Goal: Task Accomplishment & Management: Manage account settings

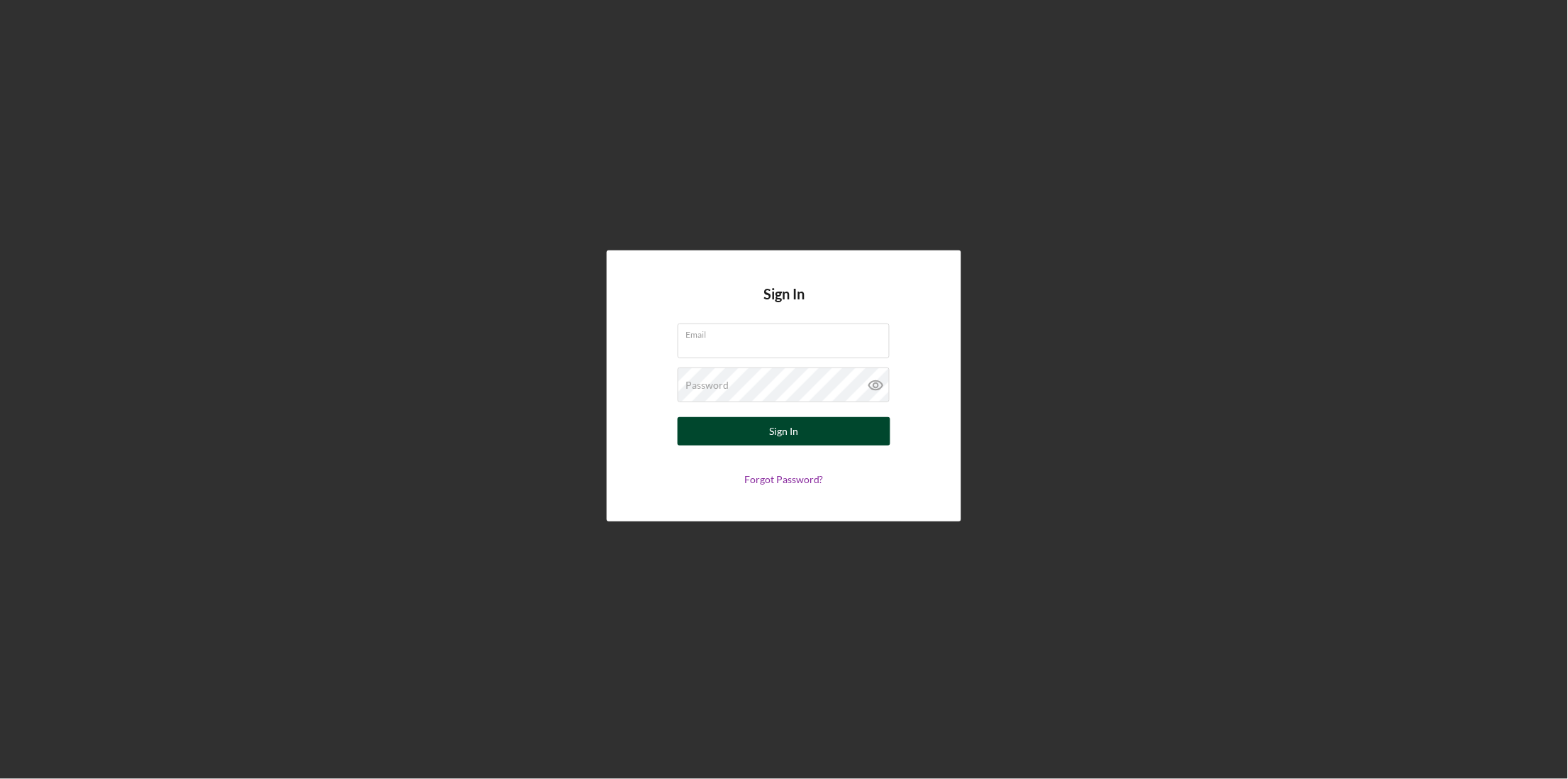
type input "[EMAIL_ADDRESS][DOMAIN_NAME]"
click at [812, 430] on button "Sign In" at bounding box center [784, 430] width 213 height 28
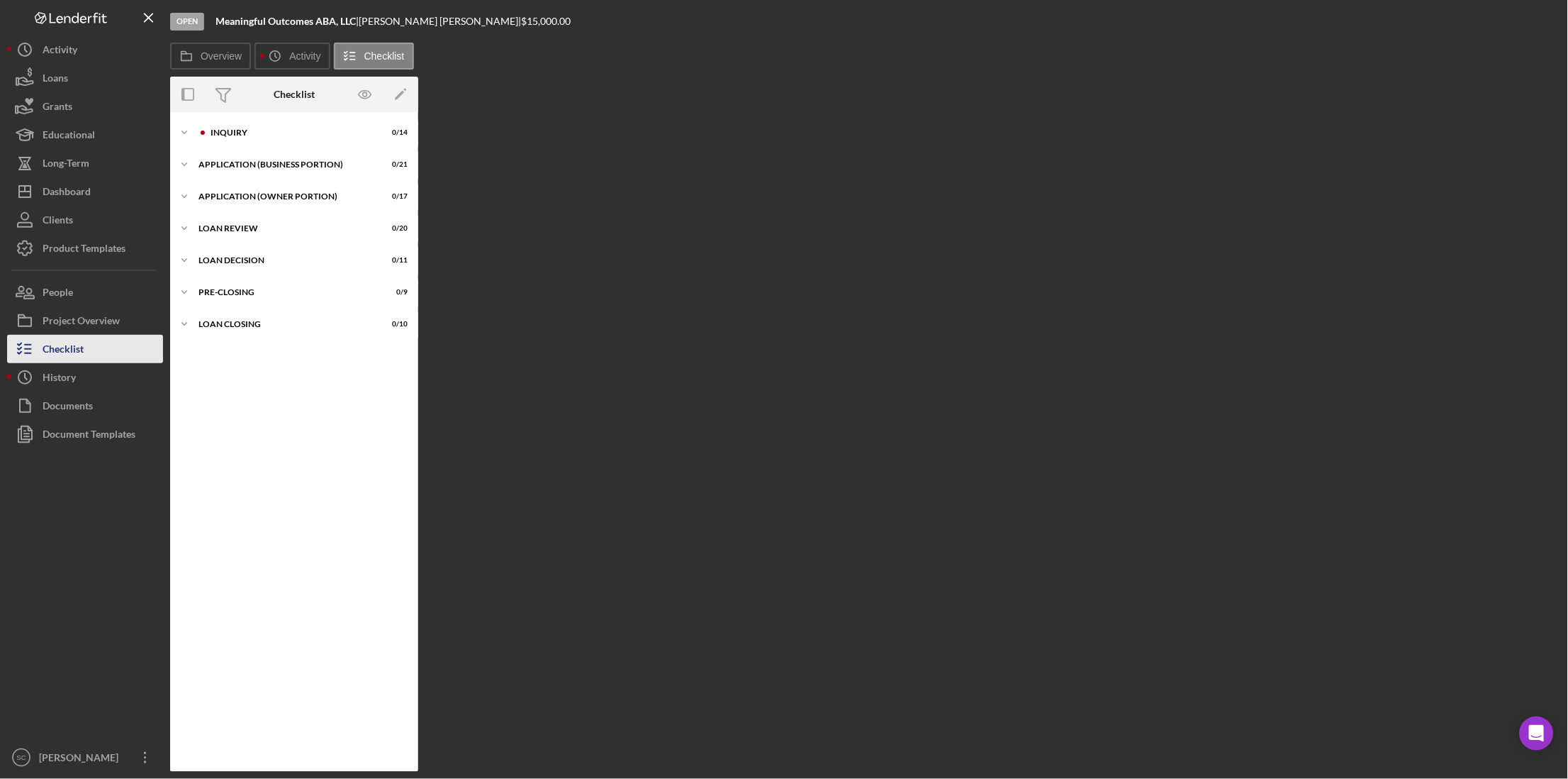
click at [71, 344] on div "Checklist" at bounding box center [63, 351] width 41 height 32
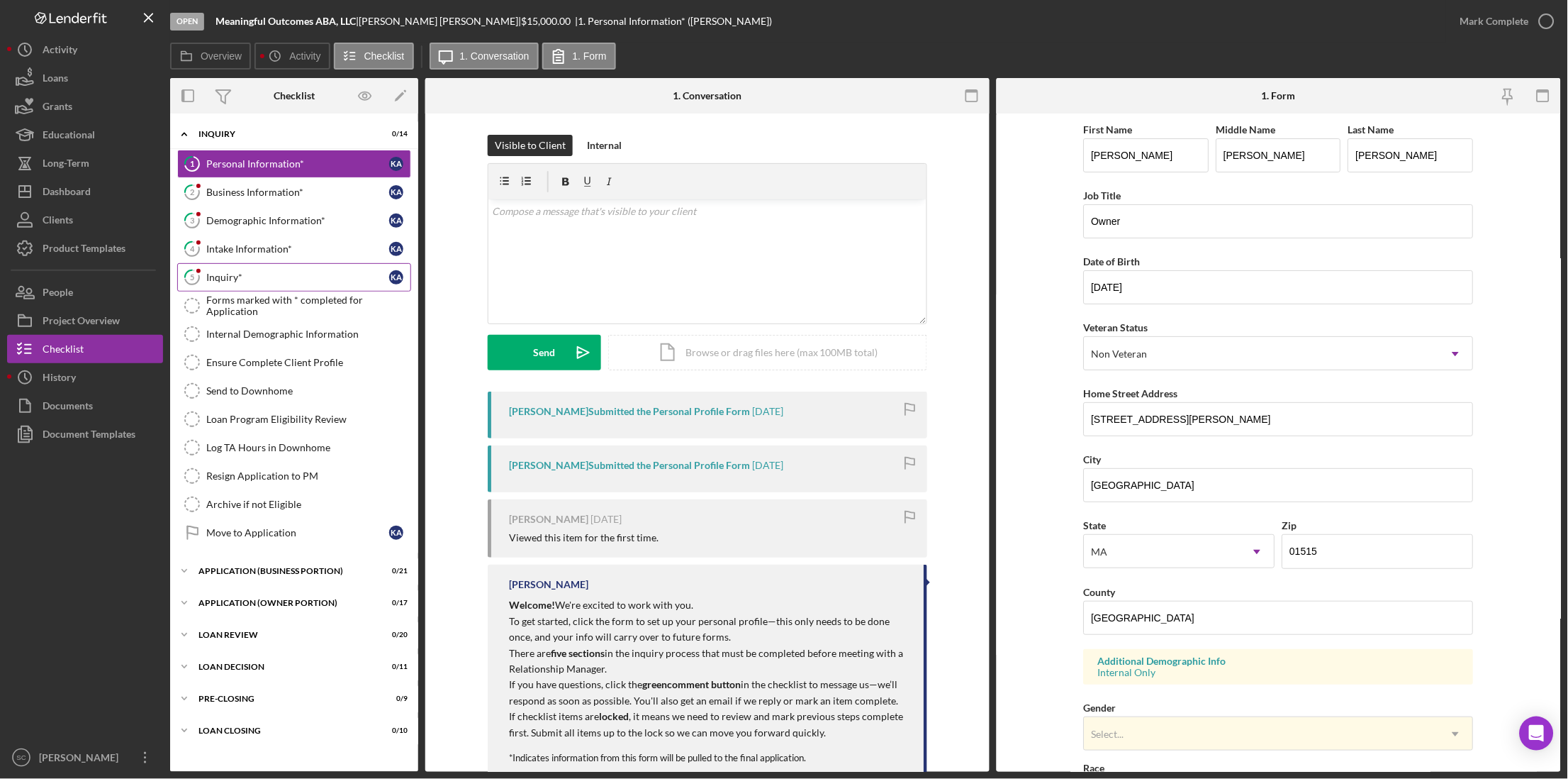
click at [274, 279] on div "Inquiry*" at bounding box center [298, 277] width 183 height 12
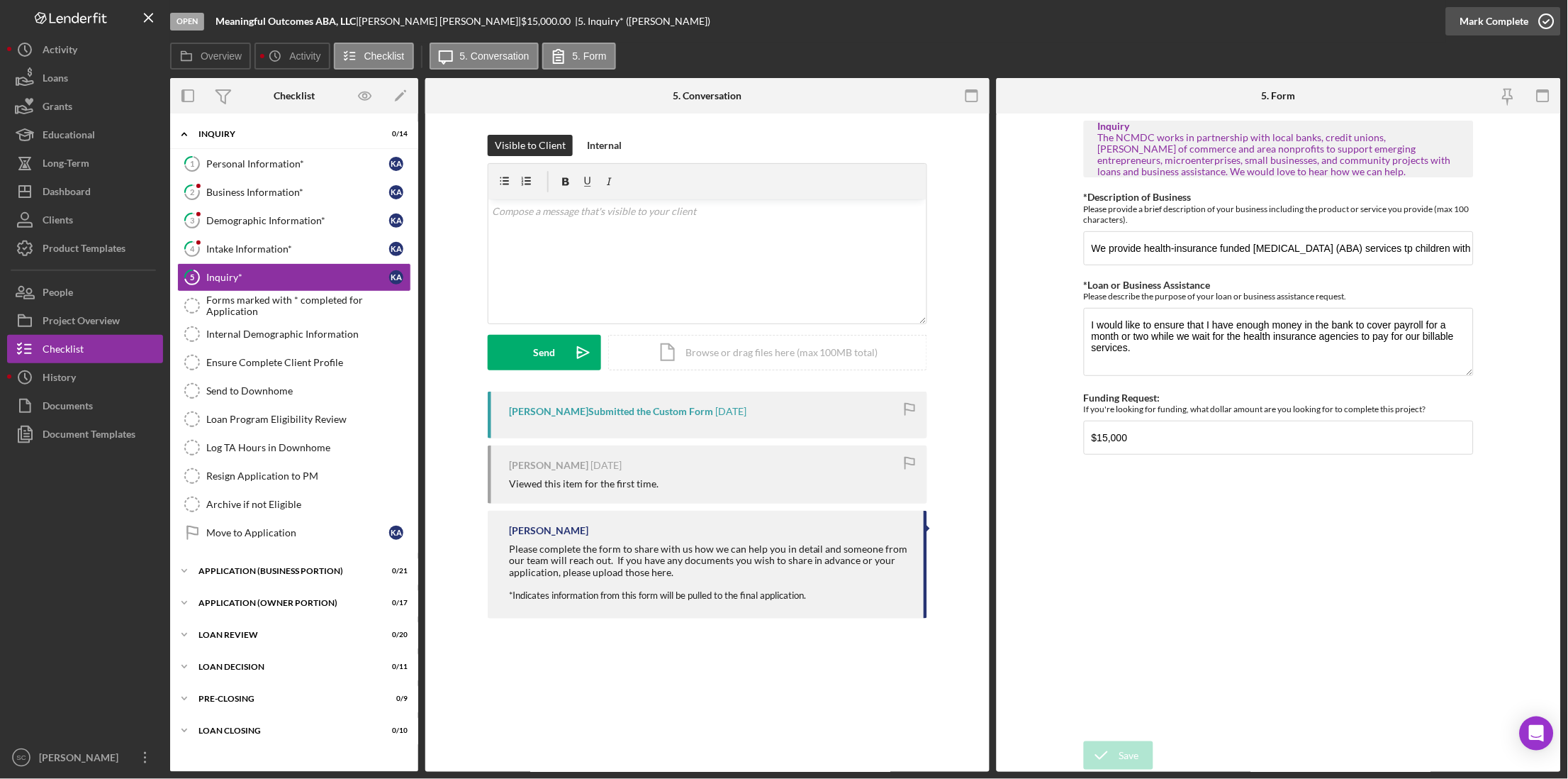
click at [839, 19] on div "Mark Complete" at bounding box center [1495, 21] width 69 height 28
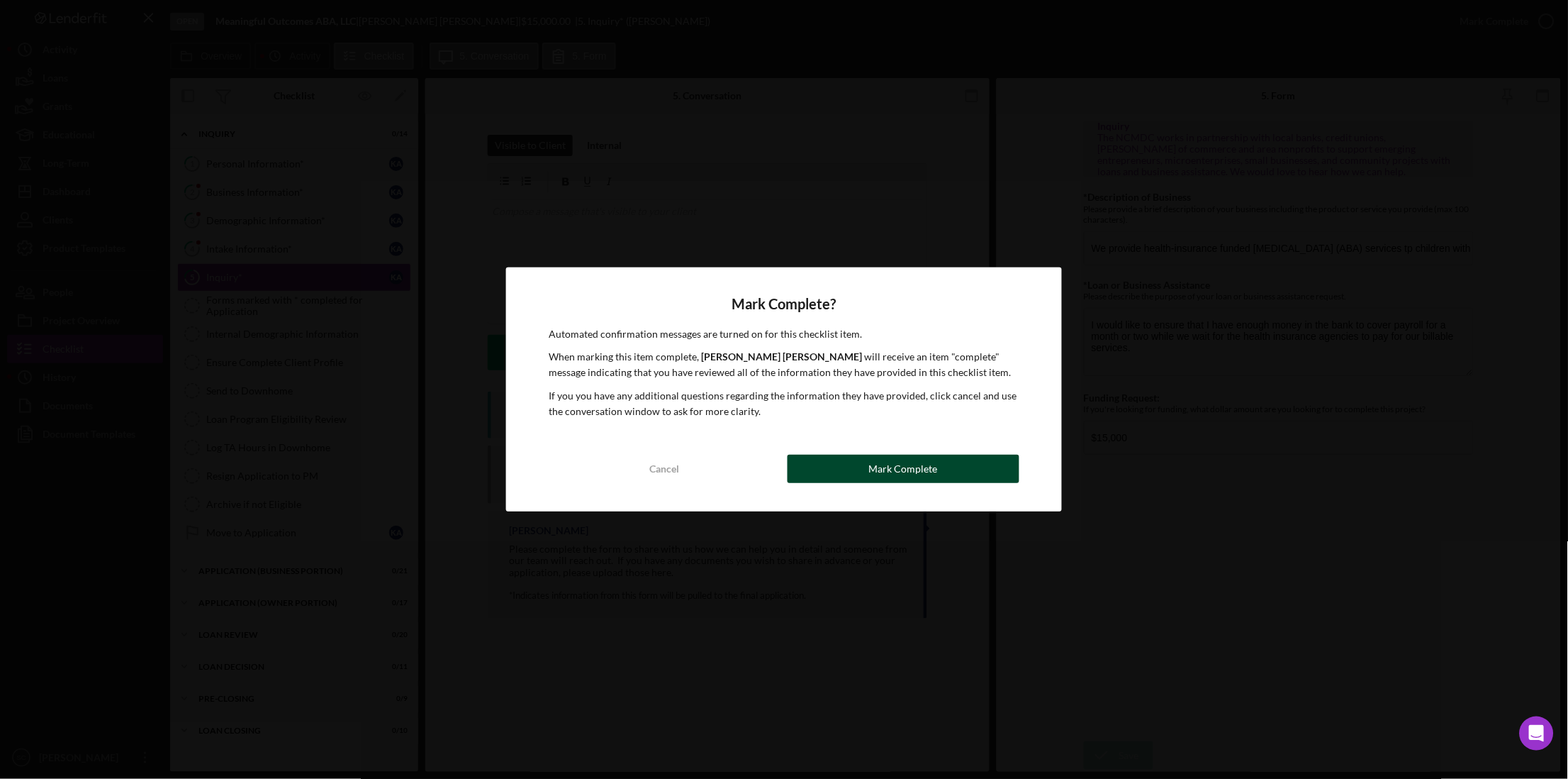
click at [822, 460] on button "Mark Complete" at bounding box center [903, 468] width 232 height 28
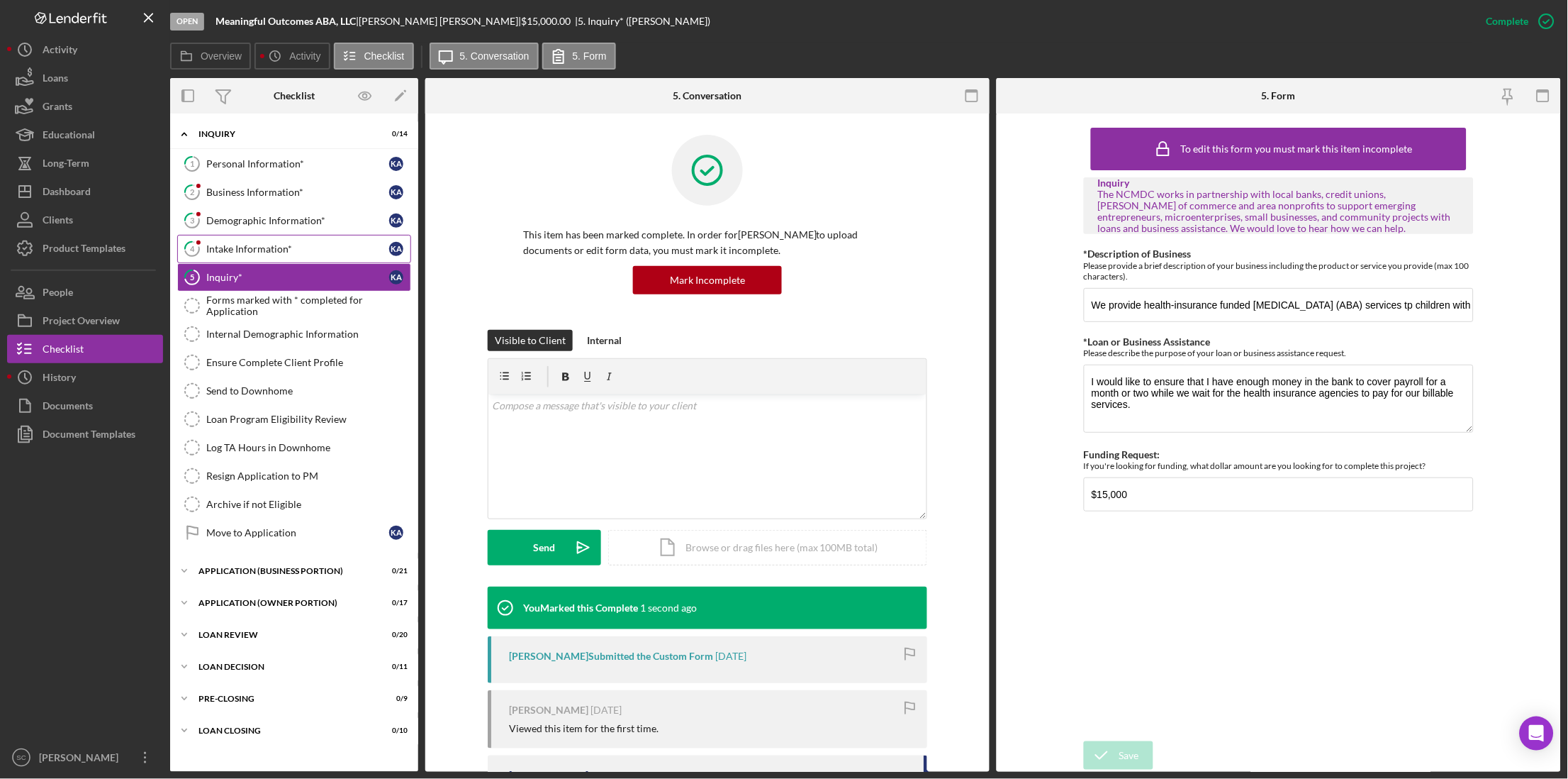
click at [232, 258] on link "4 Intake Information* K A" at bounding box center [294, 249] width 234 height 28
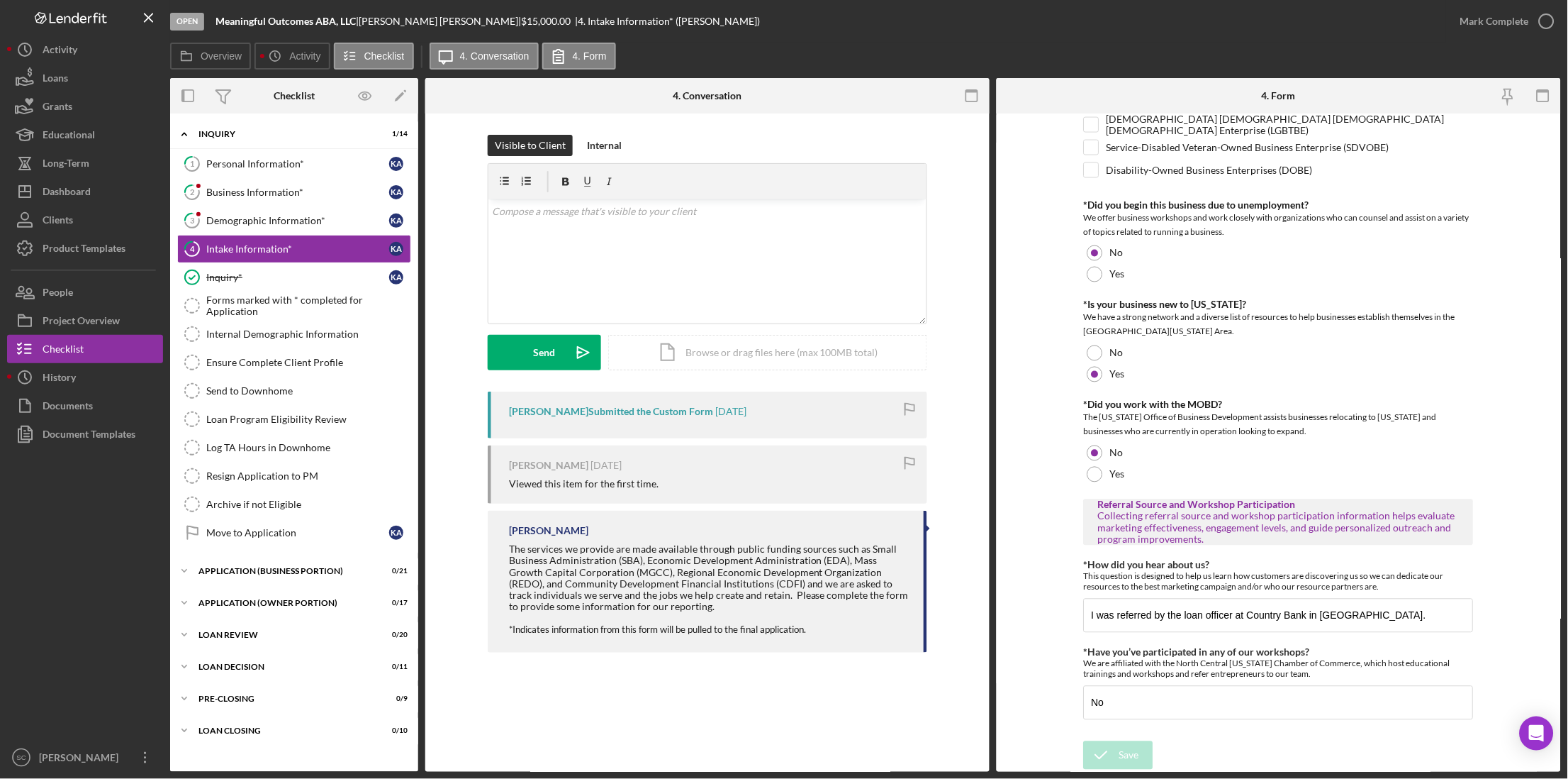
scroll to position [694, 0]
click at [839, 18] on div "Mark Complete" at bounding box center [1495, 21] width 69 height 28
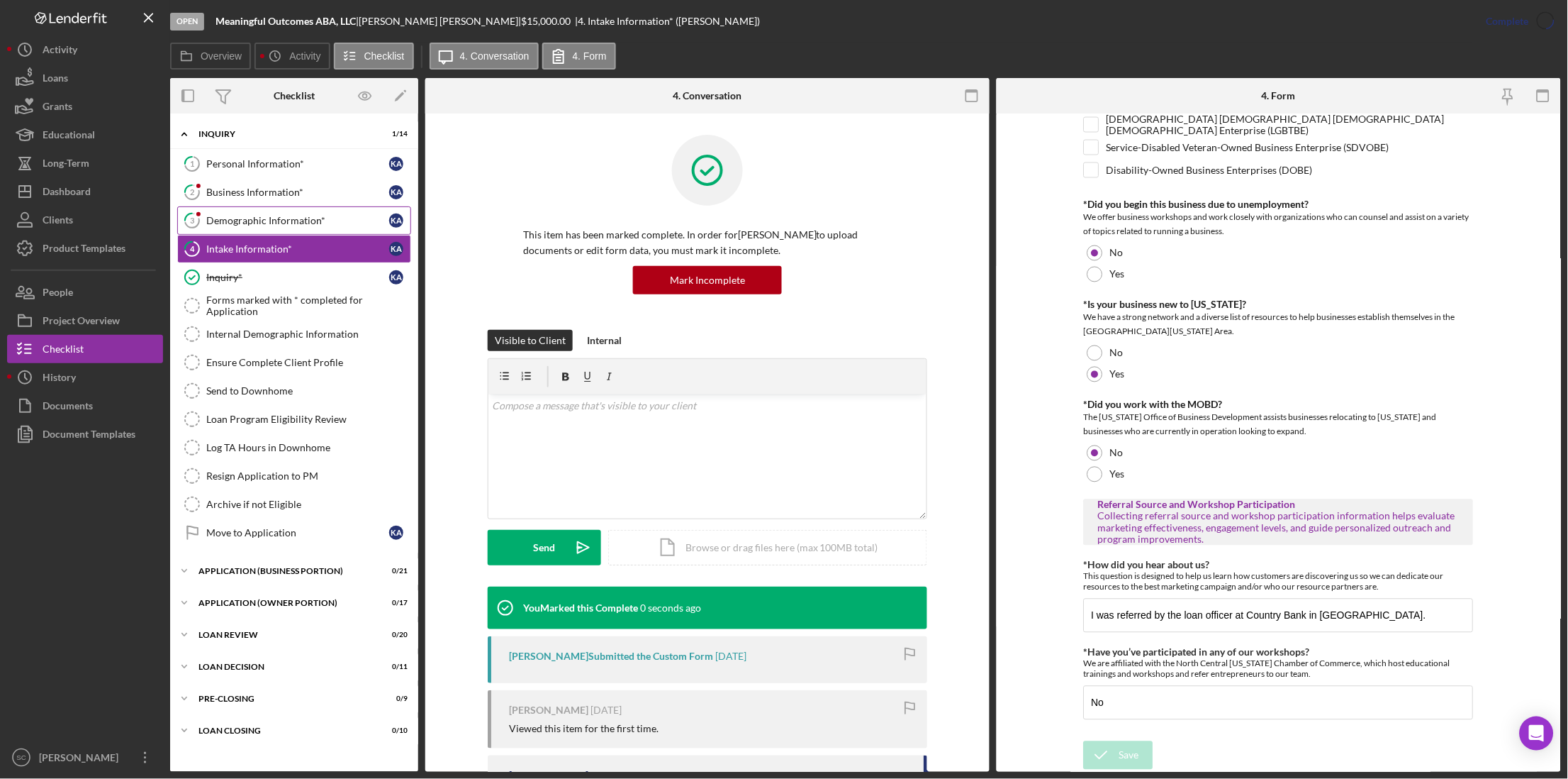
click at [253, 219] on div "Demographic Information*" at bounding box center [298, 220] width 183 height 12
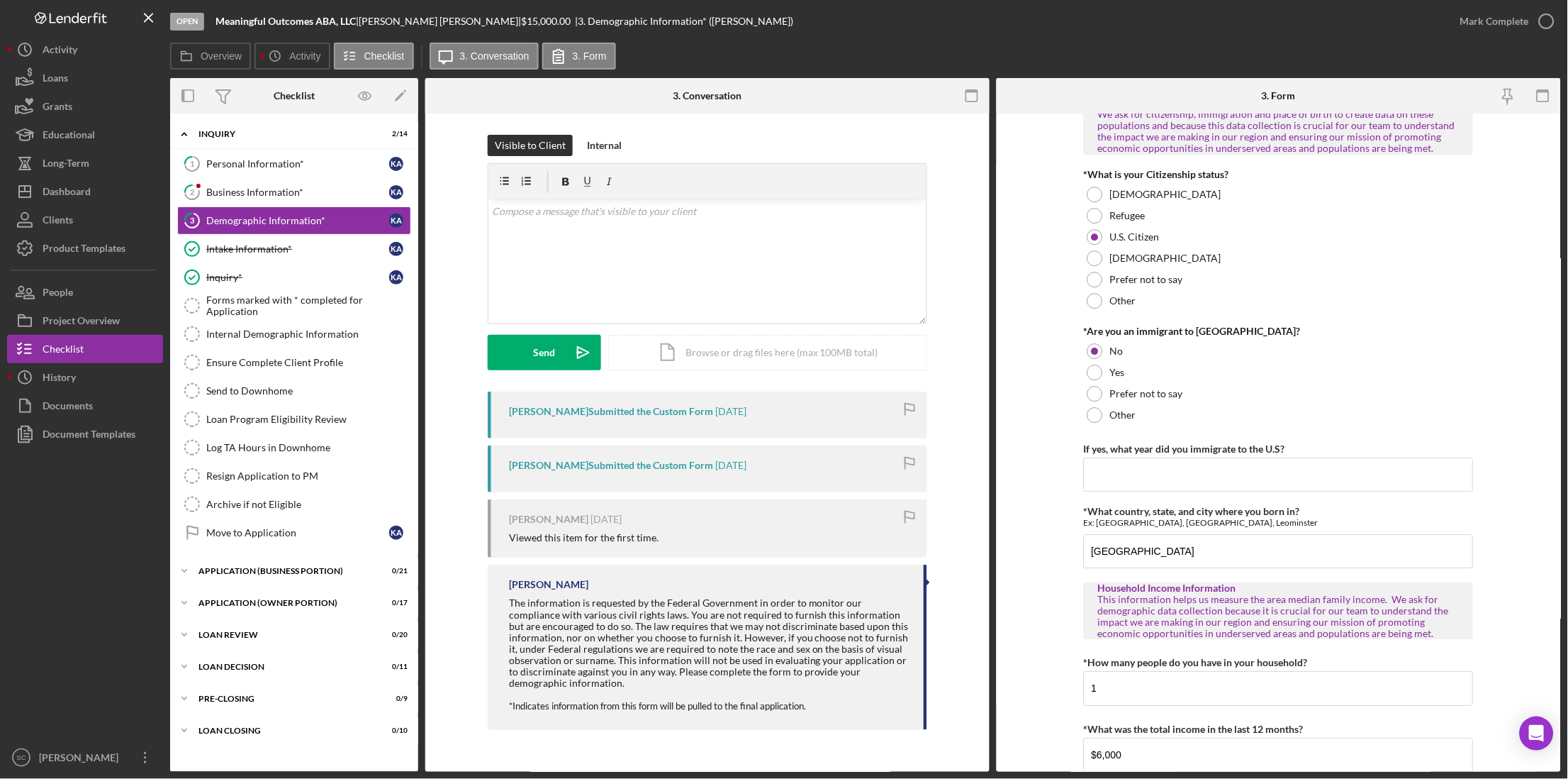
scroll to position [1263, 0]
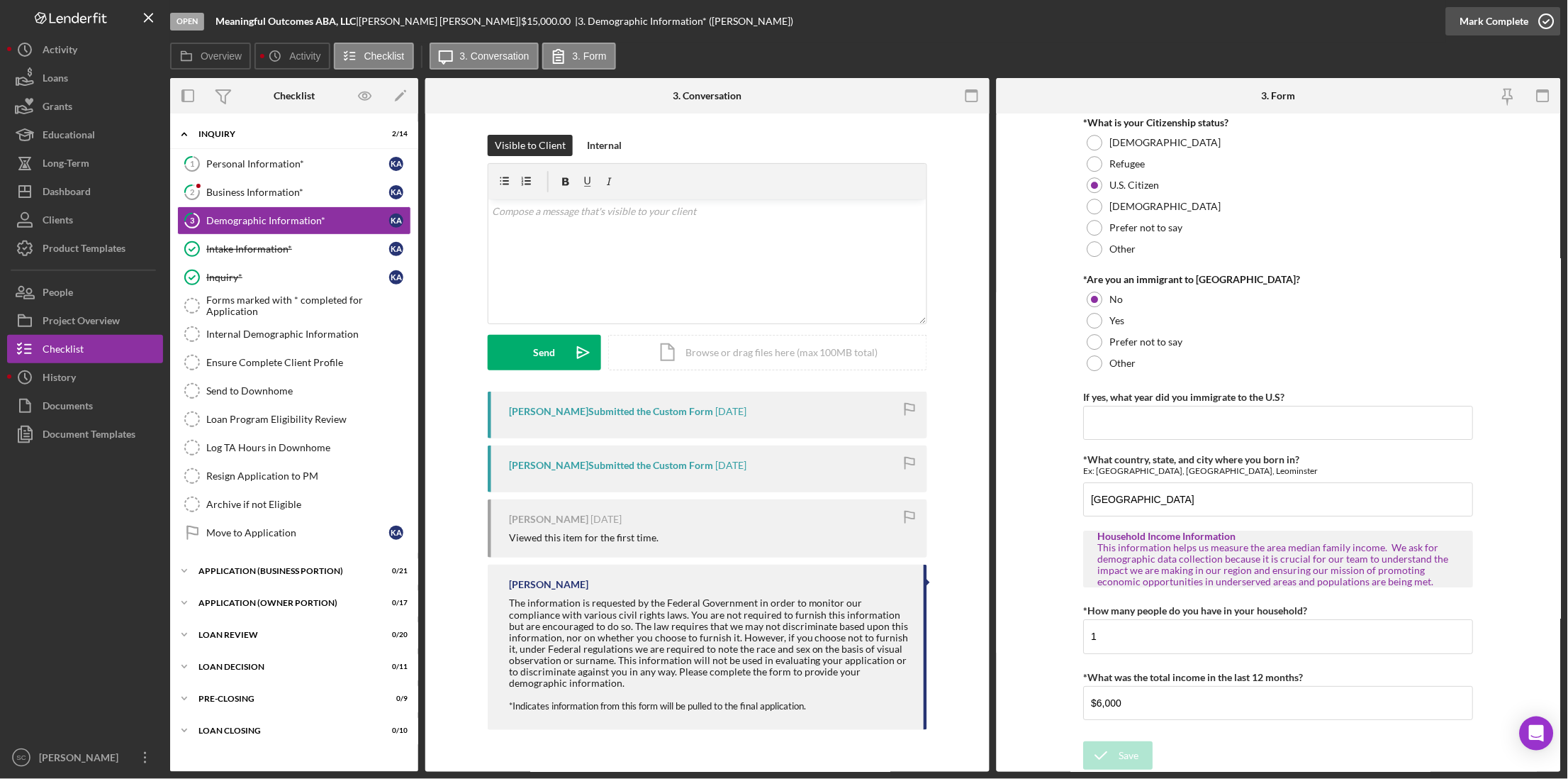
click at [839, 21] on button "Mark Complete" at bounding box center [1502, 21] width 115 height 28
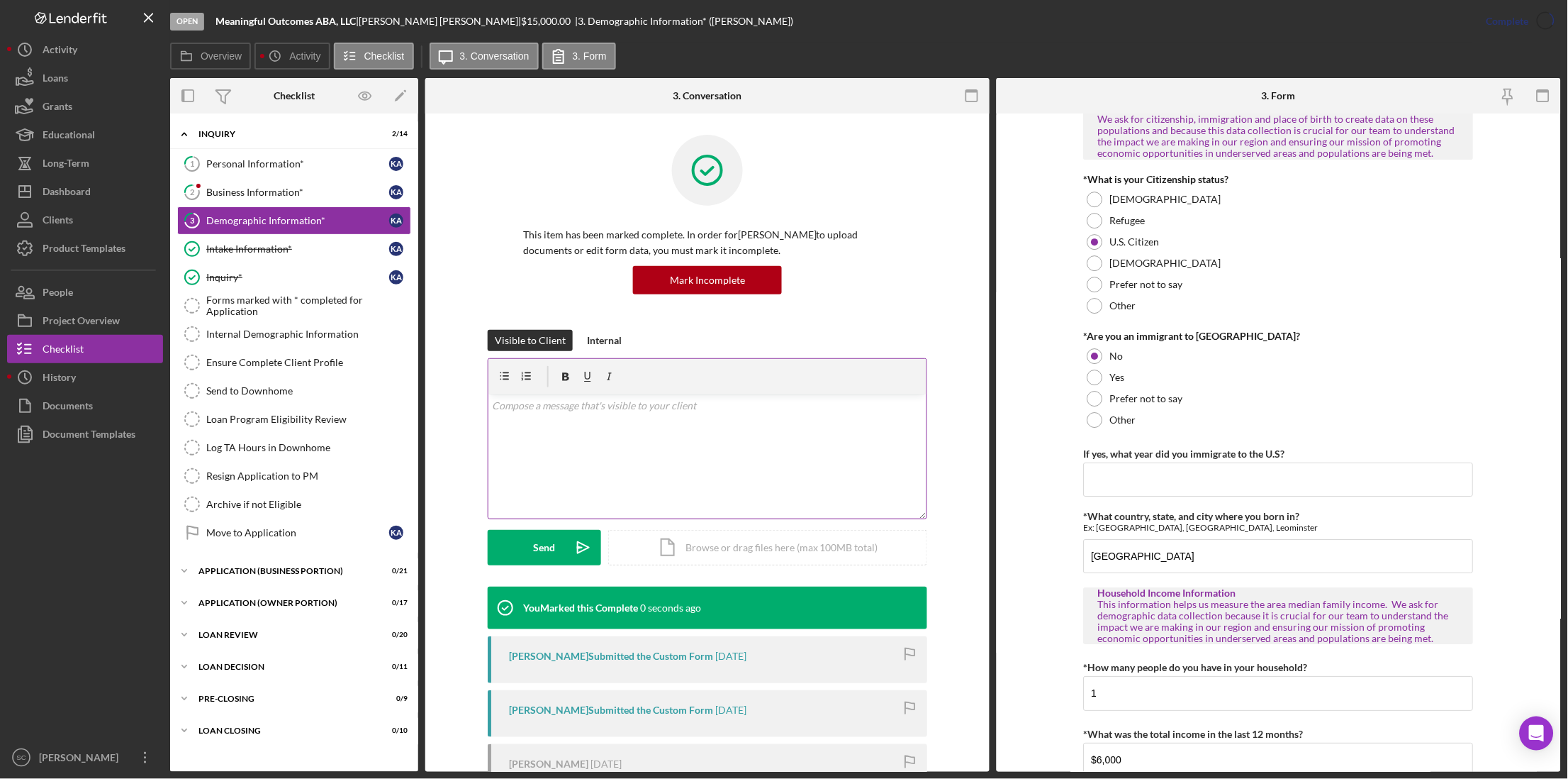
scroll to position [1320, 0]
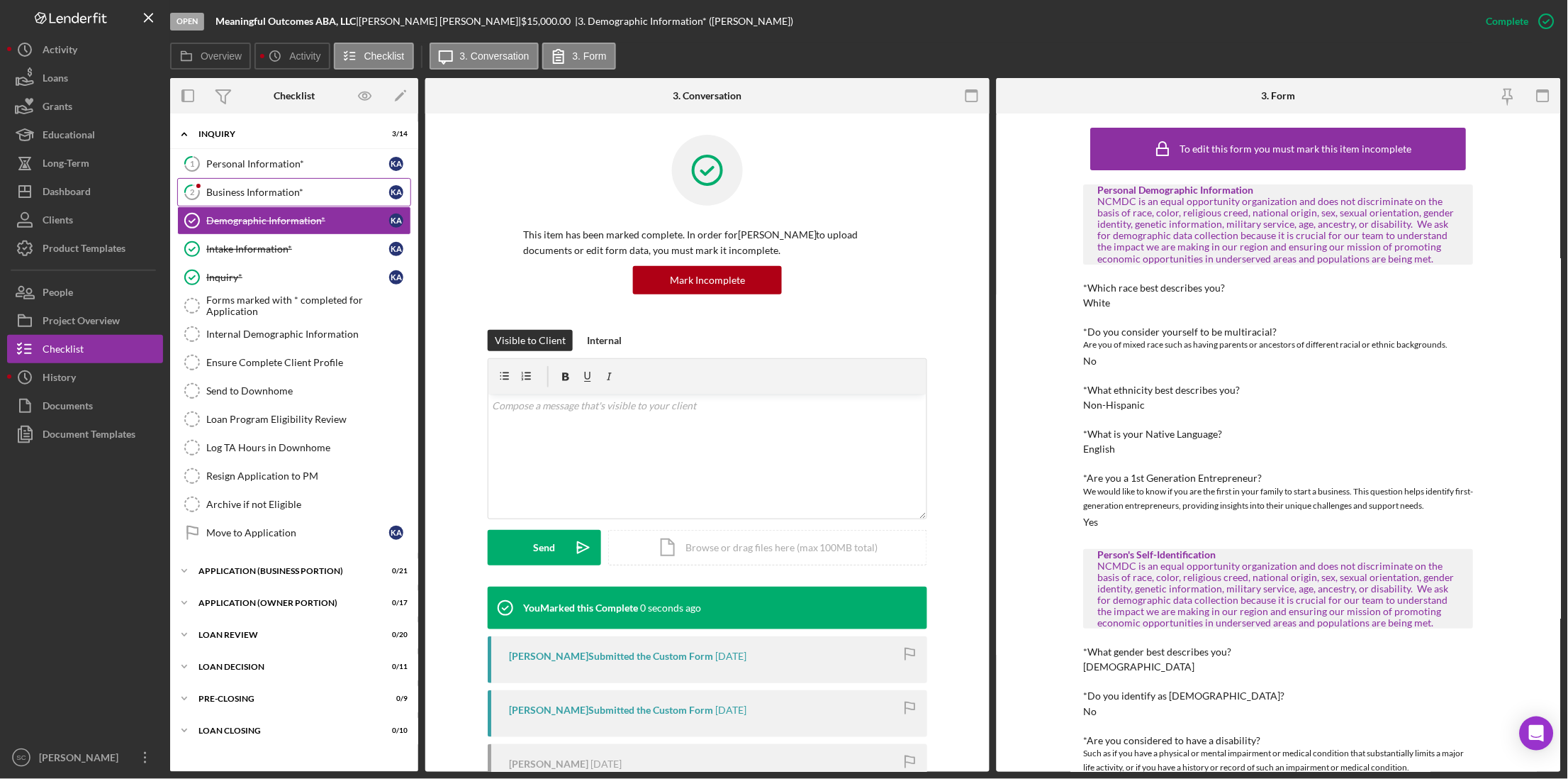
click at [227, 186] on div "Business Information*" at bounding box center [298, 192] width 183 height 12
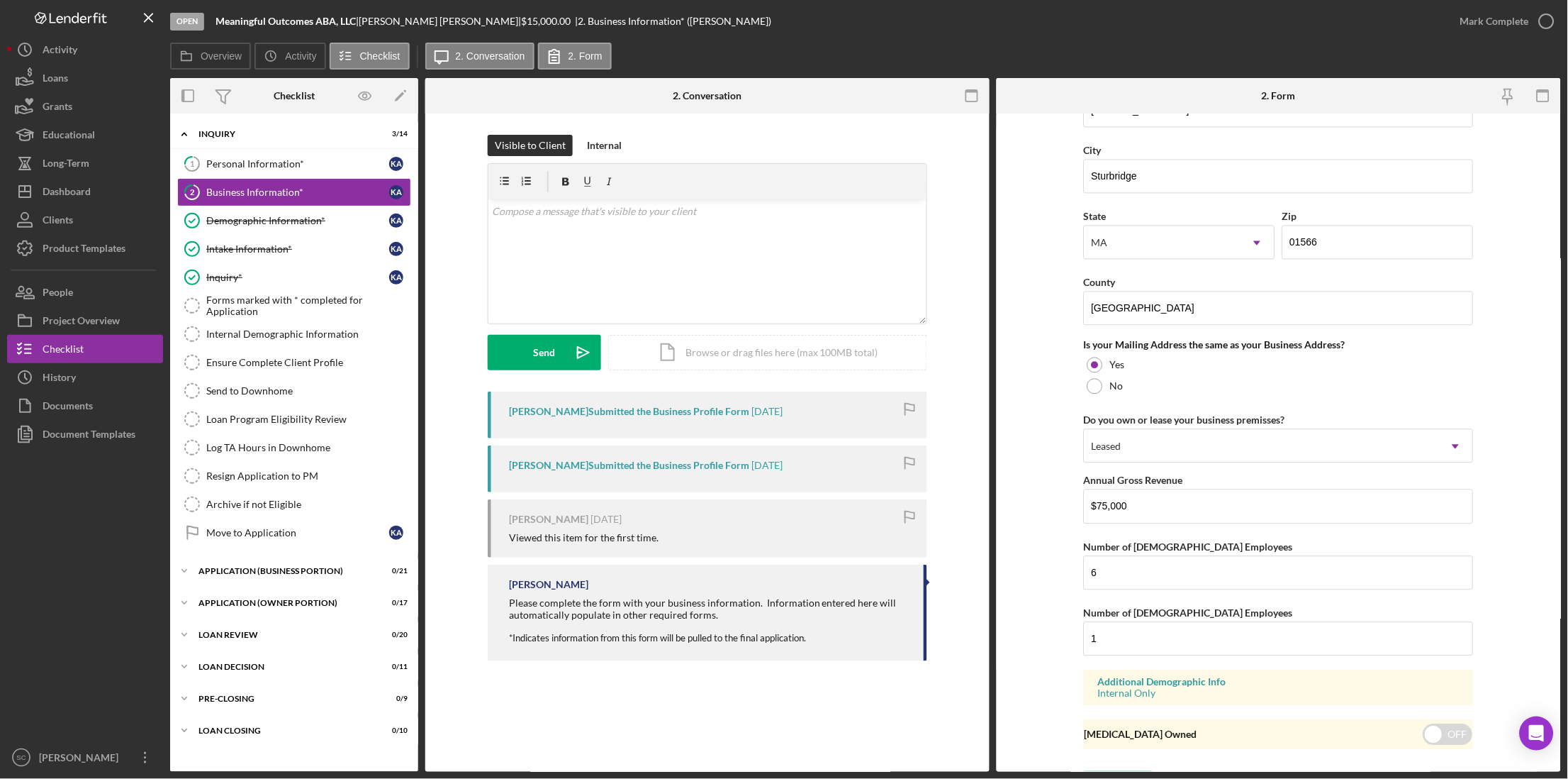
scroll to position [919, 0]
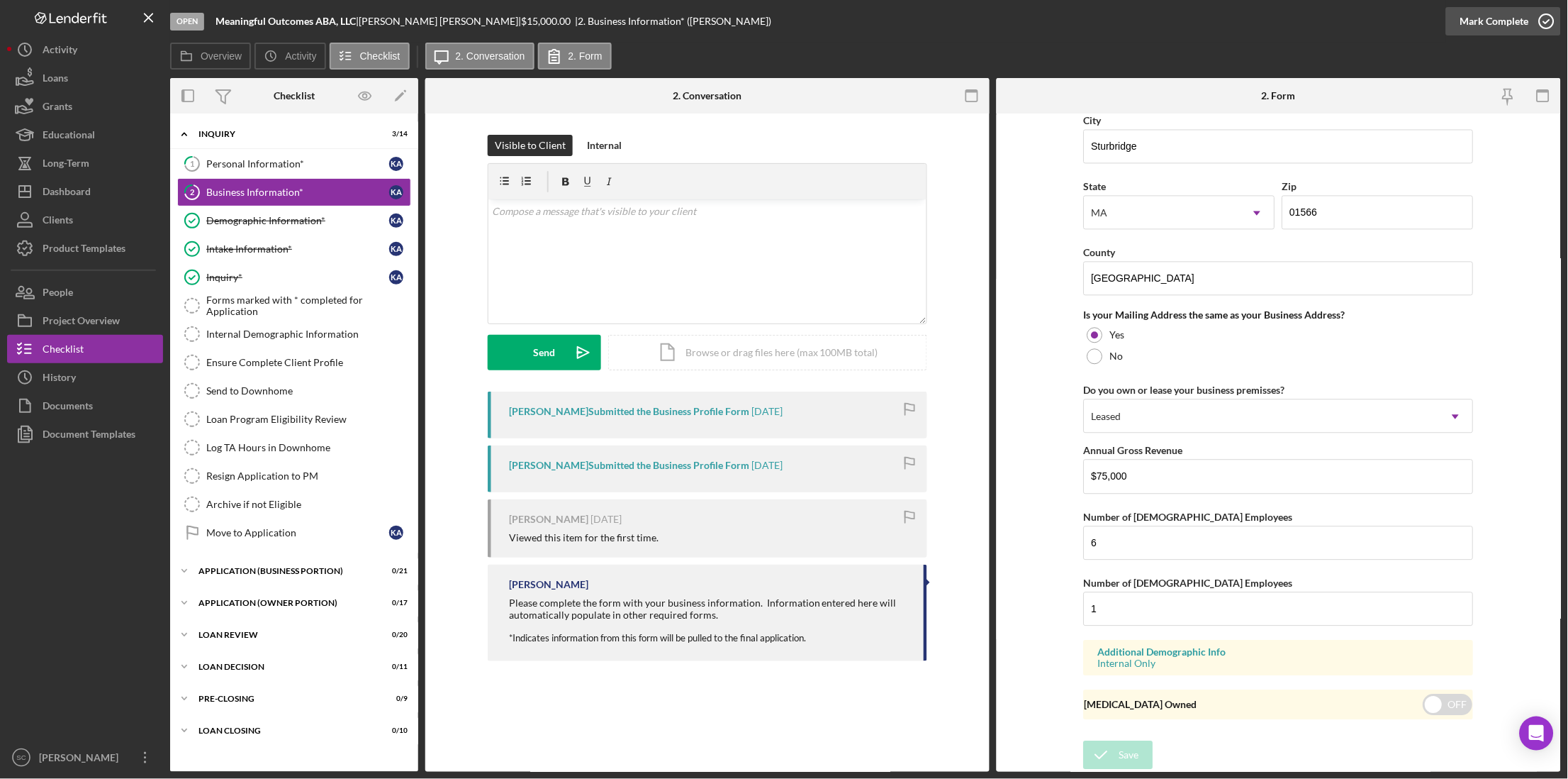
click at [839, 17] on div "Mark Complete" at bounding box center [1495, 21] width 69 height 28
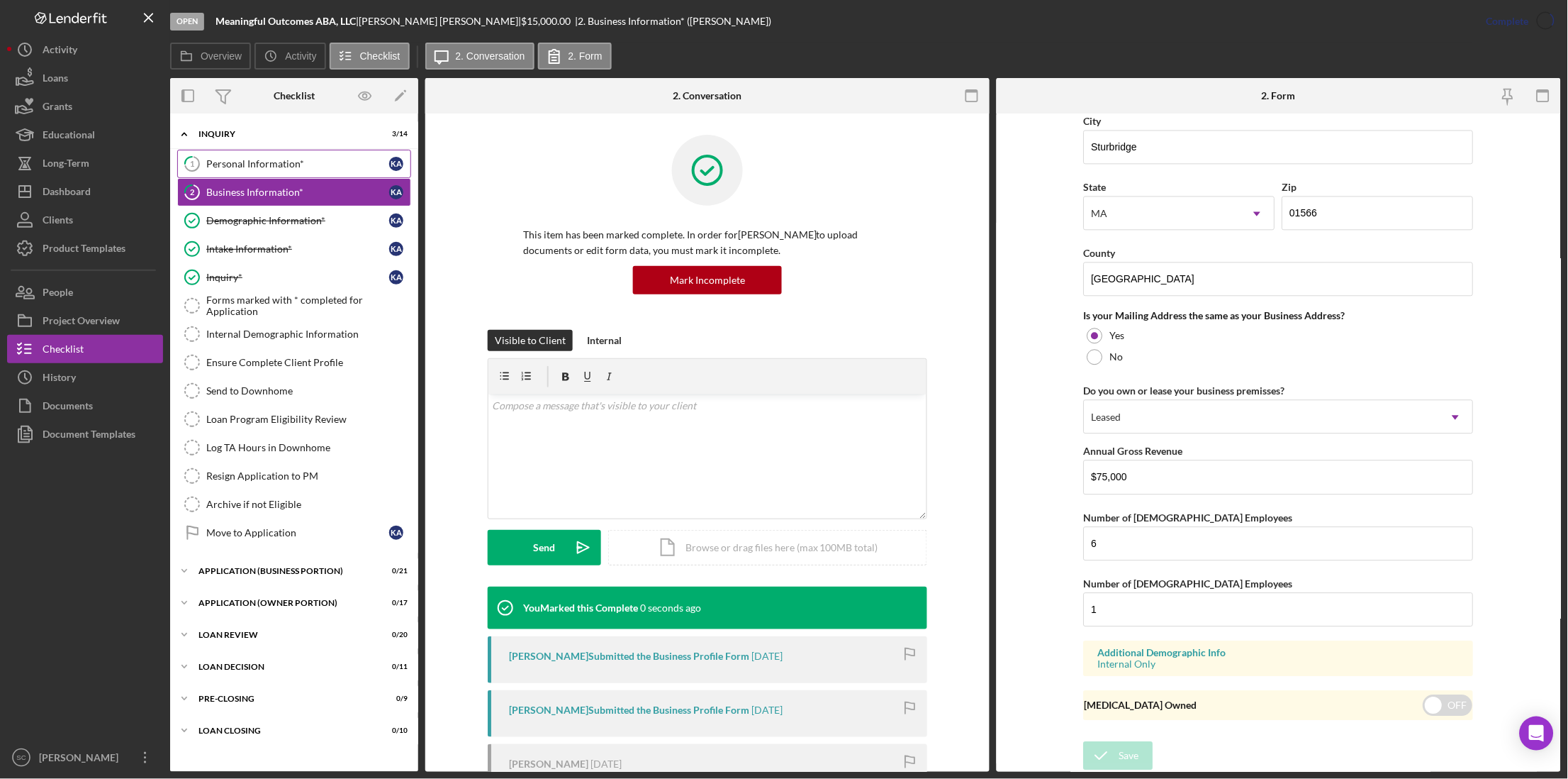
scroll to position [410, 0]
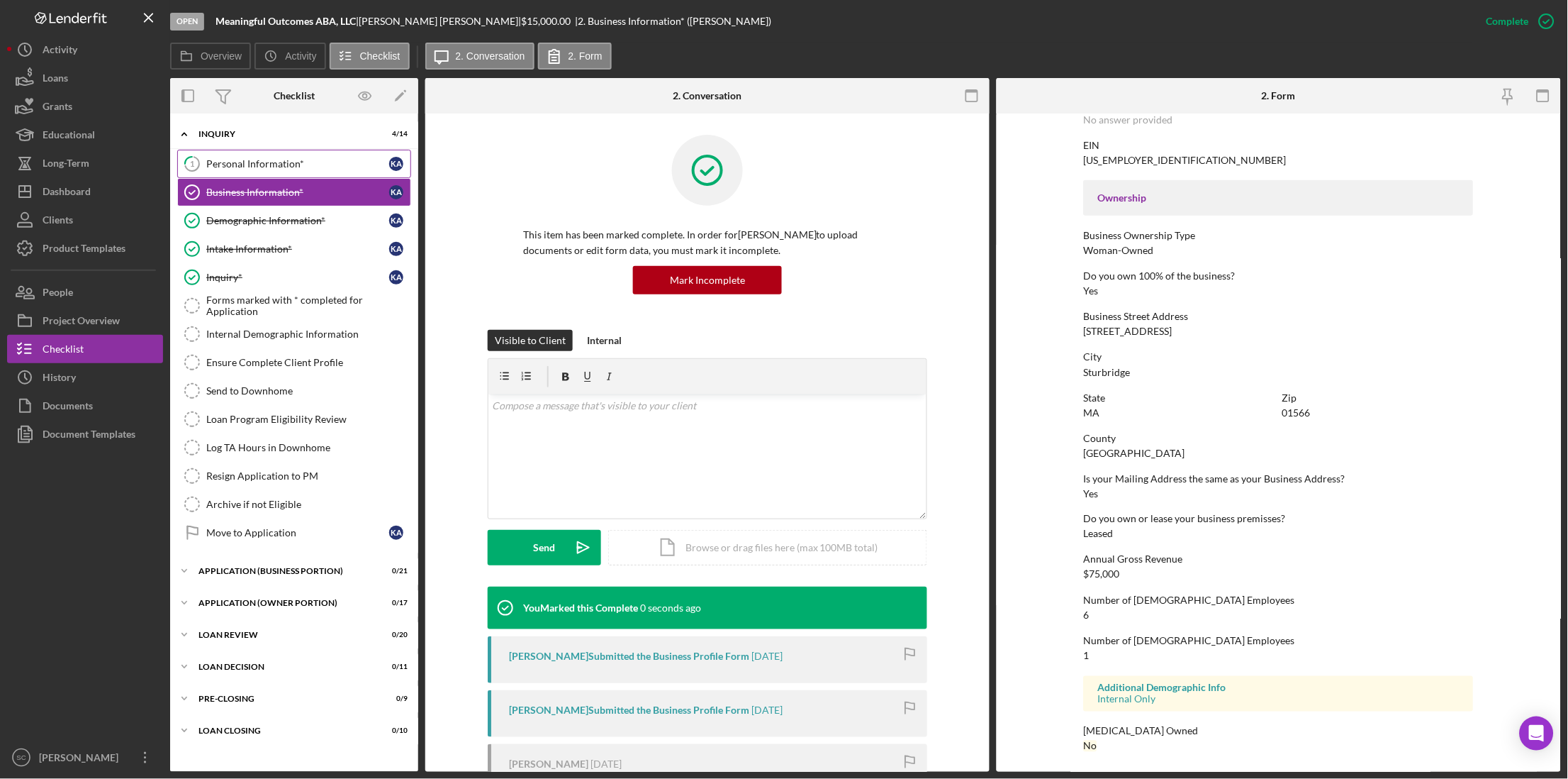
click at [273, 168] on div "Personal Information*" at bounding box center [298, 164] width 183 height 12
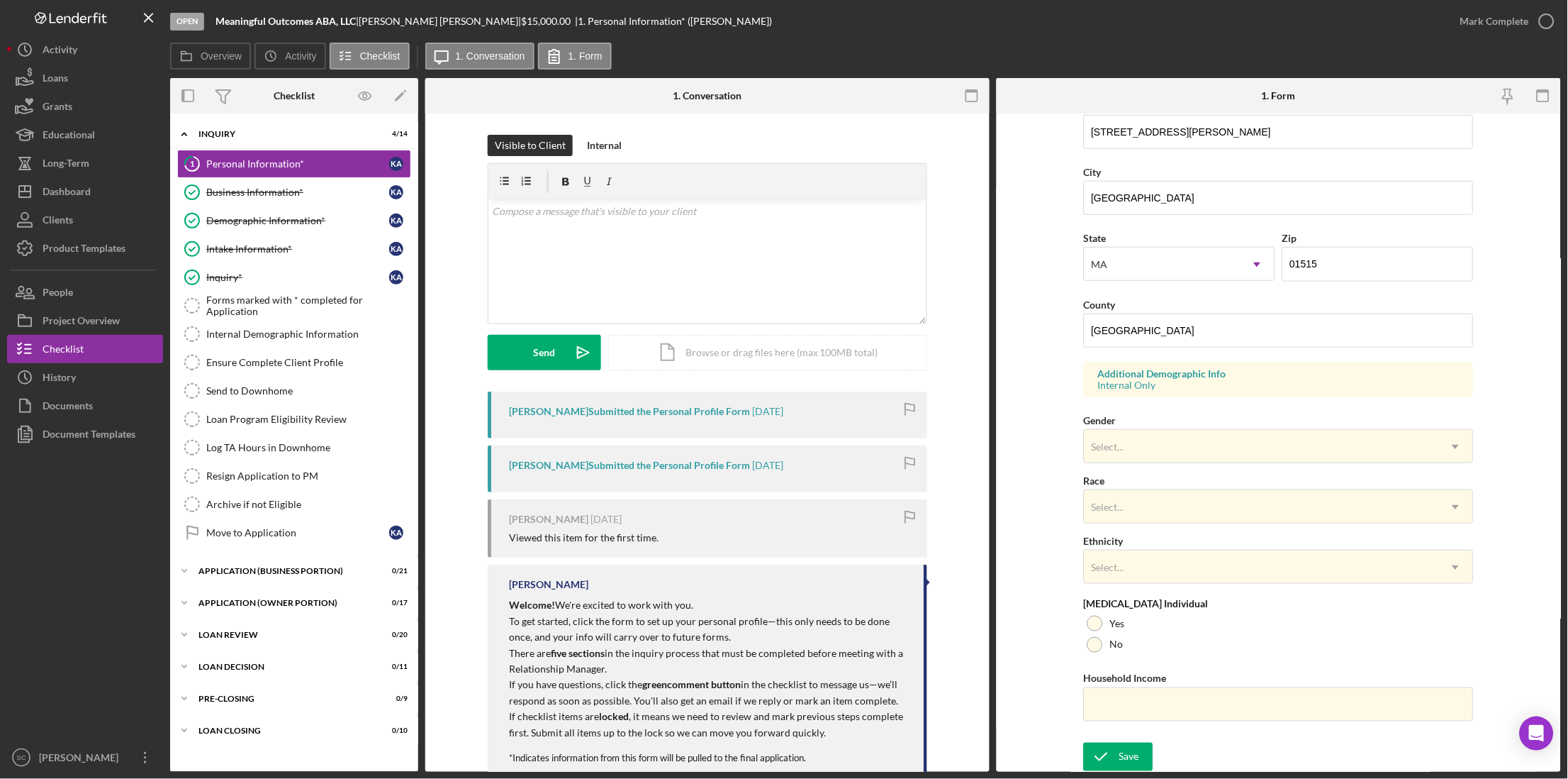
scroll to position [289, 0]
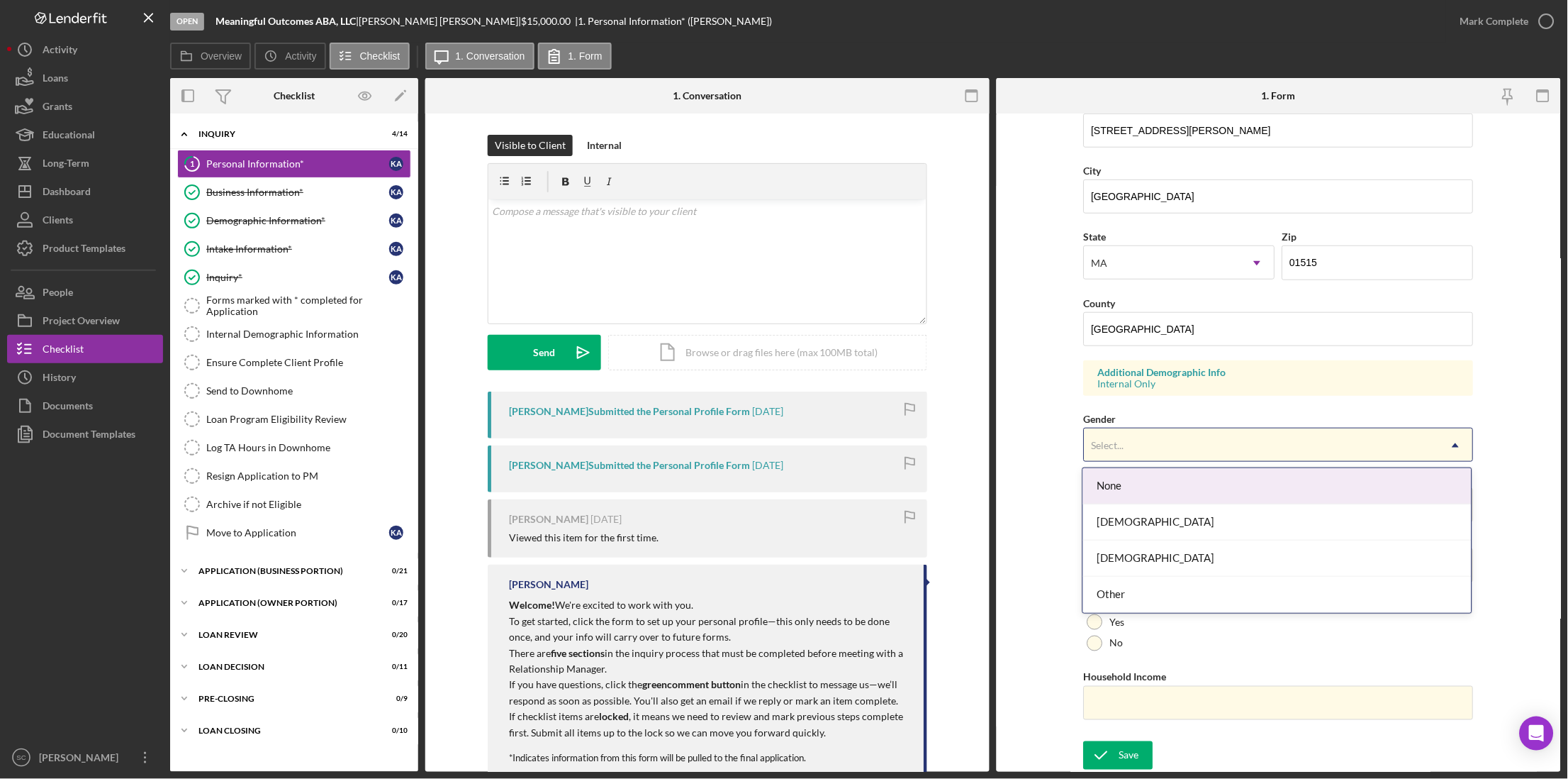
click at [839, 443] on div "Select..." at bounding box center [1107, 446] width 32 height 12
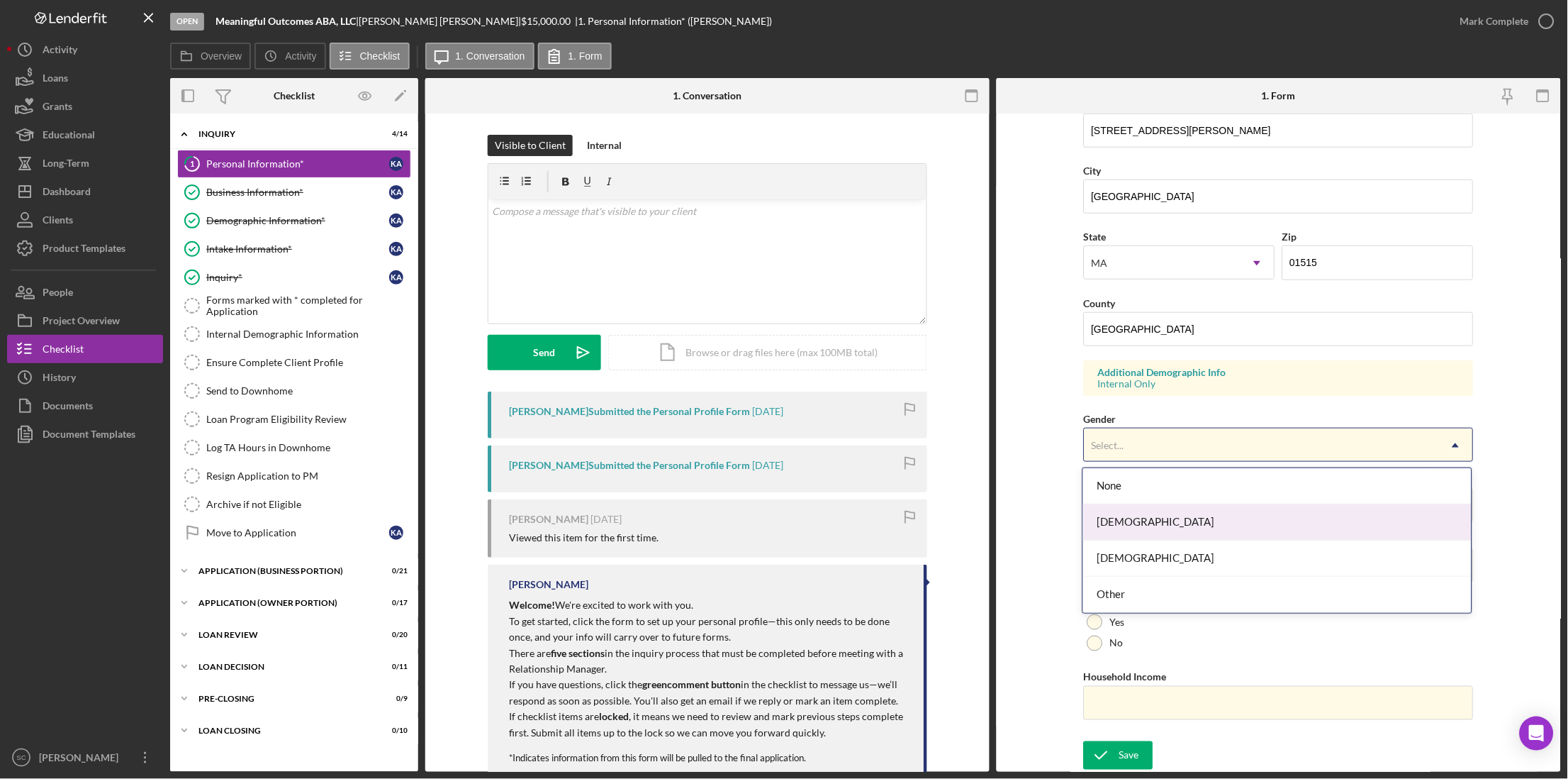
click at [839, 525] on div "[DEMOGRAPHIC_DATA]" at bounding box center [1277, 521] width 389 height 36
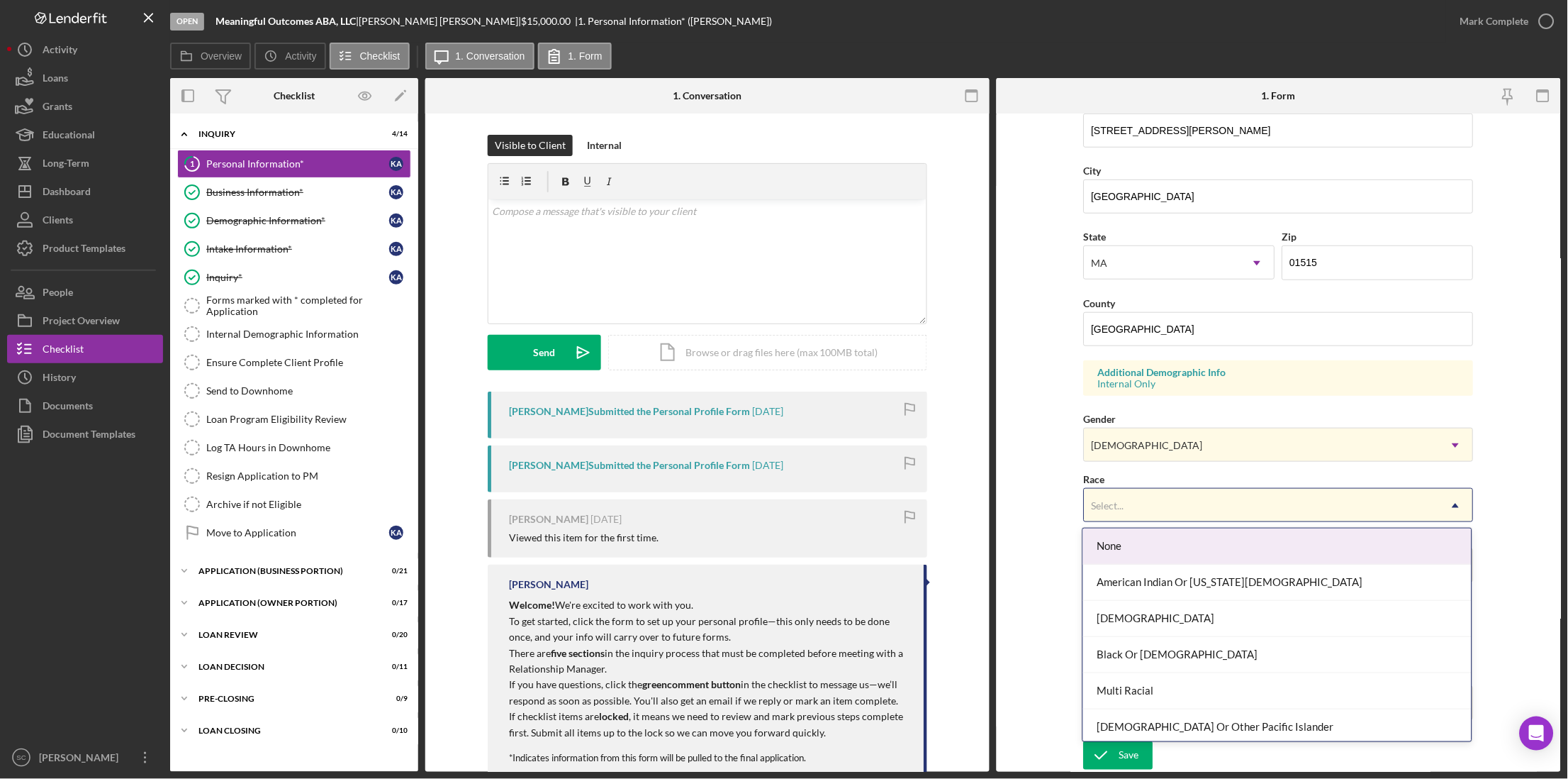
click at [839, 512] on div "Select..." at bounding box center [1261, 505] width 355 height 32
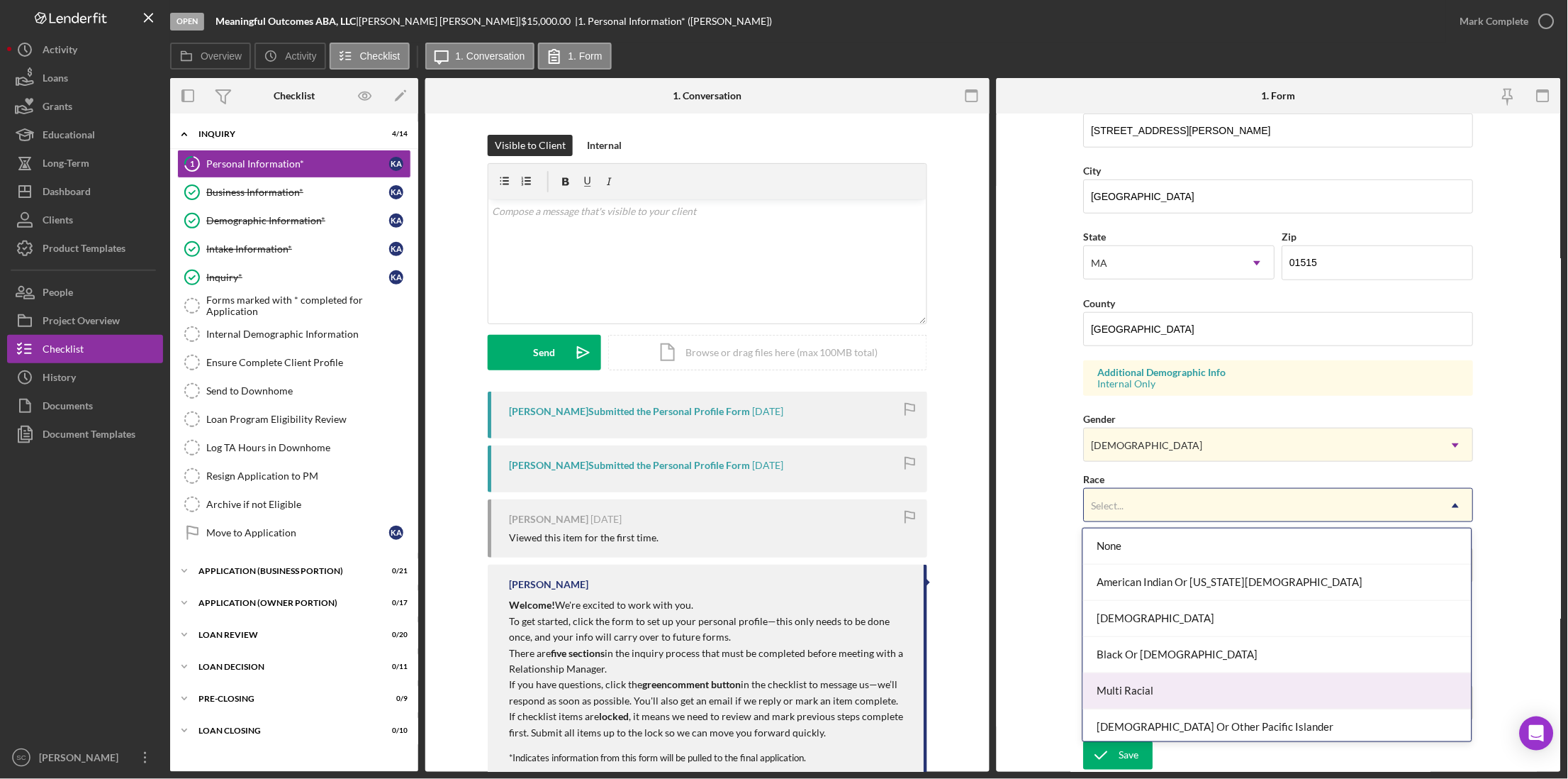
scroll to position [77, 0]
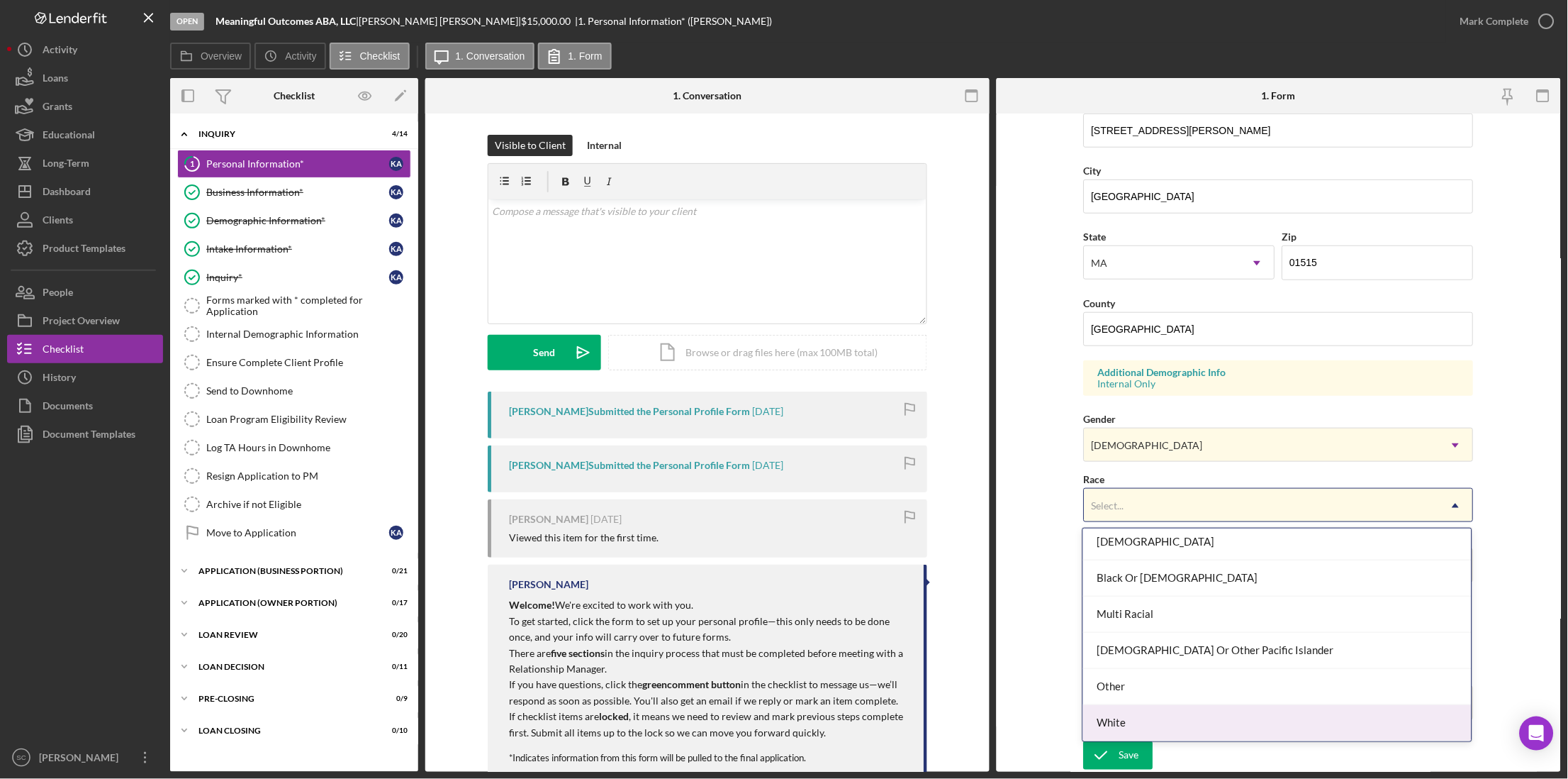
click at [839, 565] on div "White" at bounding box center [1277, 722] width 389 height 36
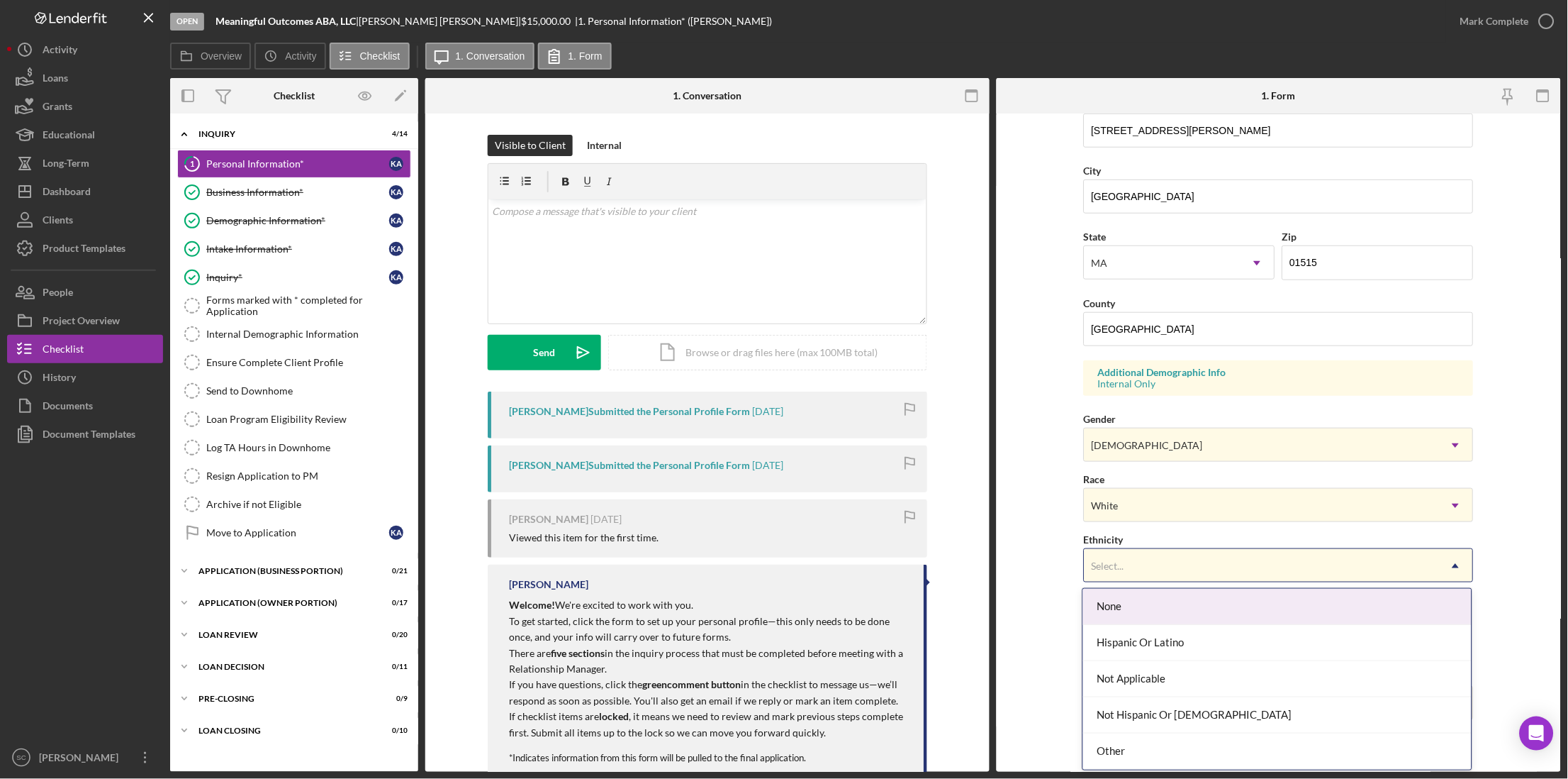
click at [839, 563] on div "Select..." at bounding box center [1107, 566] width 32 height 12
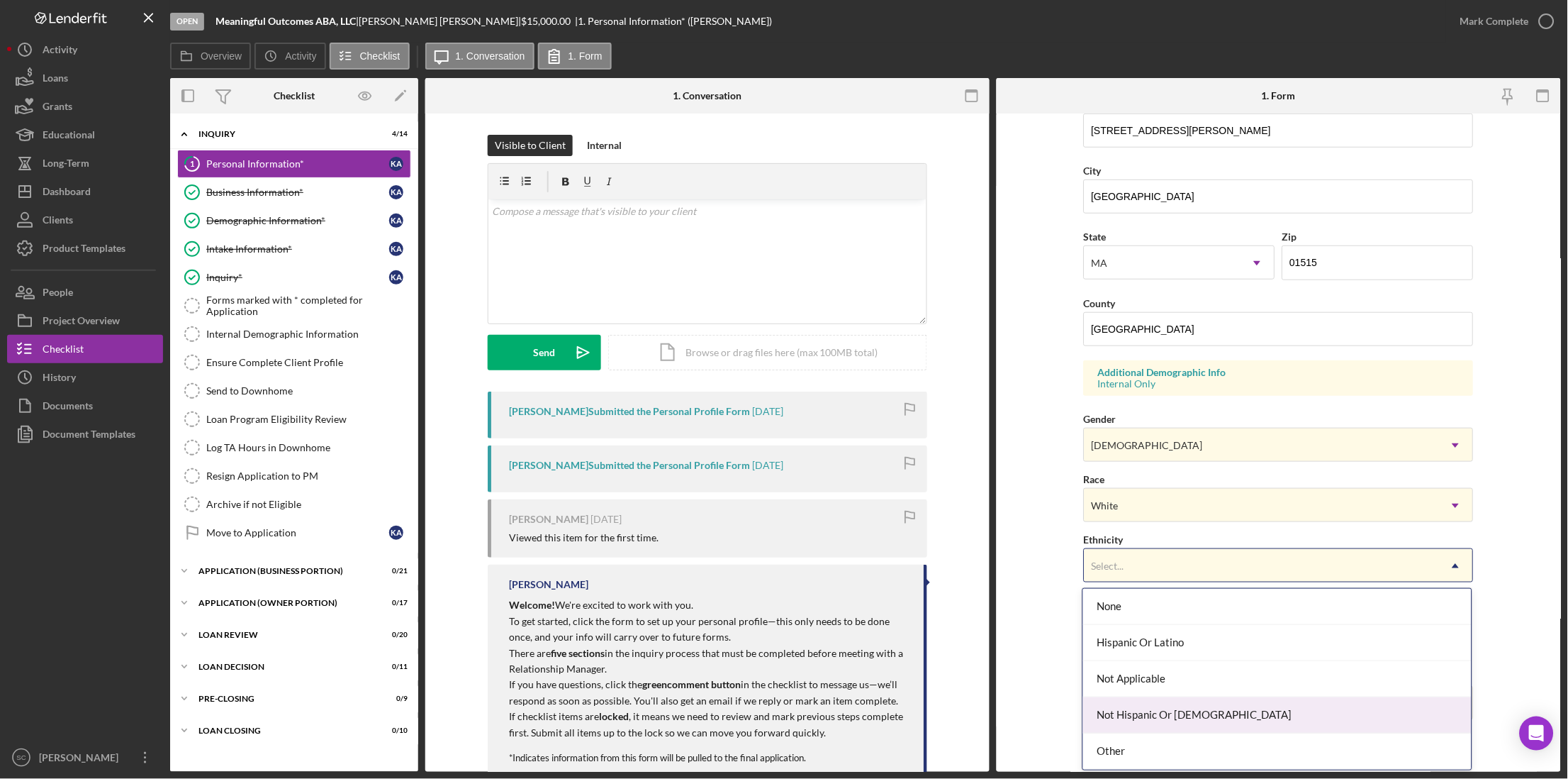
click at [839, 565] on div "Not Hispanic Or [DEMOGRAPHIC_DATA]" at bounding box center [1277, 714] width 389 height 36
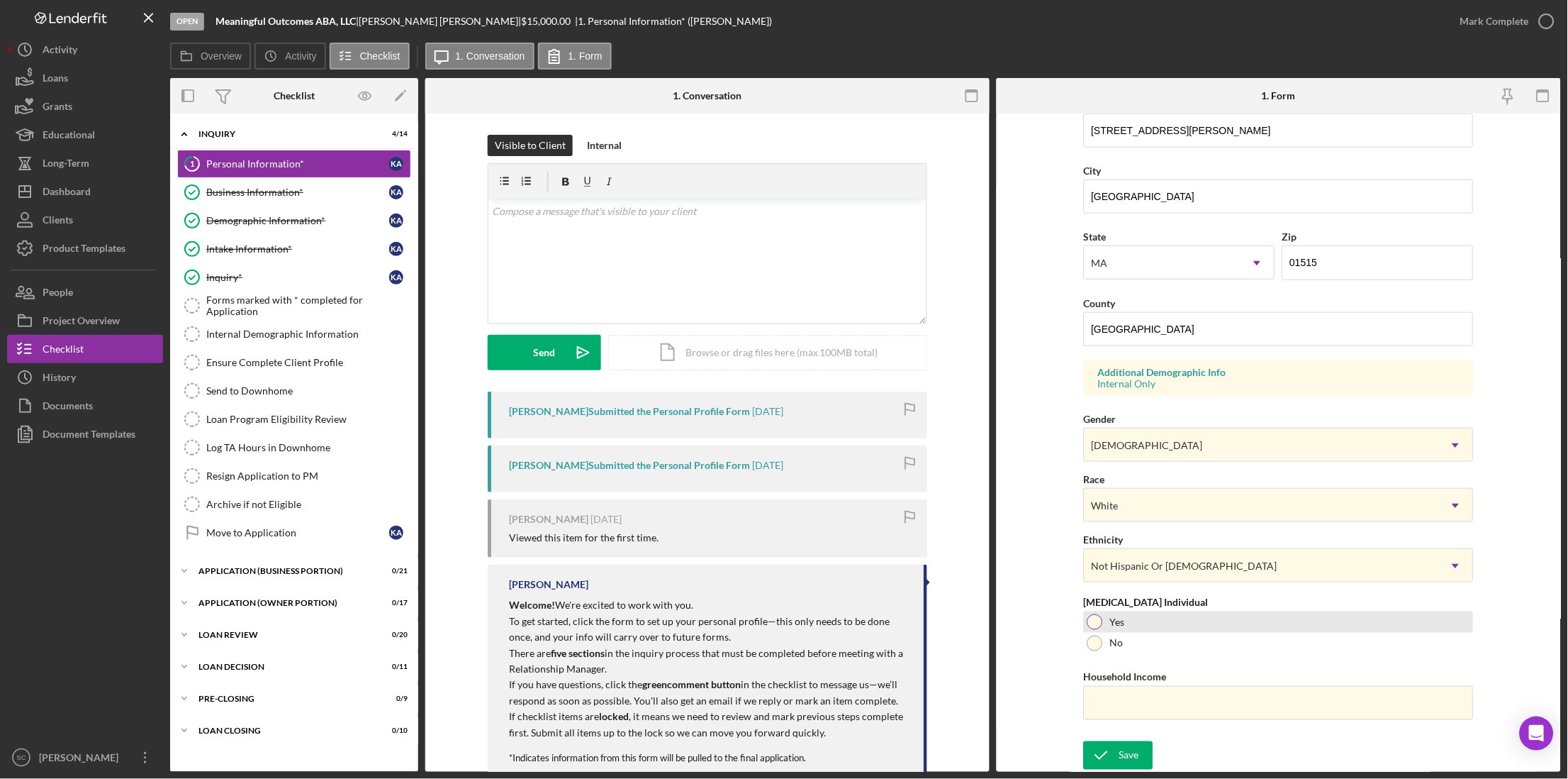
click at [839, 565] on div at bounding box center [1095, 622] width 16 height 16
click at [839, 565] on input "Household Income" at bounding box center [1278, 703] width 390 height 34
type input "$6,000"
click at [839, 565] on div "Save" at bounding box center [1129, 755] width 20 height 28
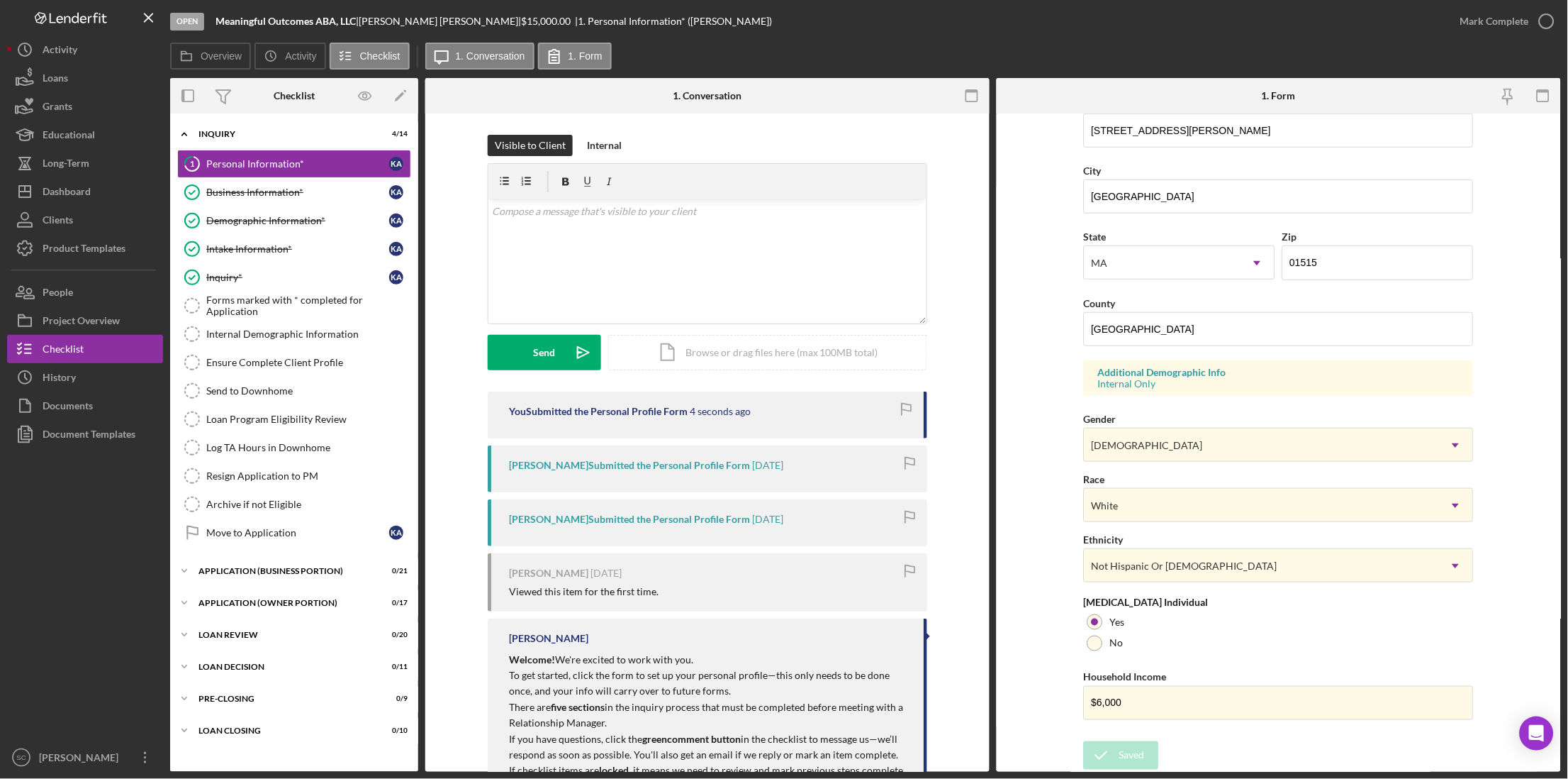
click at [839, 23] on div "Mark Complete" at bounding box center [1495, 21] width 69 height 28
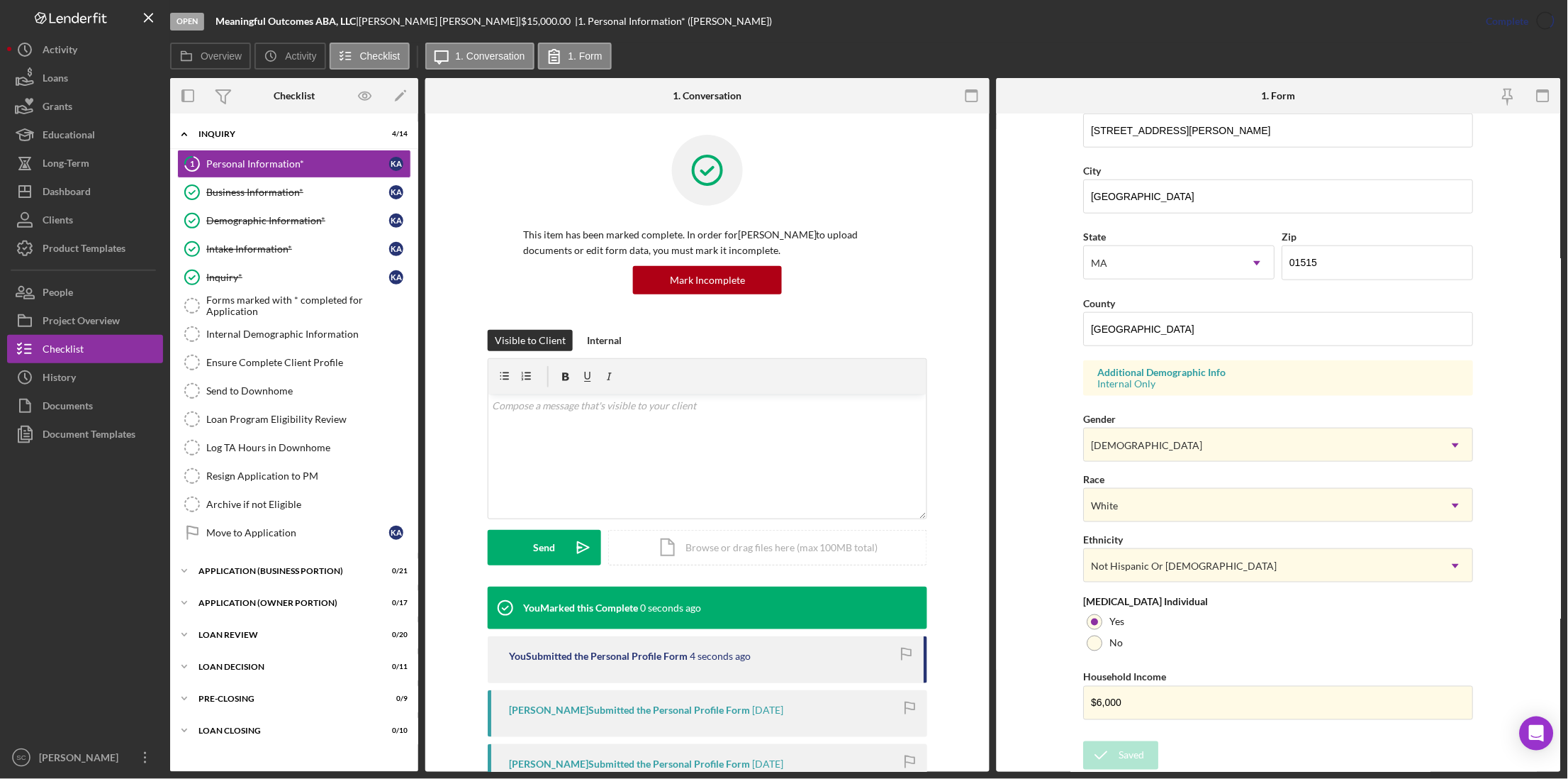
scroll to position [3, 0]
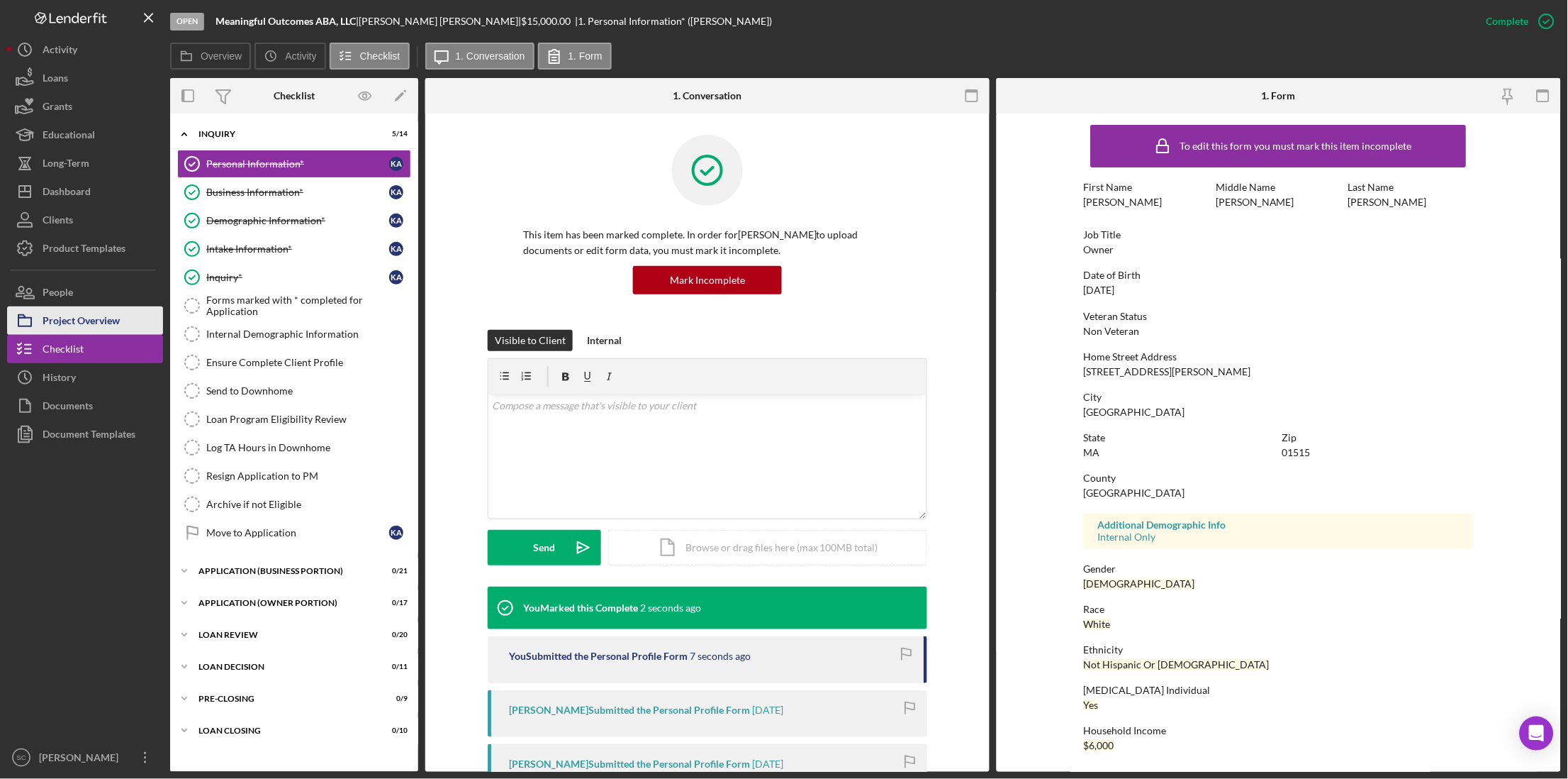
click at [109, 320] on div "Project Overview" at bounding box center [80, 322] width 77 height 32
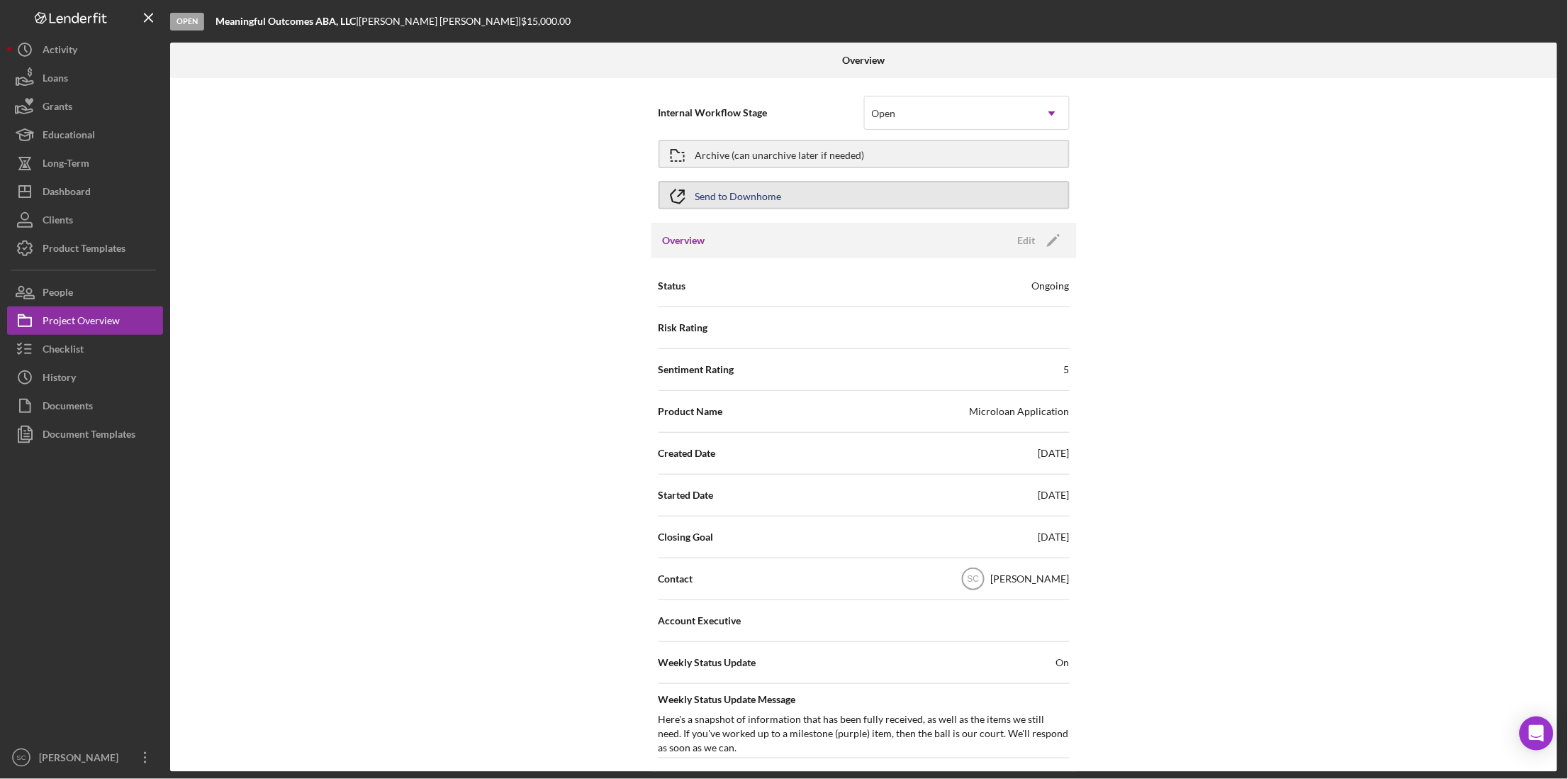
click at [758, 188] on div "Send to Downhome" at bounding box center [738, 195] width 86 height 25
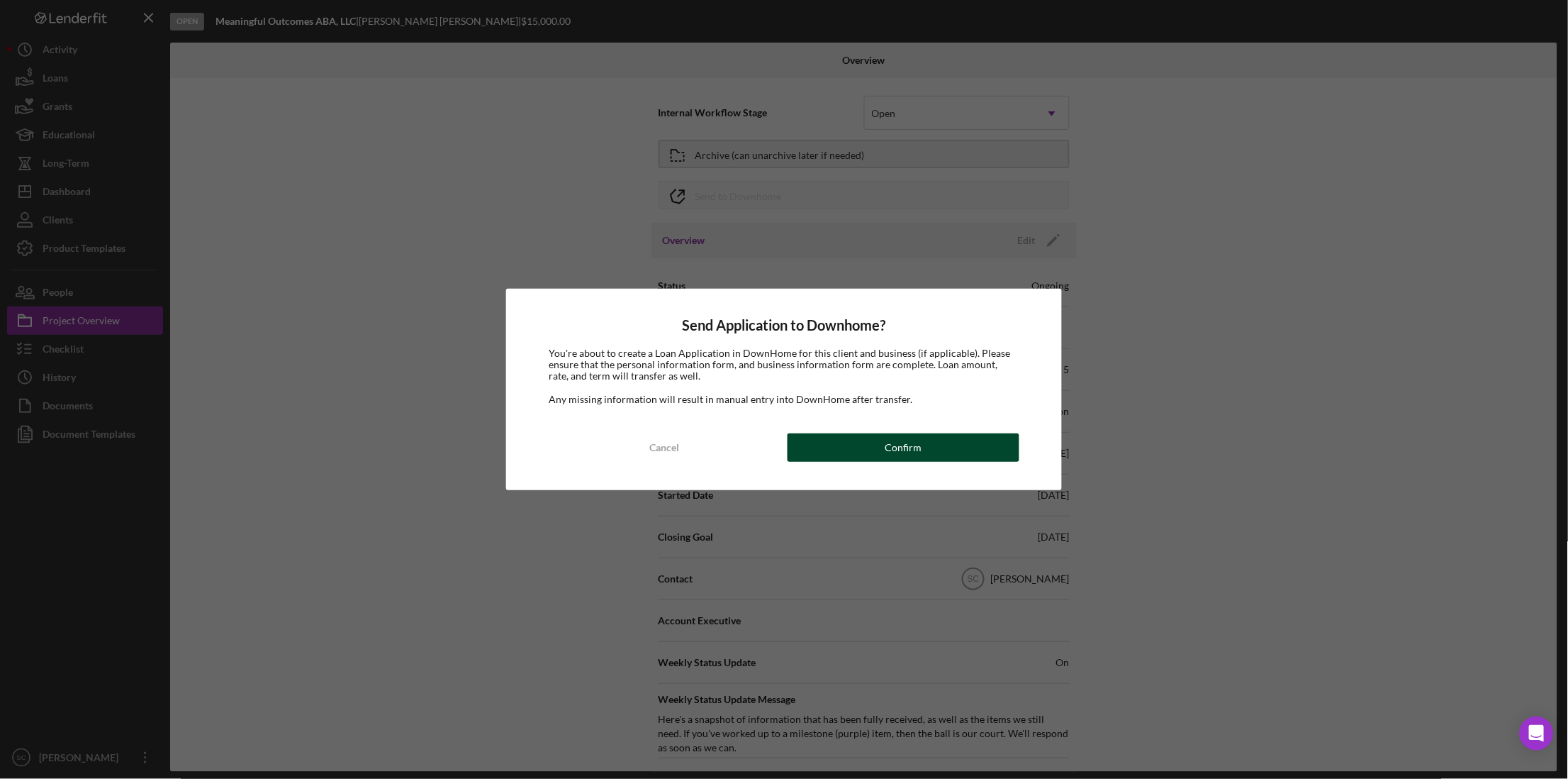
click at [839, 448] on button "Confirm" at bounding box center [903, 447] width 232 height 28
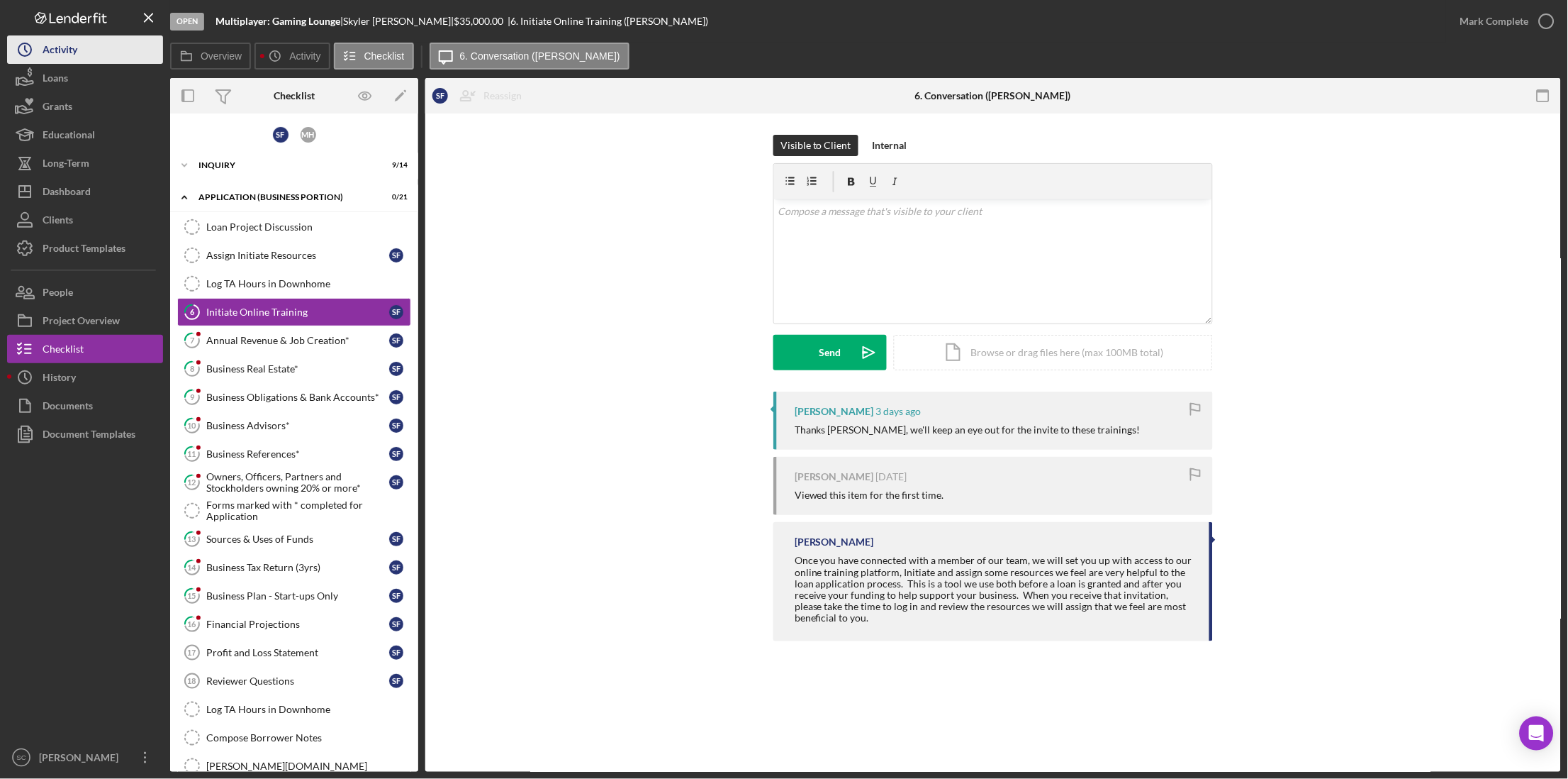
click at [72, 55] on div "Activity" at bounding box center [59, 51] width 34 height 32
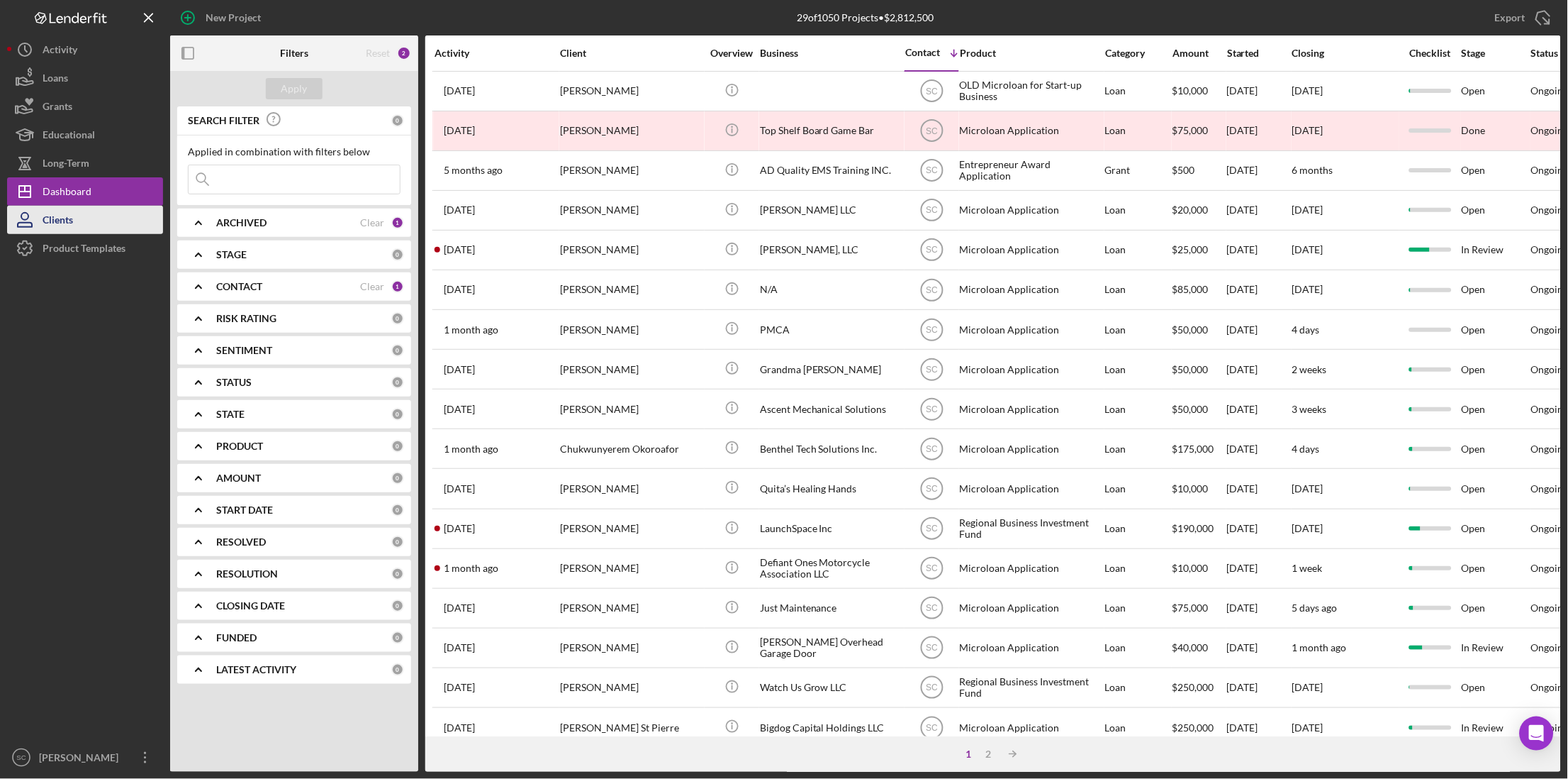
click at [80, 219] on button "Clients" at bounding box center [84, 219] width 156 height 28
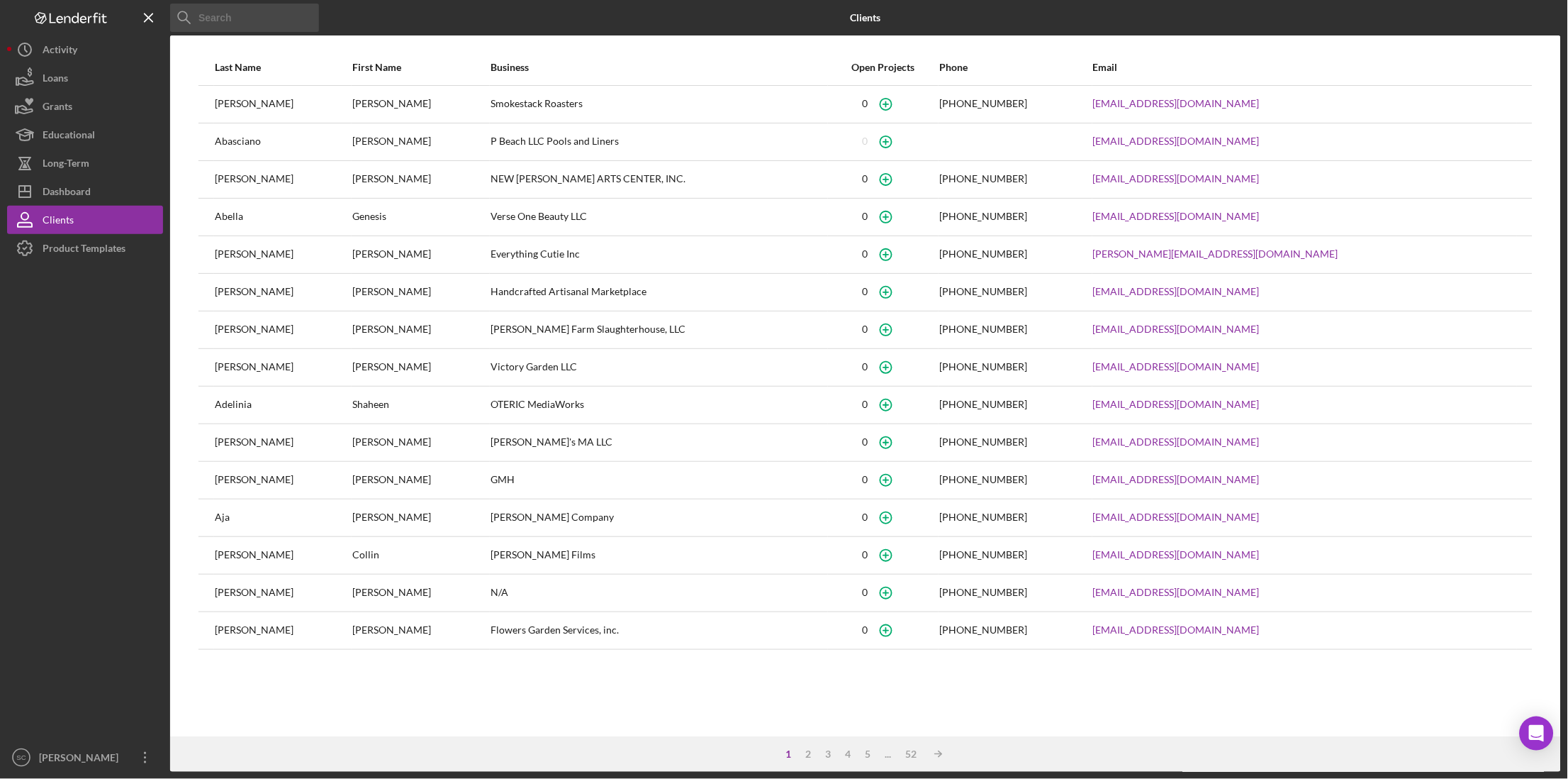
click at [229, 20] on input at bounding box center [245, 18] width 149 height 28
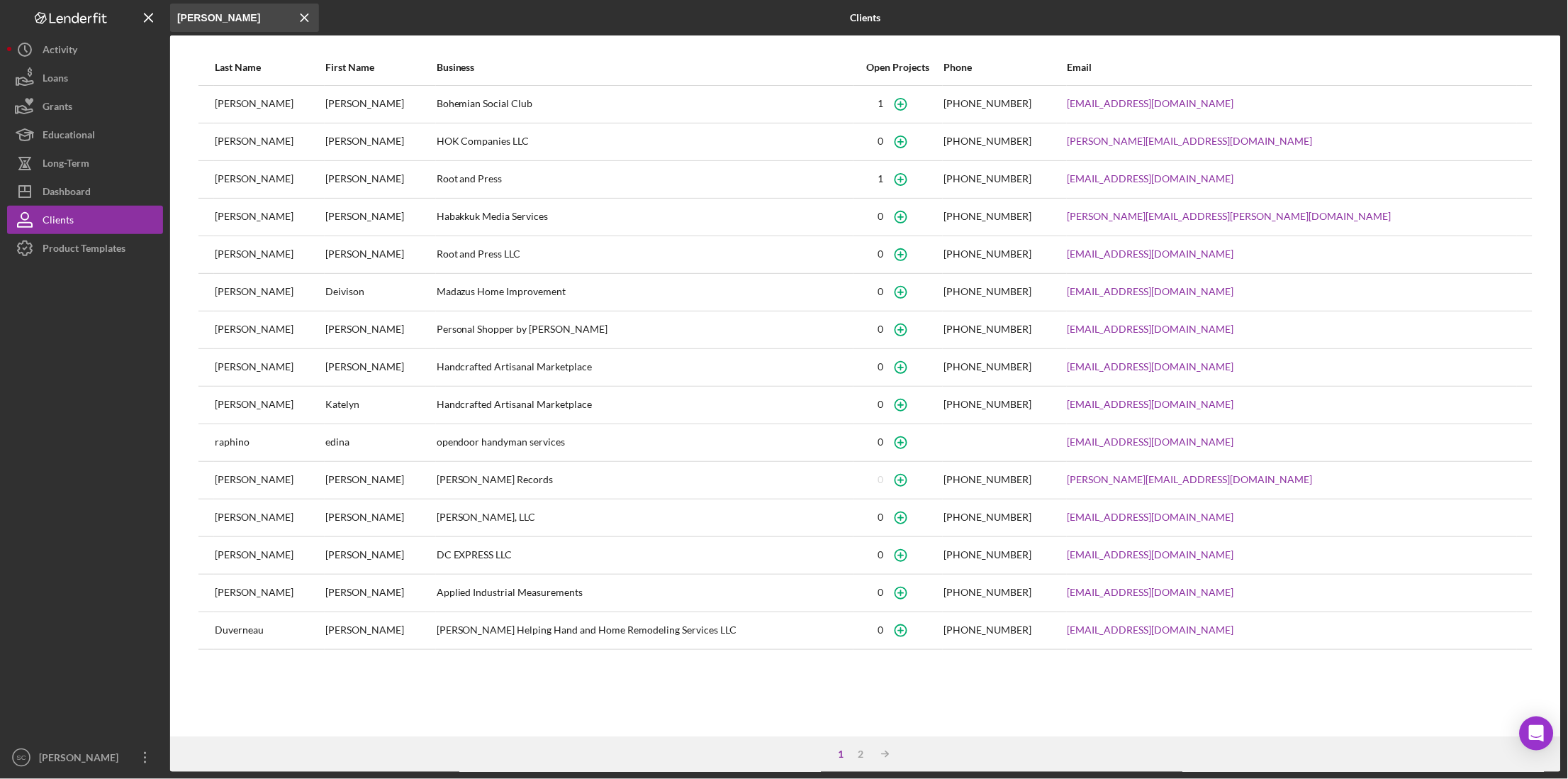
type input "[PERSON_NAME]"
click at [373, 104] on div "[PERSON_NAME]" at bounding box center [379, 104] width 109 height 35
click at [68, 191] on div "Dashboard" at bounding box center [66, 193] width 48 height 32
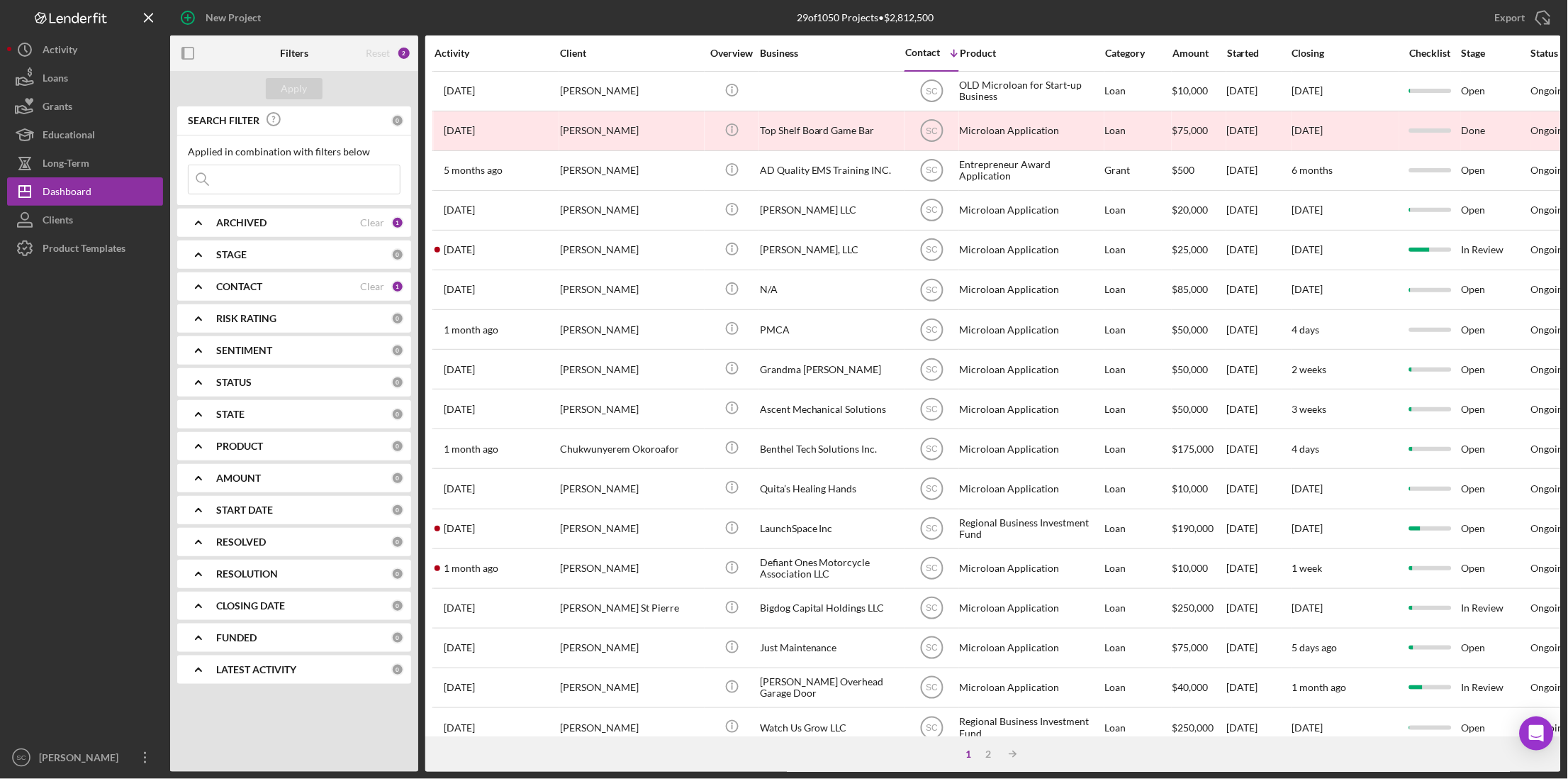
click at [229, 178] on input at bounding box center [294, 179] width 212 height 28
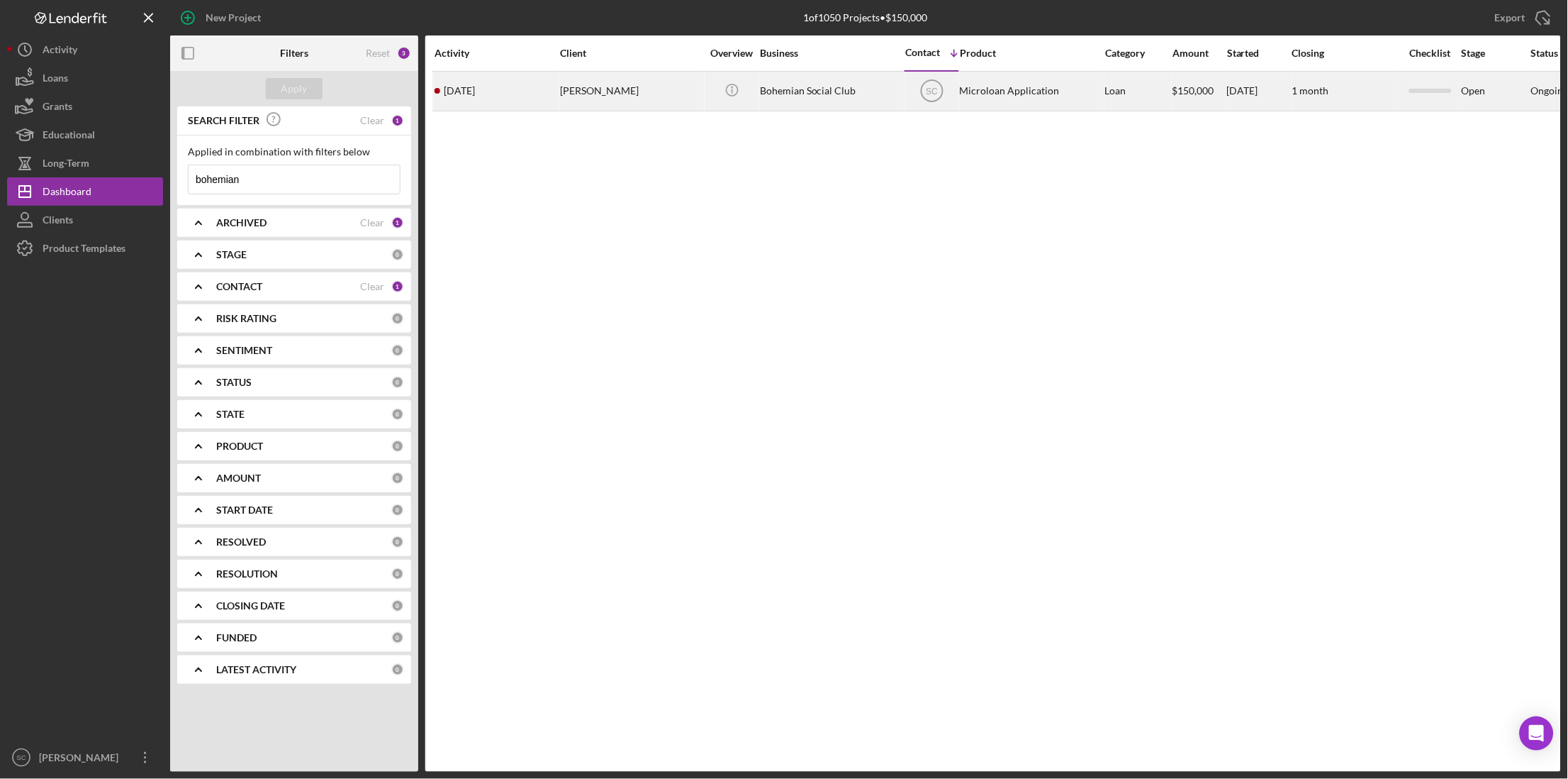
type input "bohemian"
click at [788, 88] on div "Bohemian Social Club" at bounding box center [831, 91] width 142 height 37
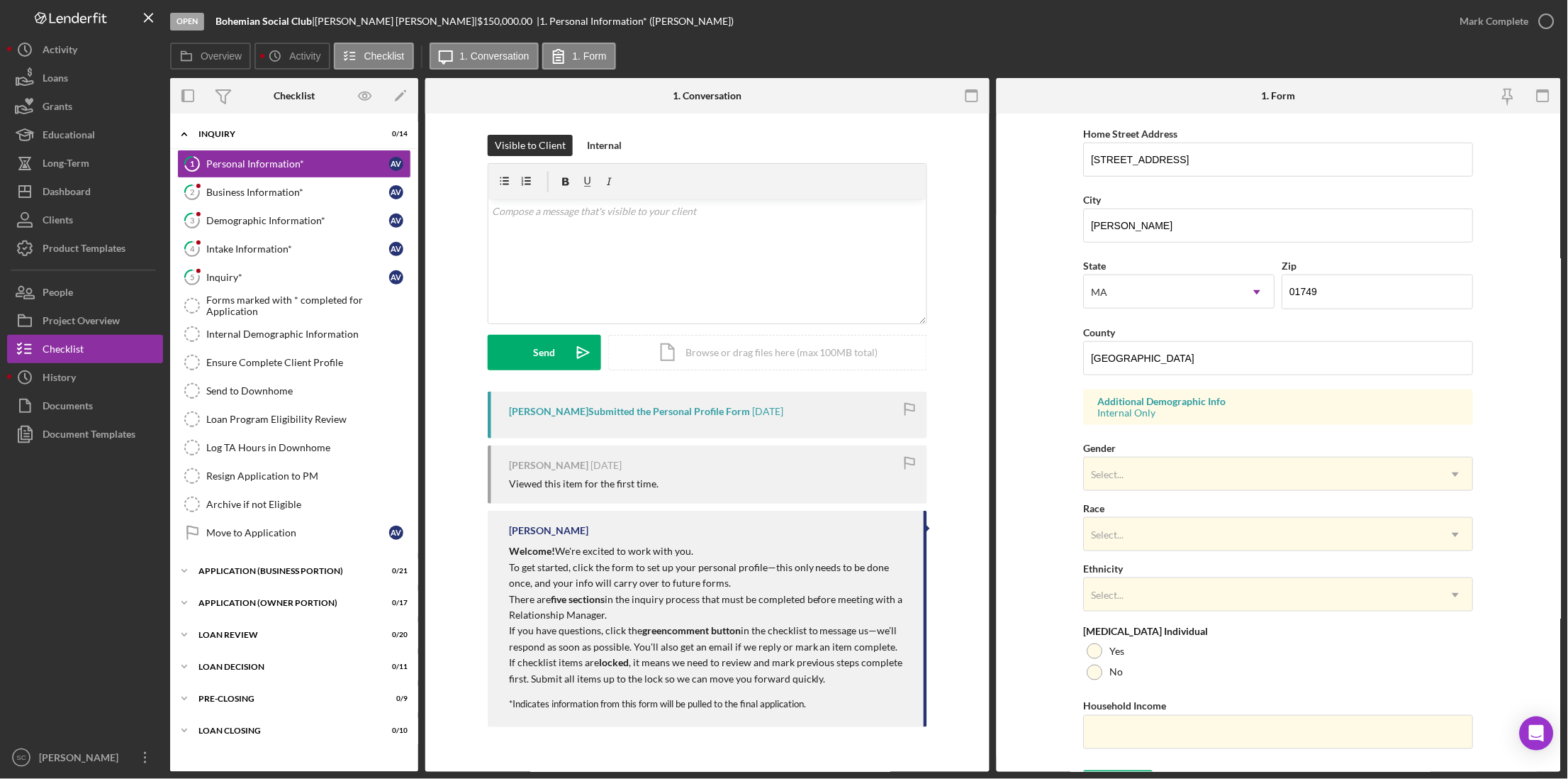
scroll to position [266, 0]
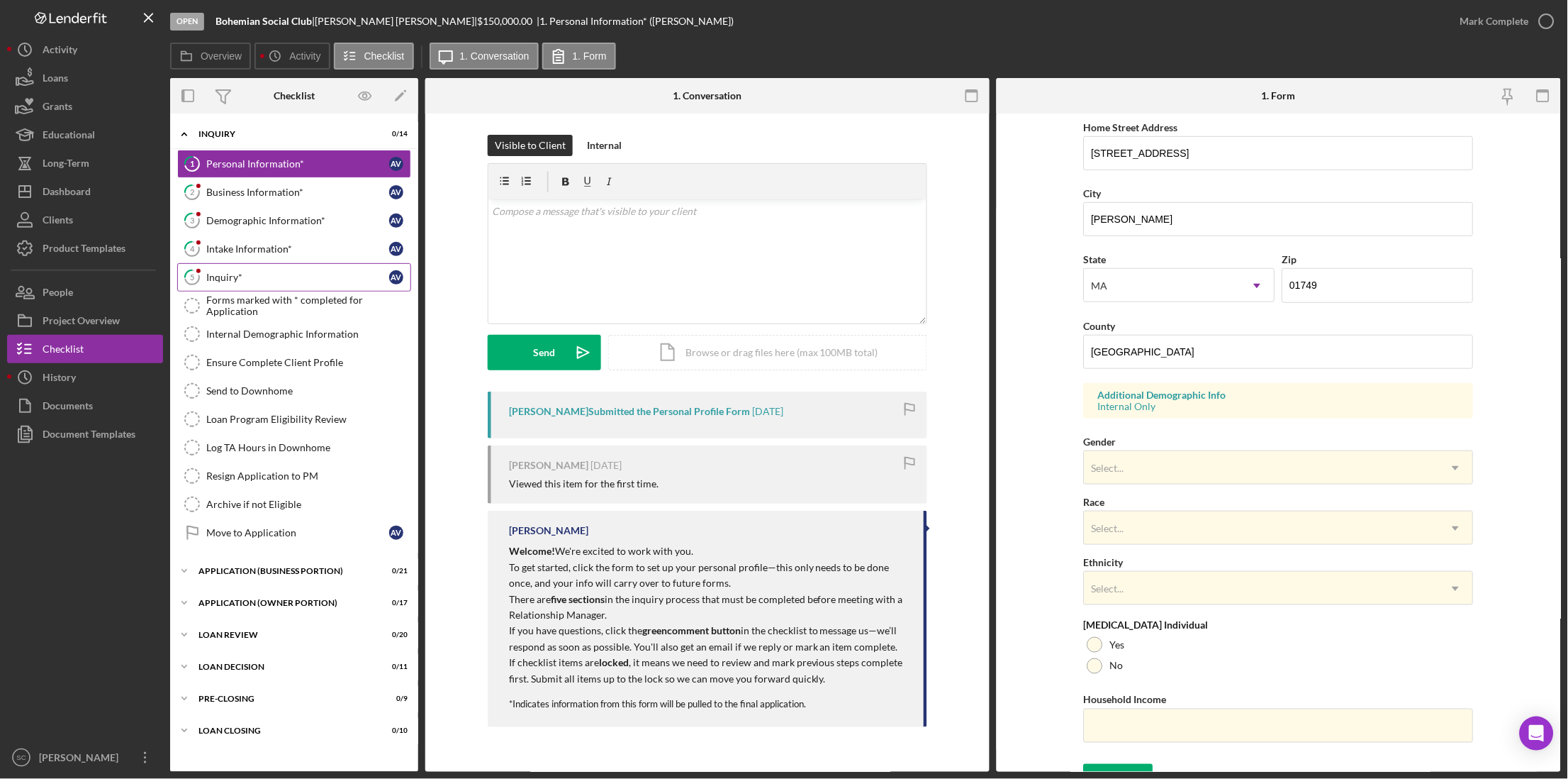
click at [307, 287] on link "5 Inquiry* A V" at bounding box center [294, 276] width 234 height 28
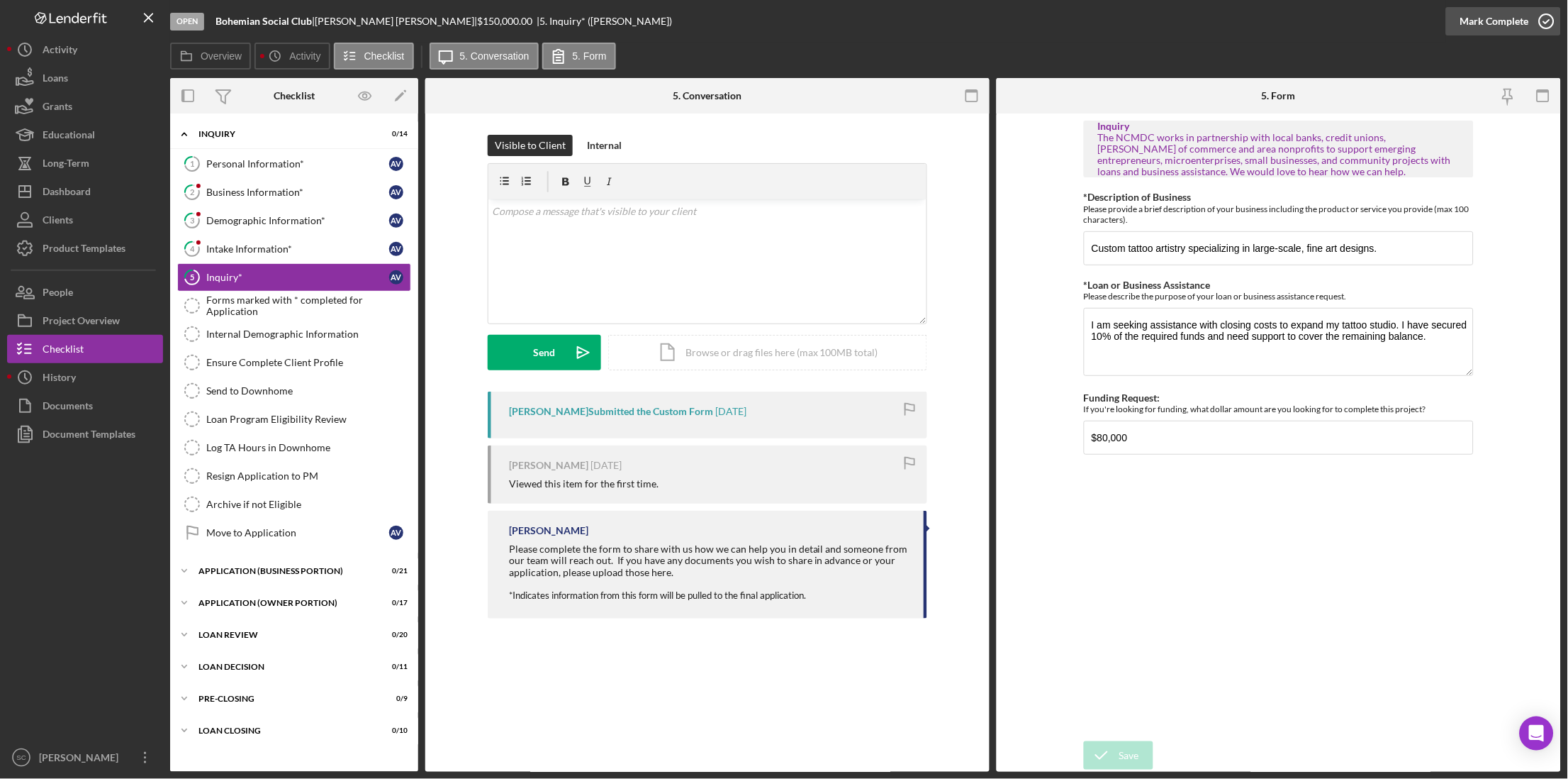
click at [1520, 22] on div "Mark Complete" at bounding box center [1495, 21] width 69 height 28
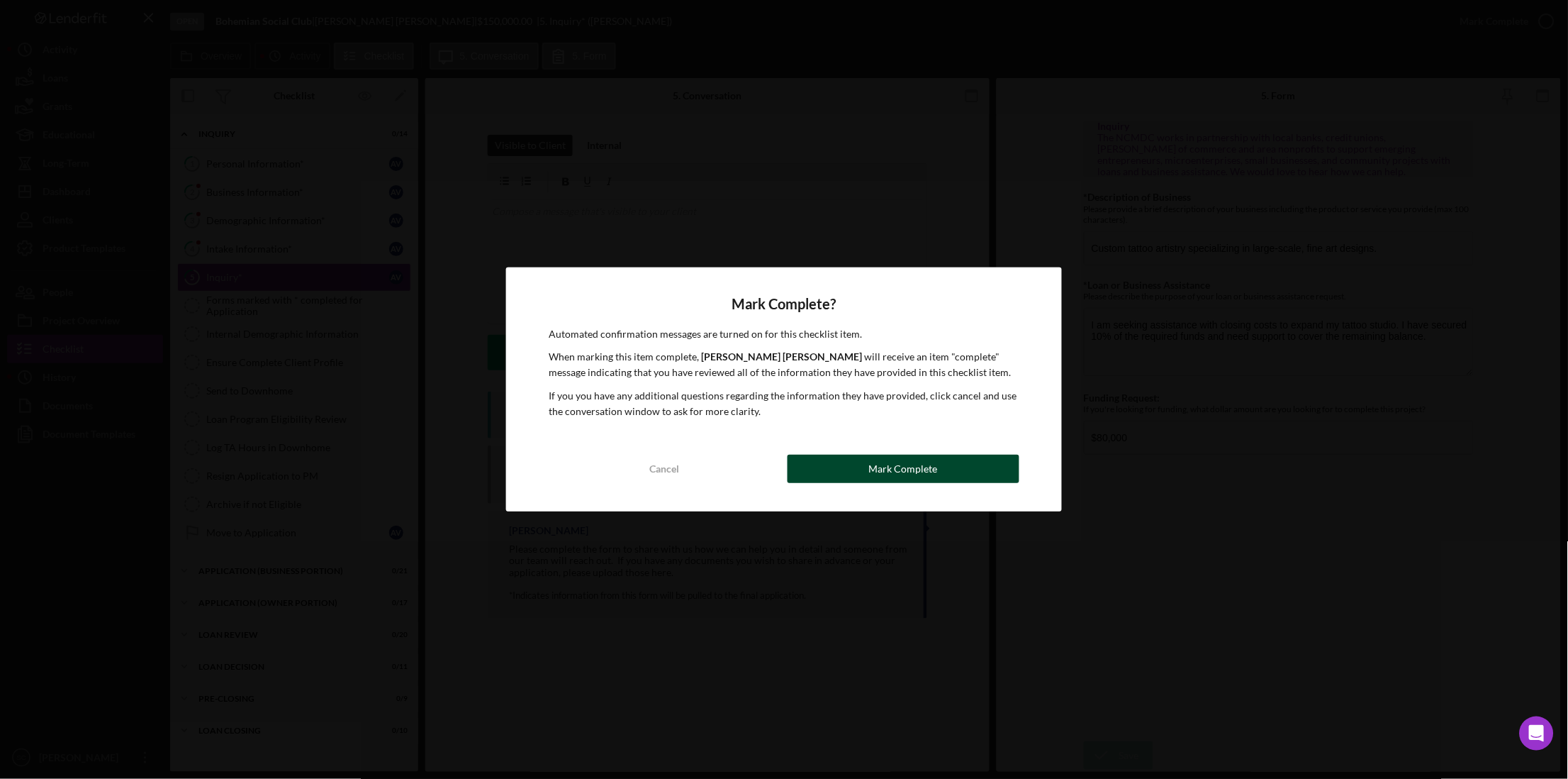
click at [901, 457] on div "Mark Complete" at bounding box center [903, 468] width 69 height 28
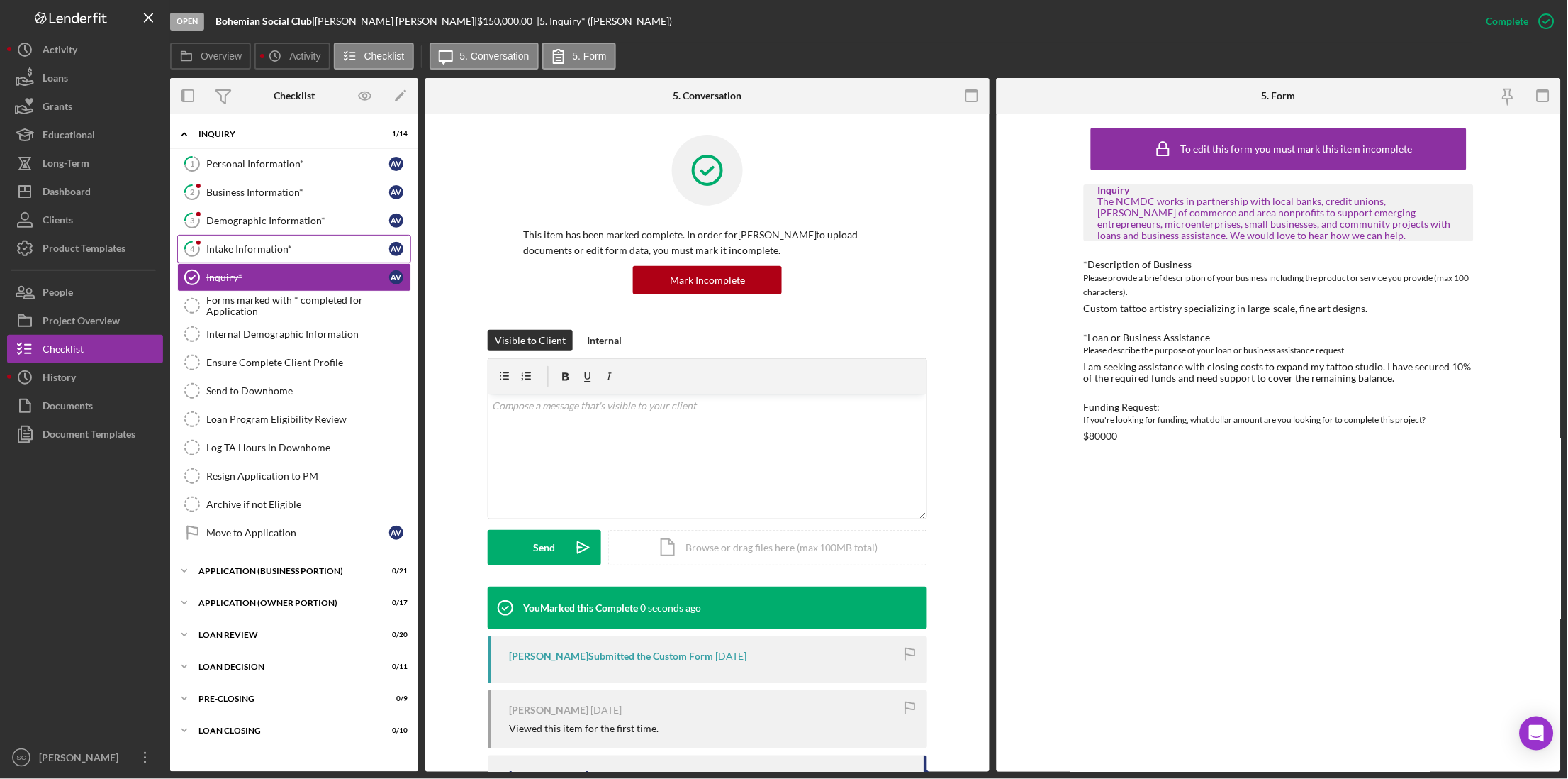
click at [255, 253] on div "Intake Information*" at bounding box center [298, 249] width 183 height 12
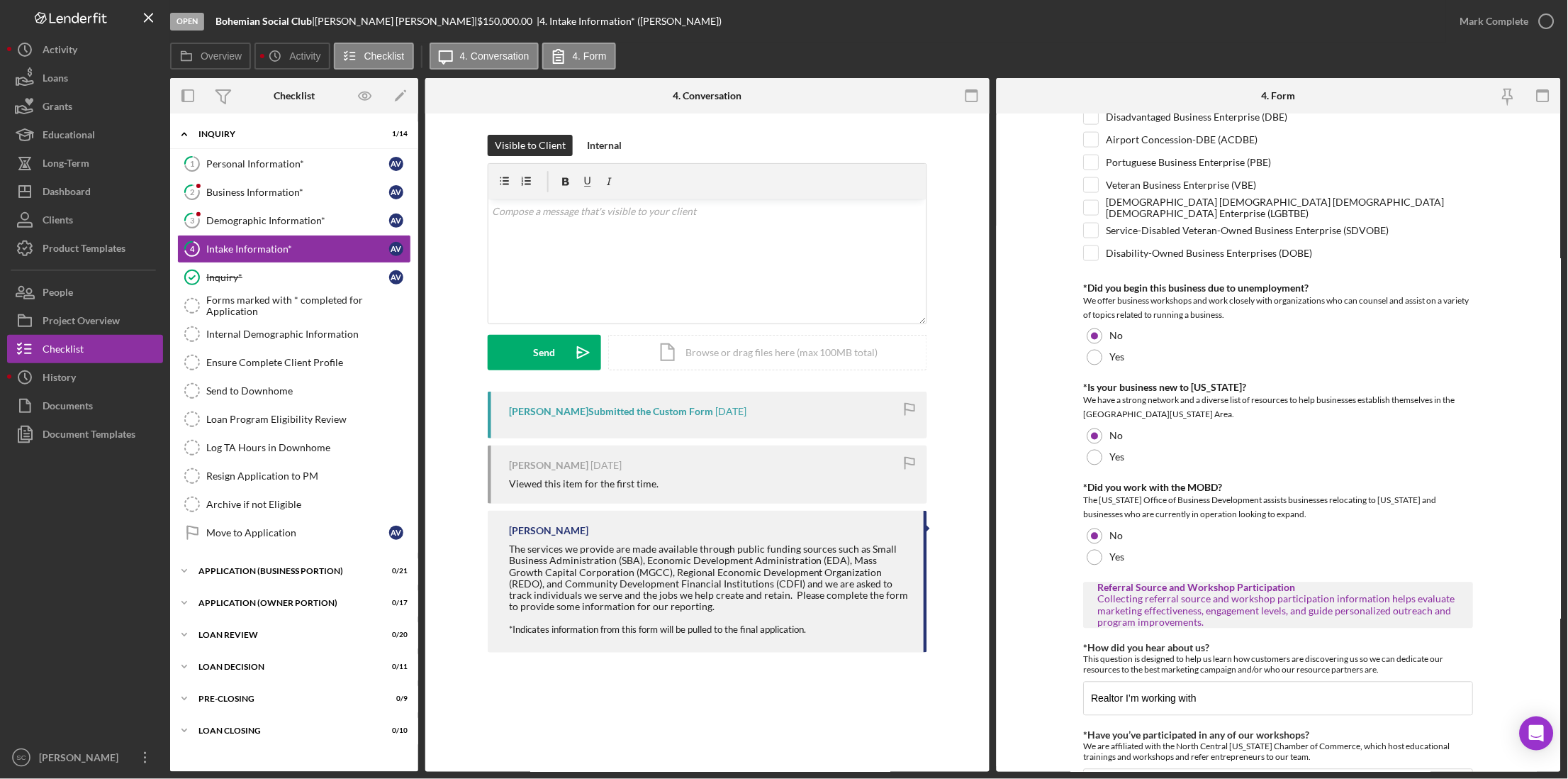
scroll to position [694, 0]
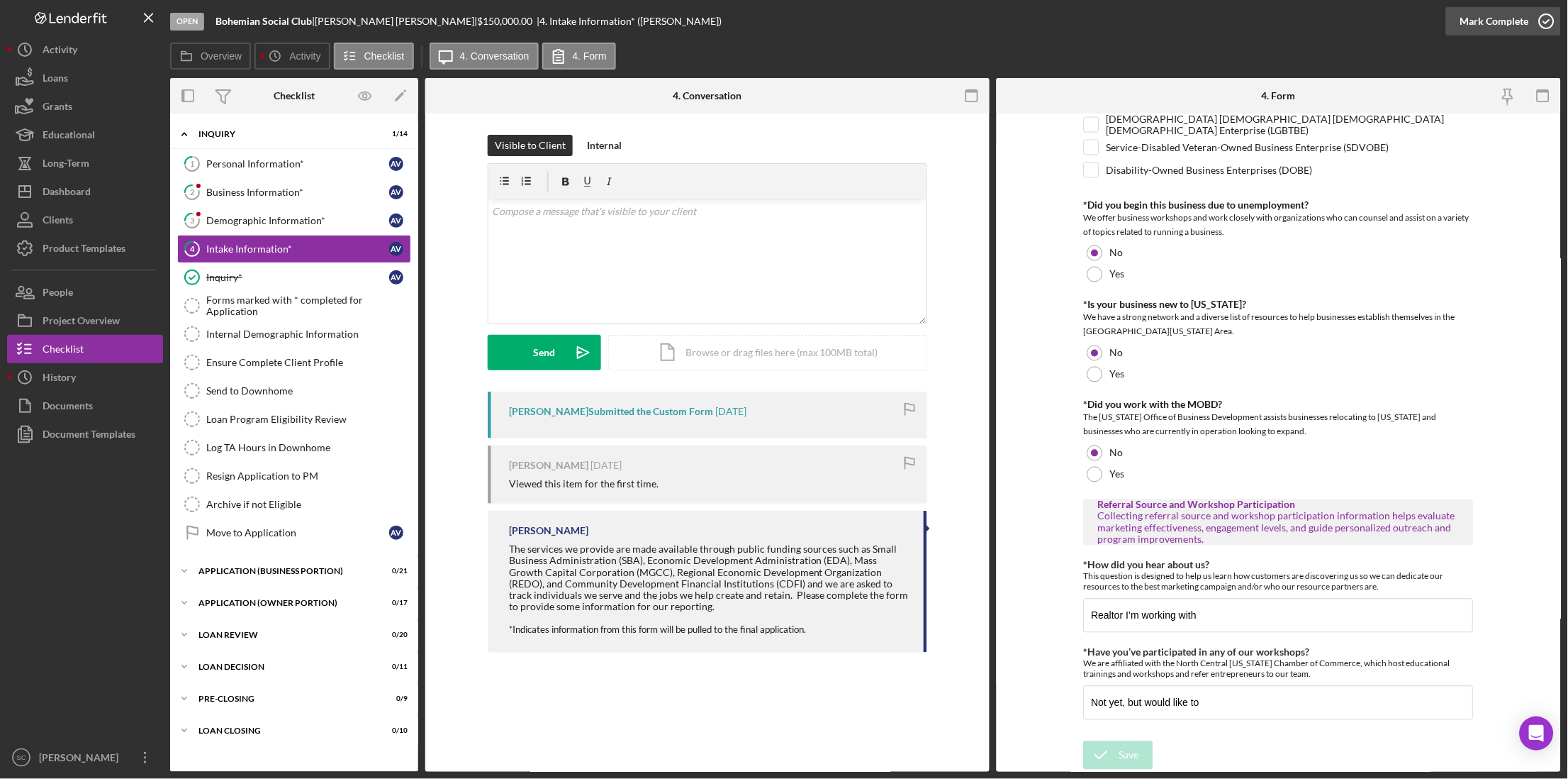
click at [1490, 16] on div "Mark Complete" at bounding box center [1495, 21] width 69 height 28
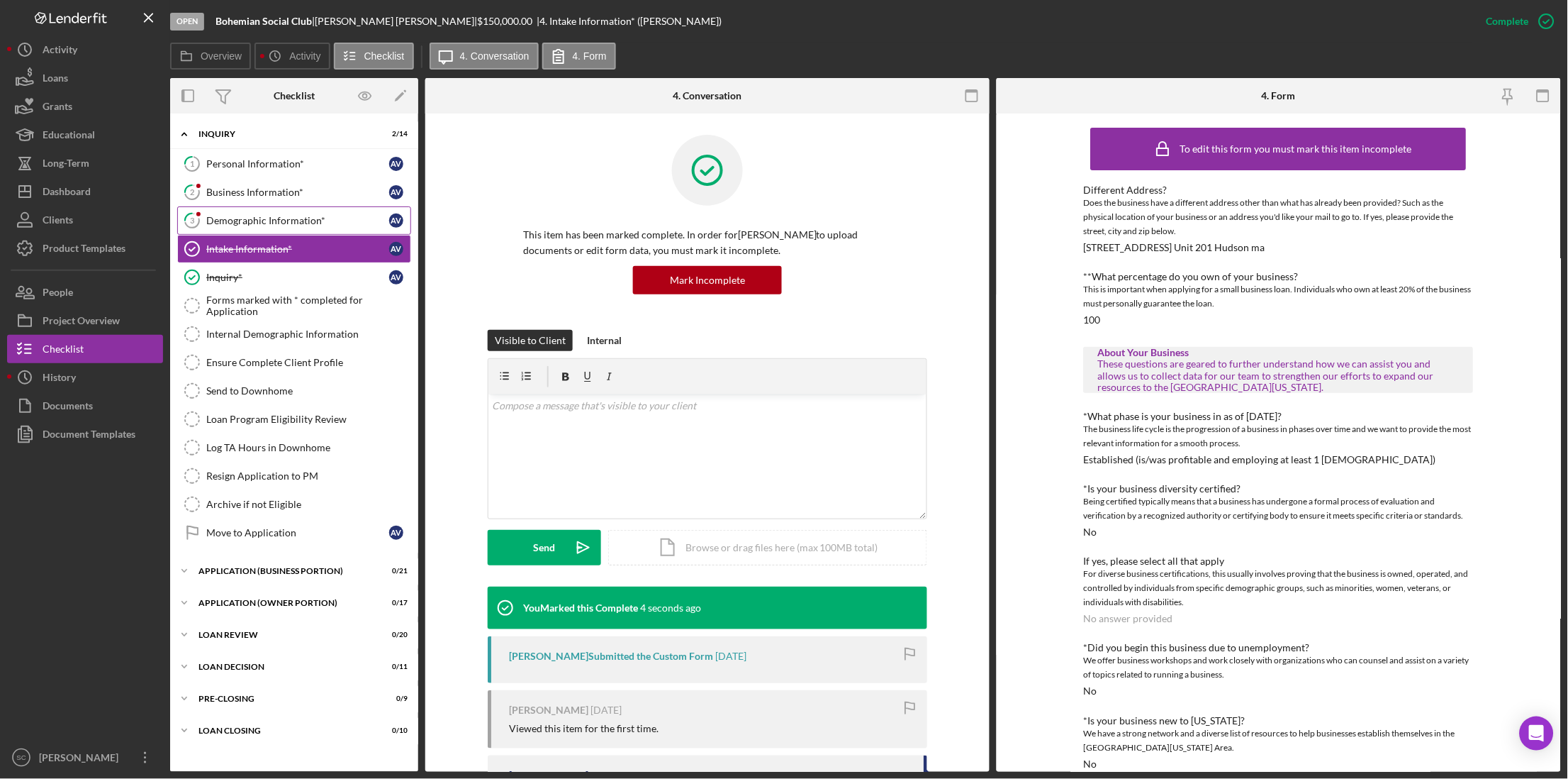
click at [255, 218] on div "Demographic Information*" at bounding box center [298, 220] width 183 height 12
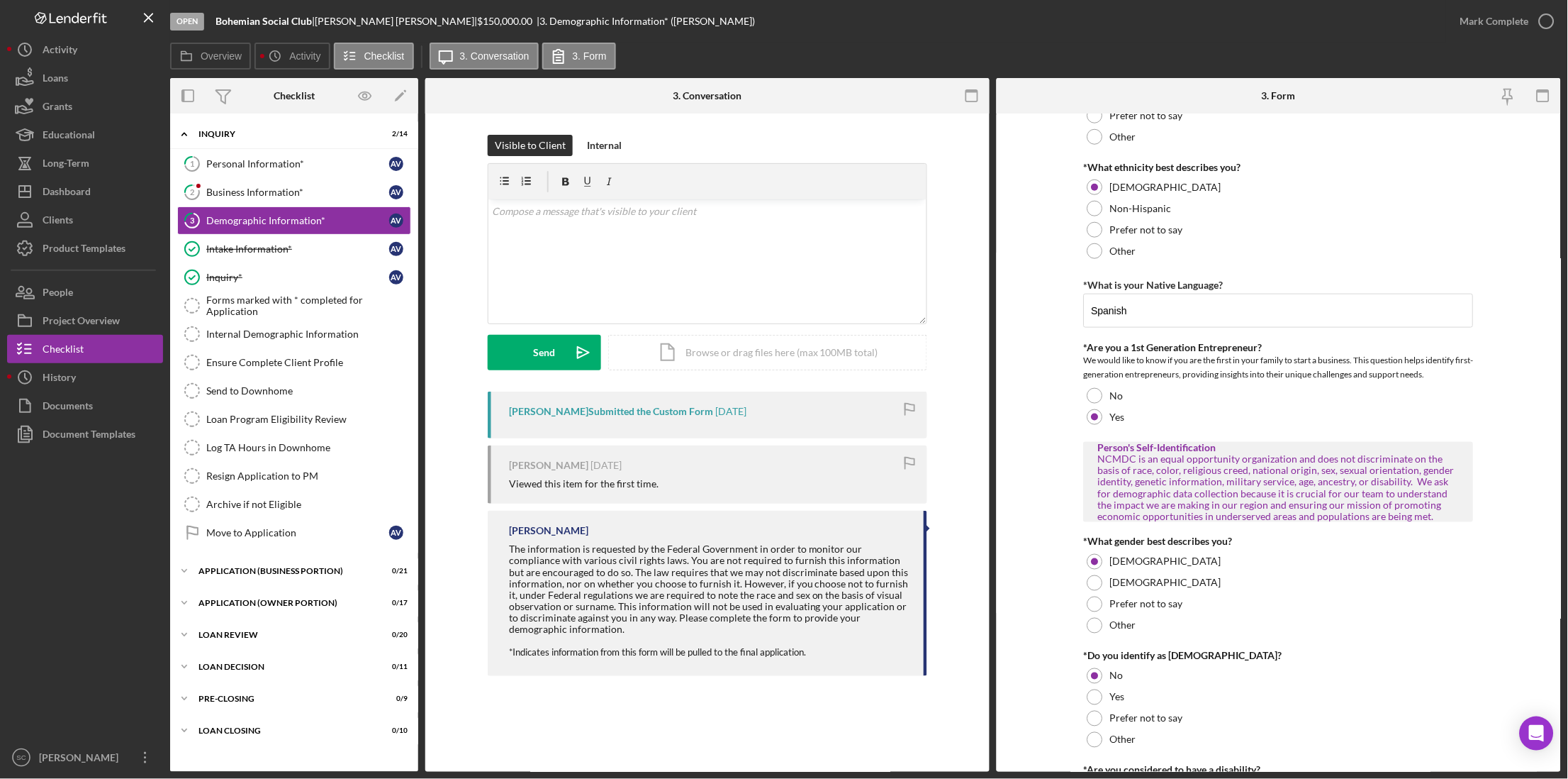
scroll to position [620, 0]
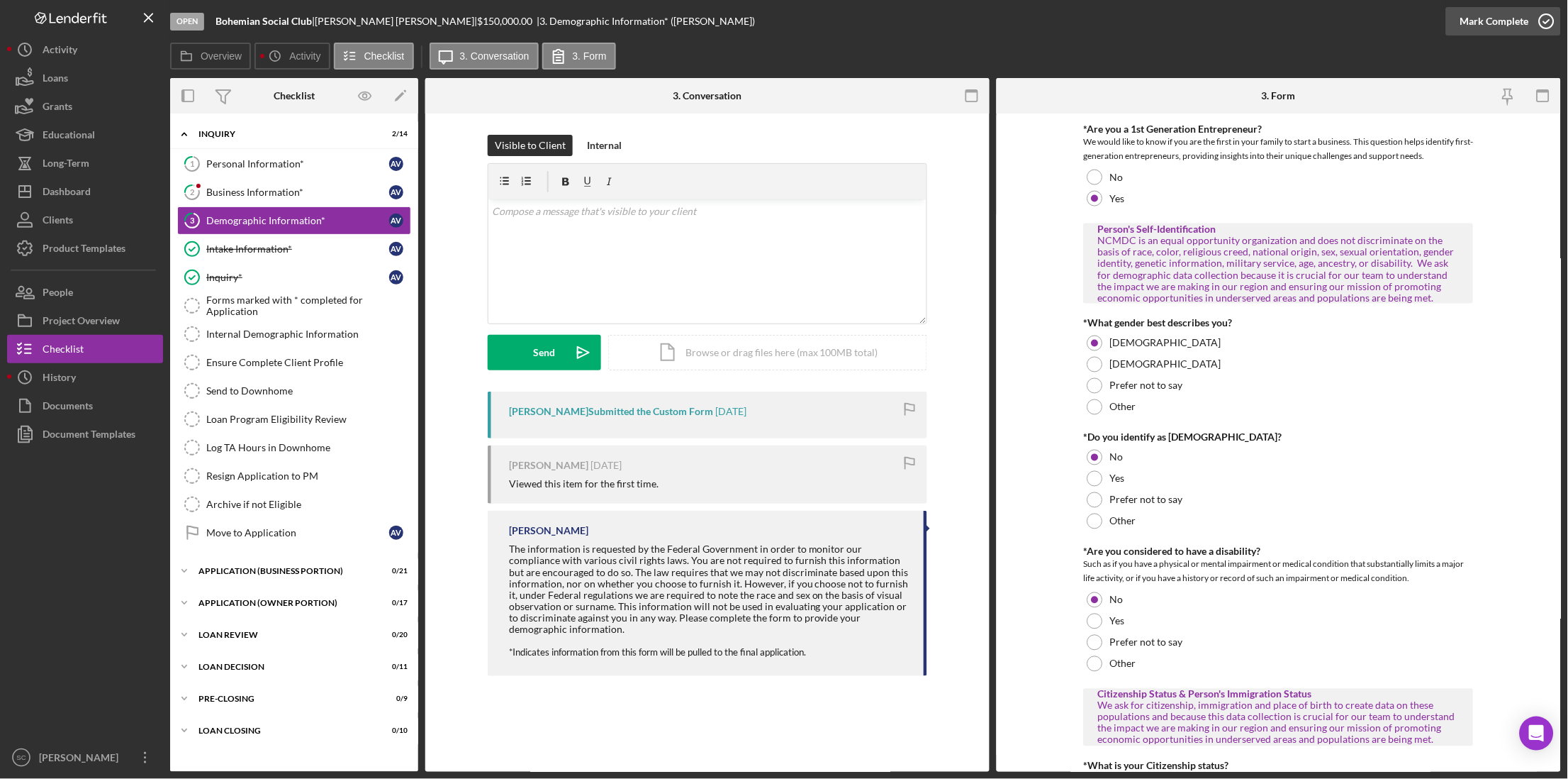
click at [1481, 23] on div "Mark Complete" at bounding box center [1495, 21] width 69 height 28
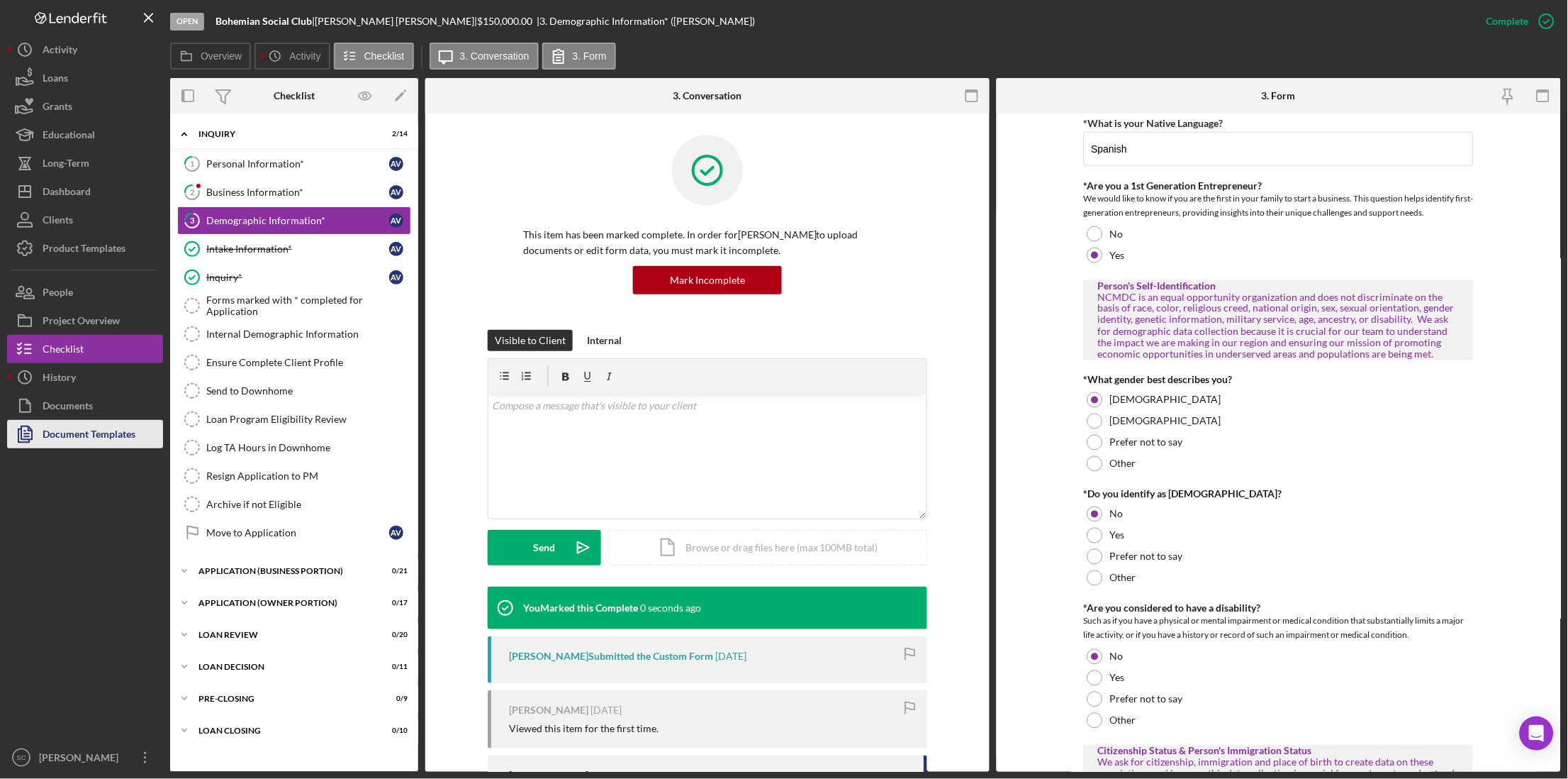
scroll to position [676, 0]
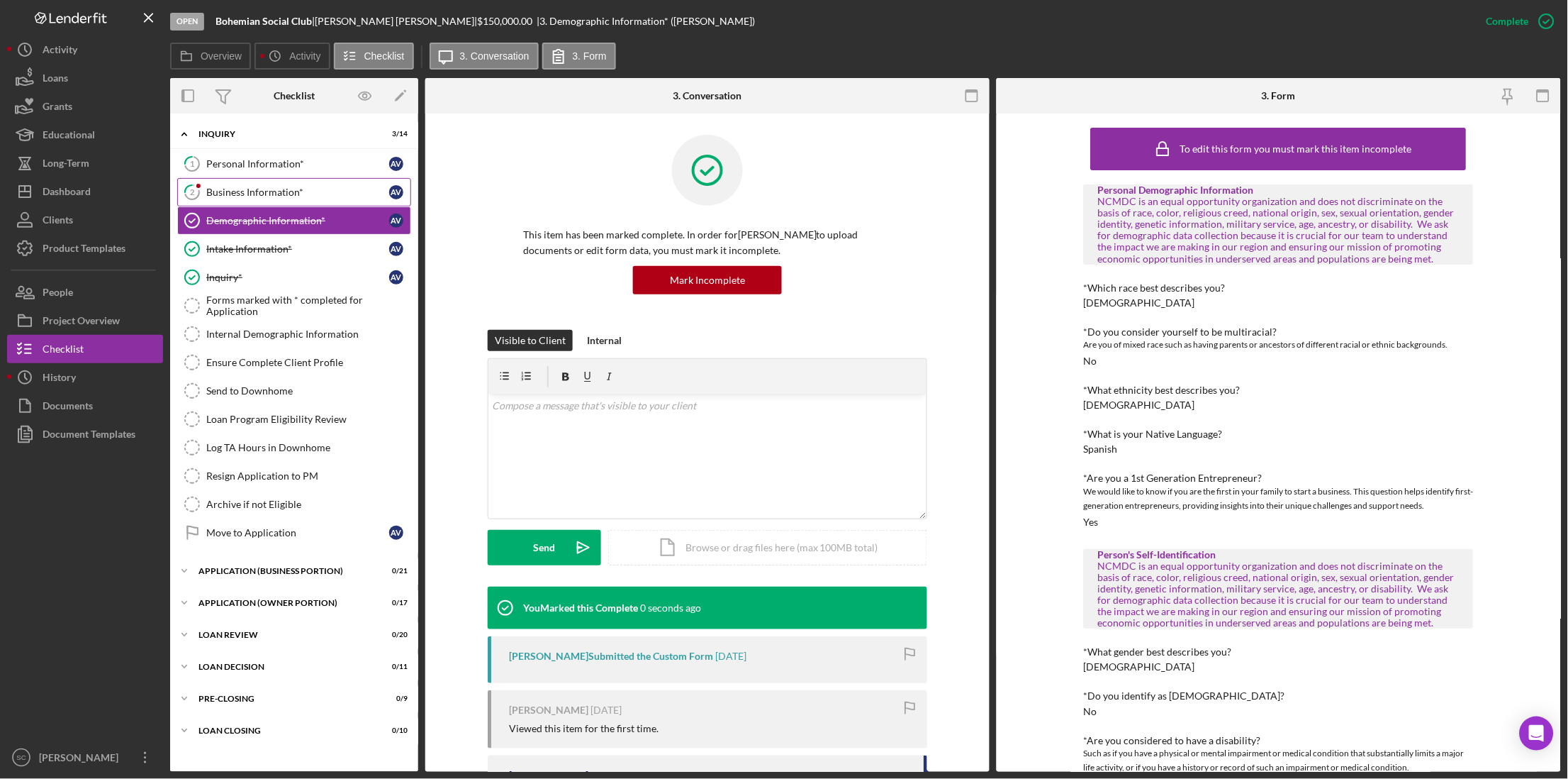
click at [250, 196] on div "Business Information*" at bounding box center [298, 192] width 183 height 12
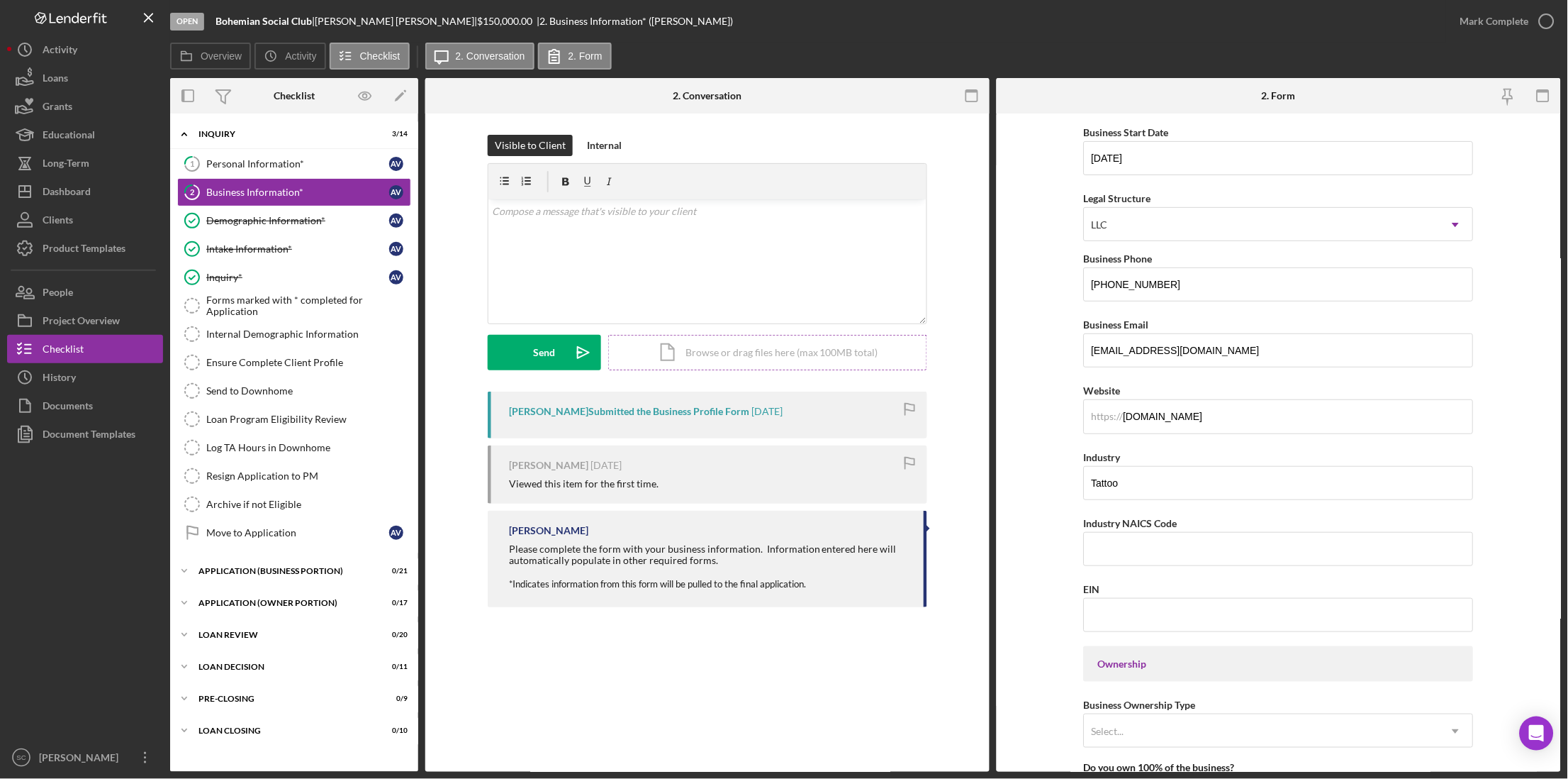
scroll to position [122, 0]
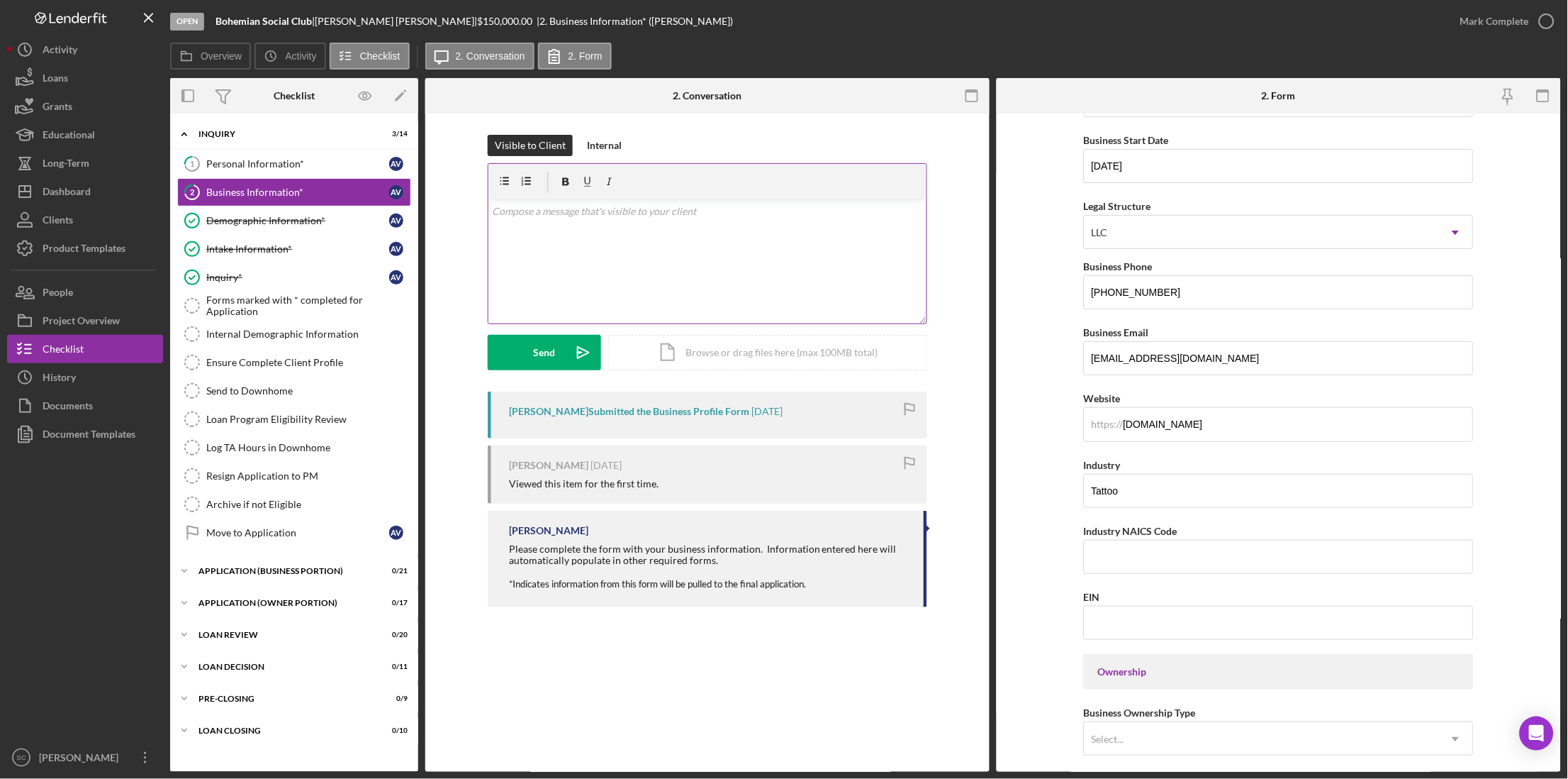
click at [565, 236] on div "v Color teal Color pink Remove color Add row above Add row below Add column bef…" at bounding box center [707, 261] width 438 height 124
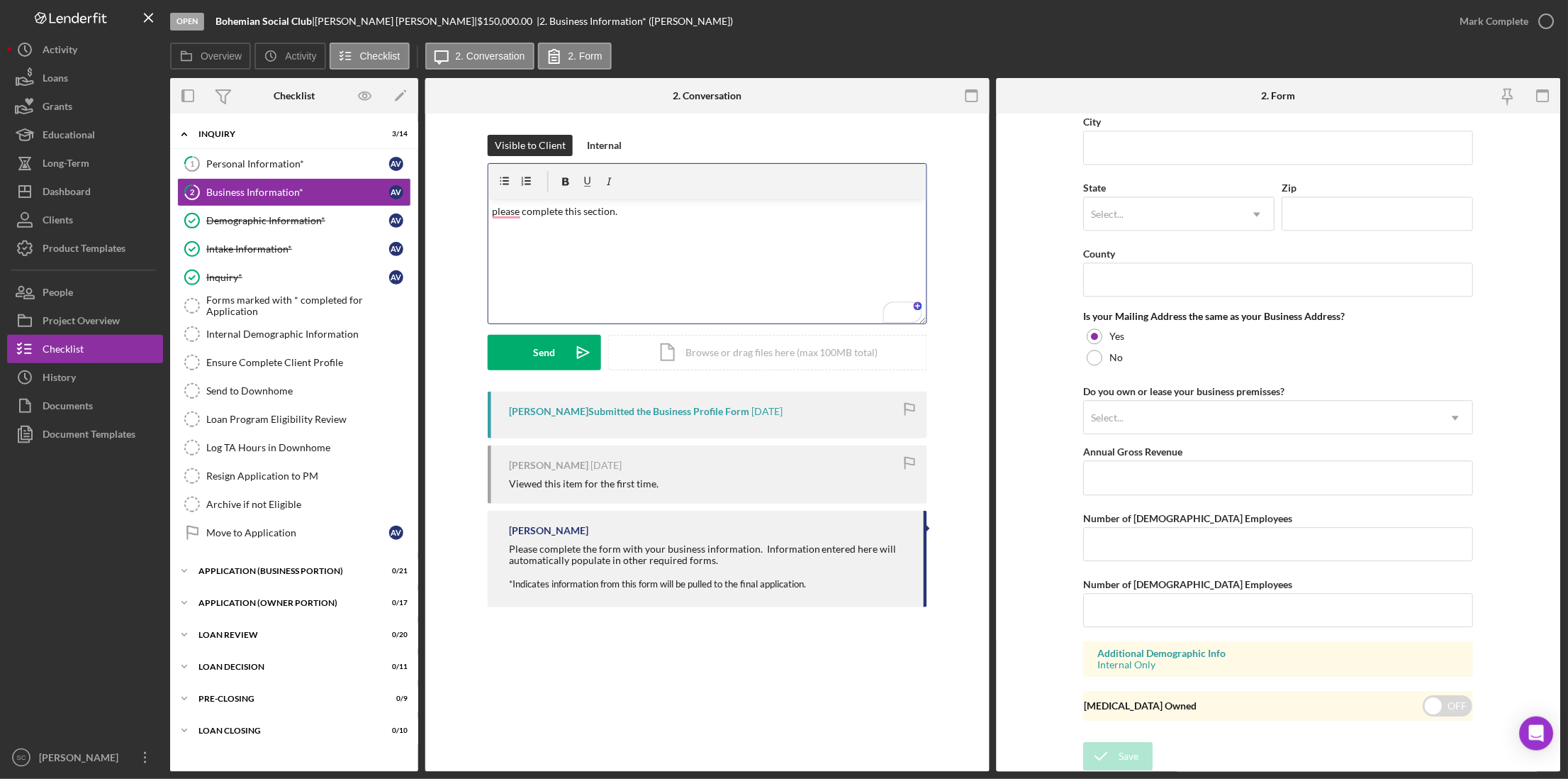
scroll to position [919, 0]
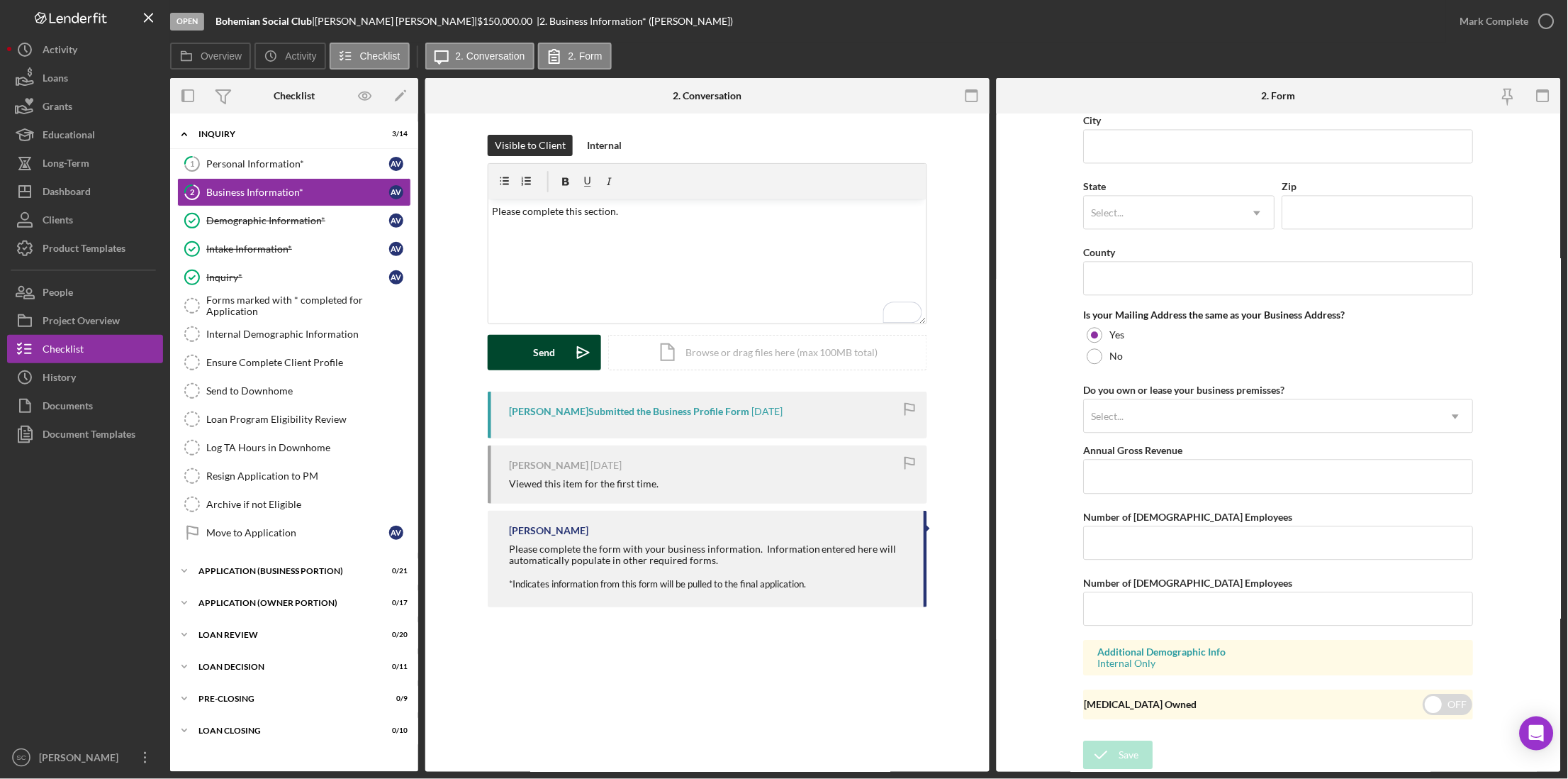
click at [535, 363] on div "Send" at bounding box center [545, 353] width 22 height 35
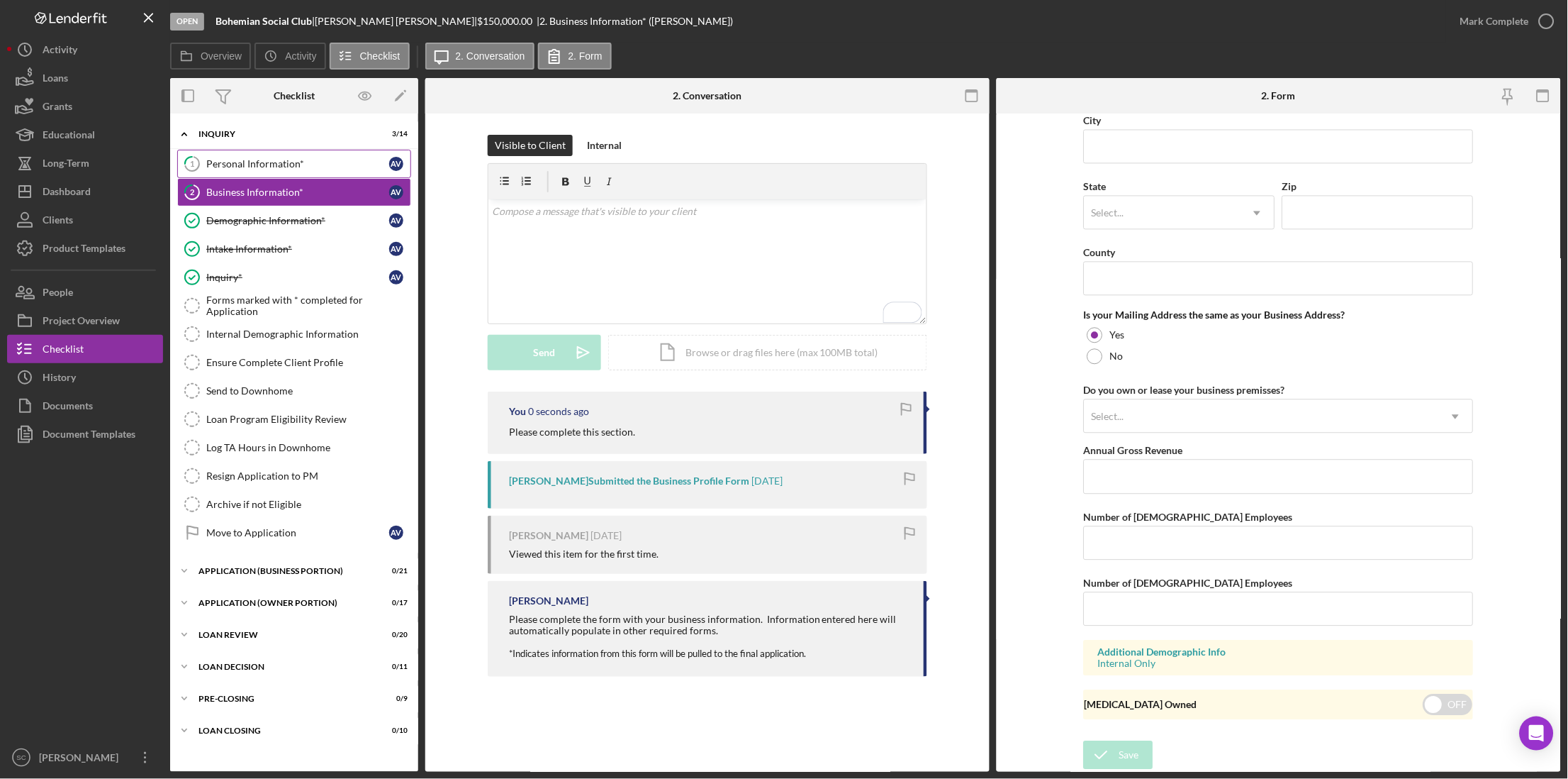
click at [264, 168] on div "Personal Information*" at bounding box center [298, 164] width 183 height 12
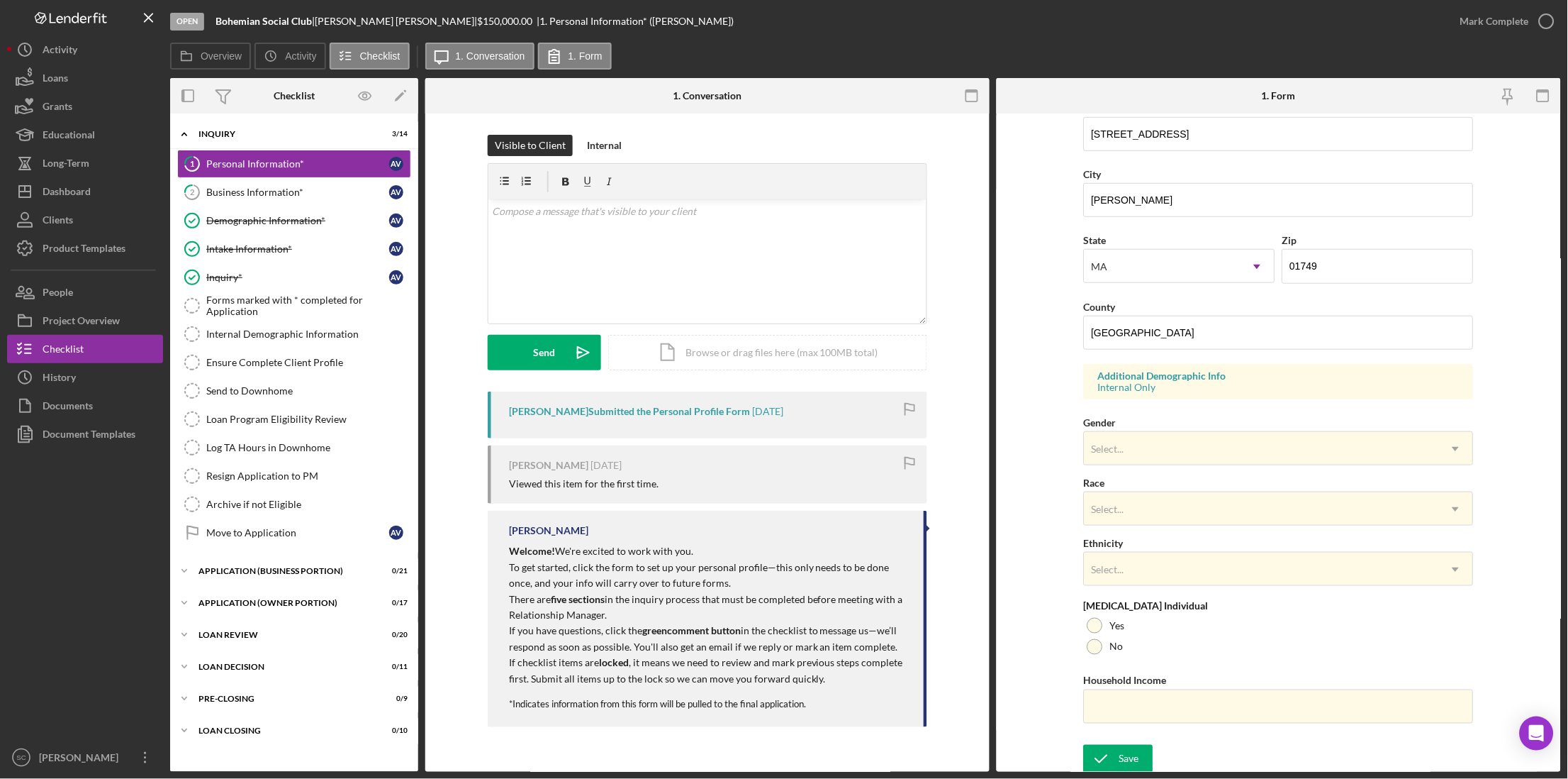
scroll to position [289, 0]
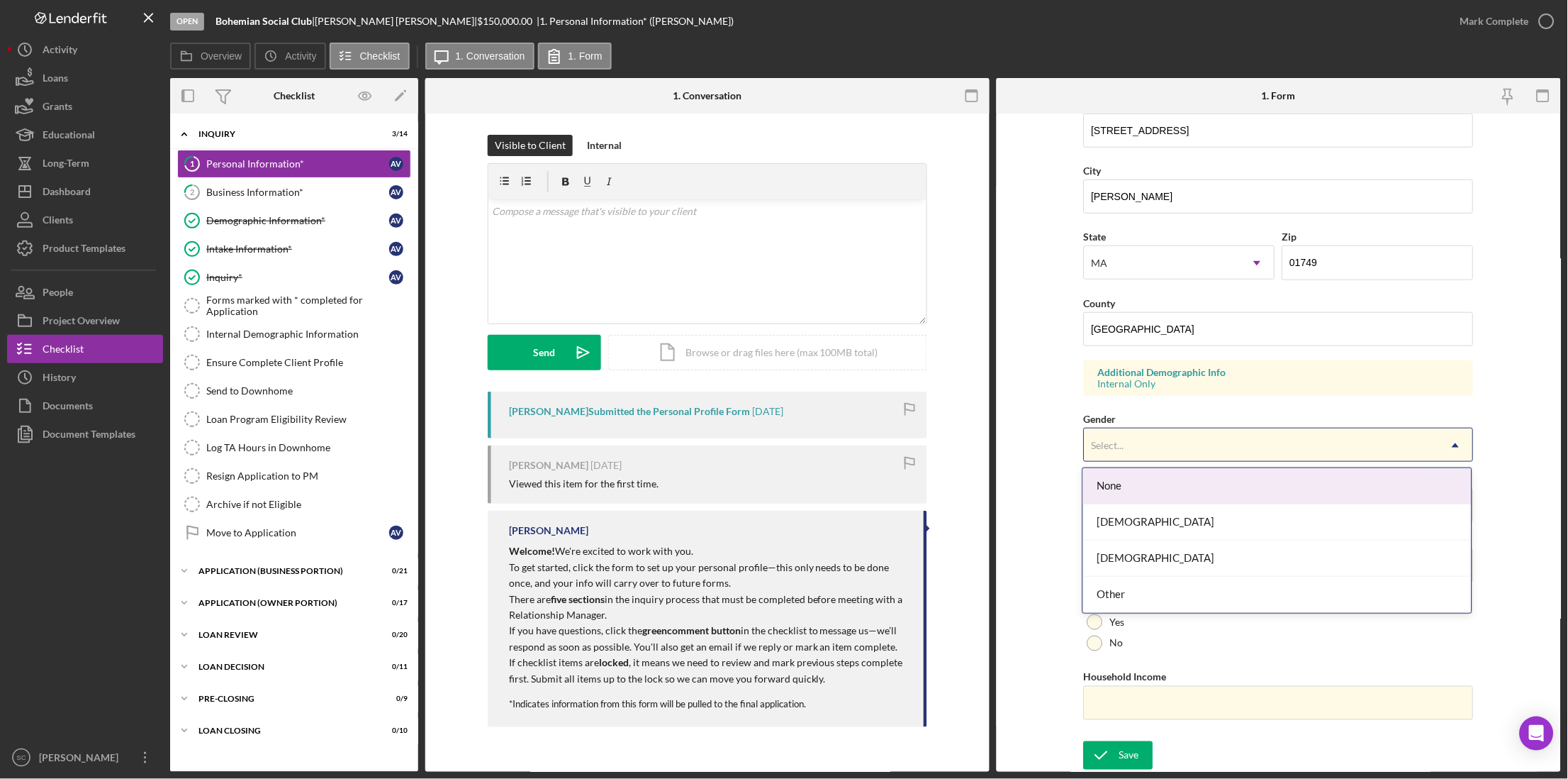
click at [1116, 452] on div "Select..." at bounding box center [1261, 445] width 355 height 32
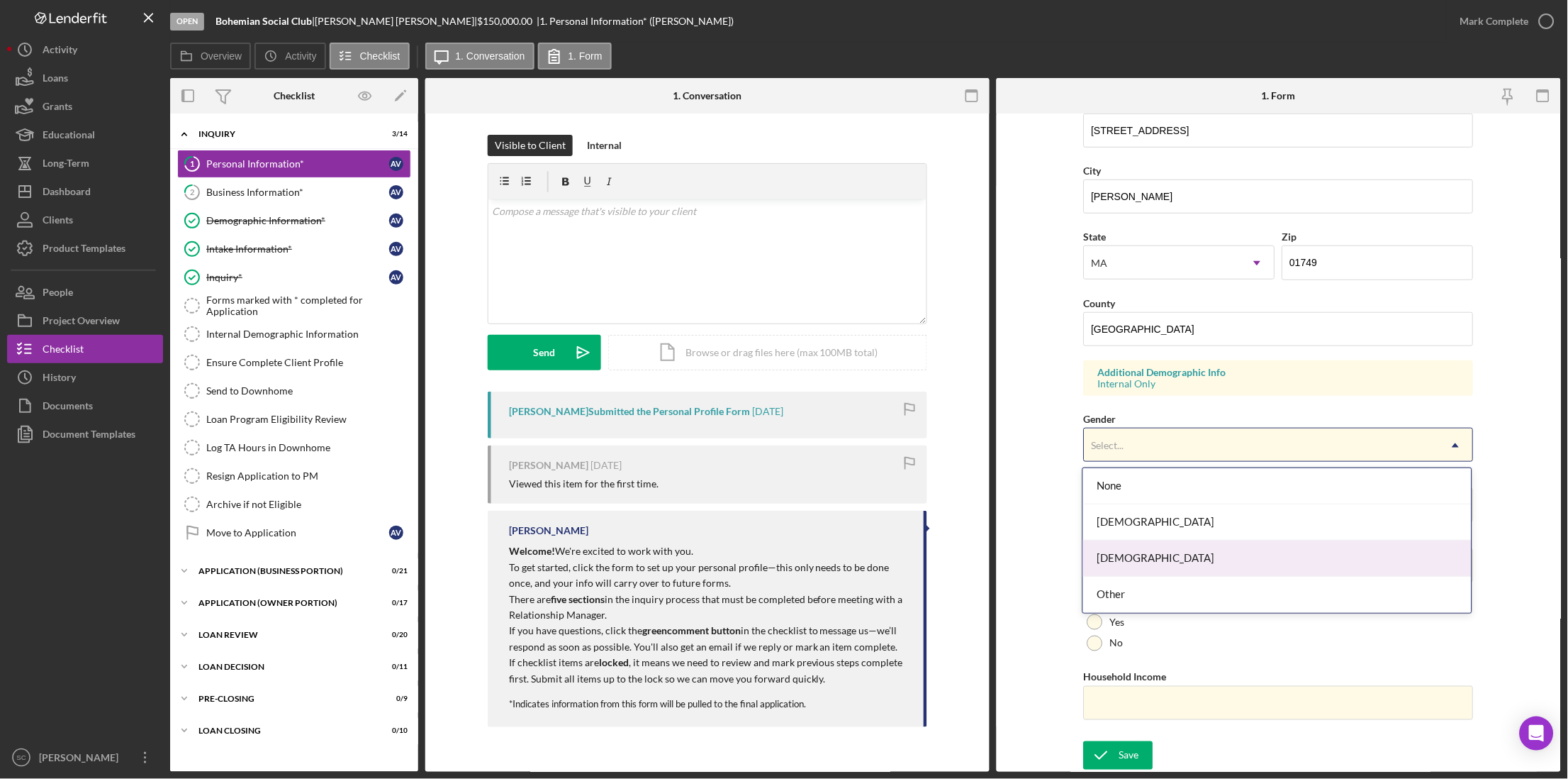
click at [1124, 568] on div "[DEMOGRAPHIC_DATA]" at bounding box center [1277, 558] width 389 height 36
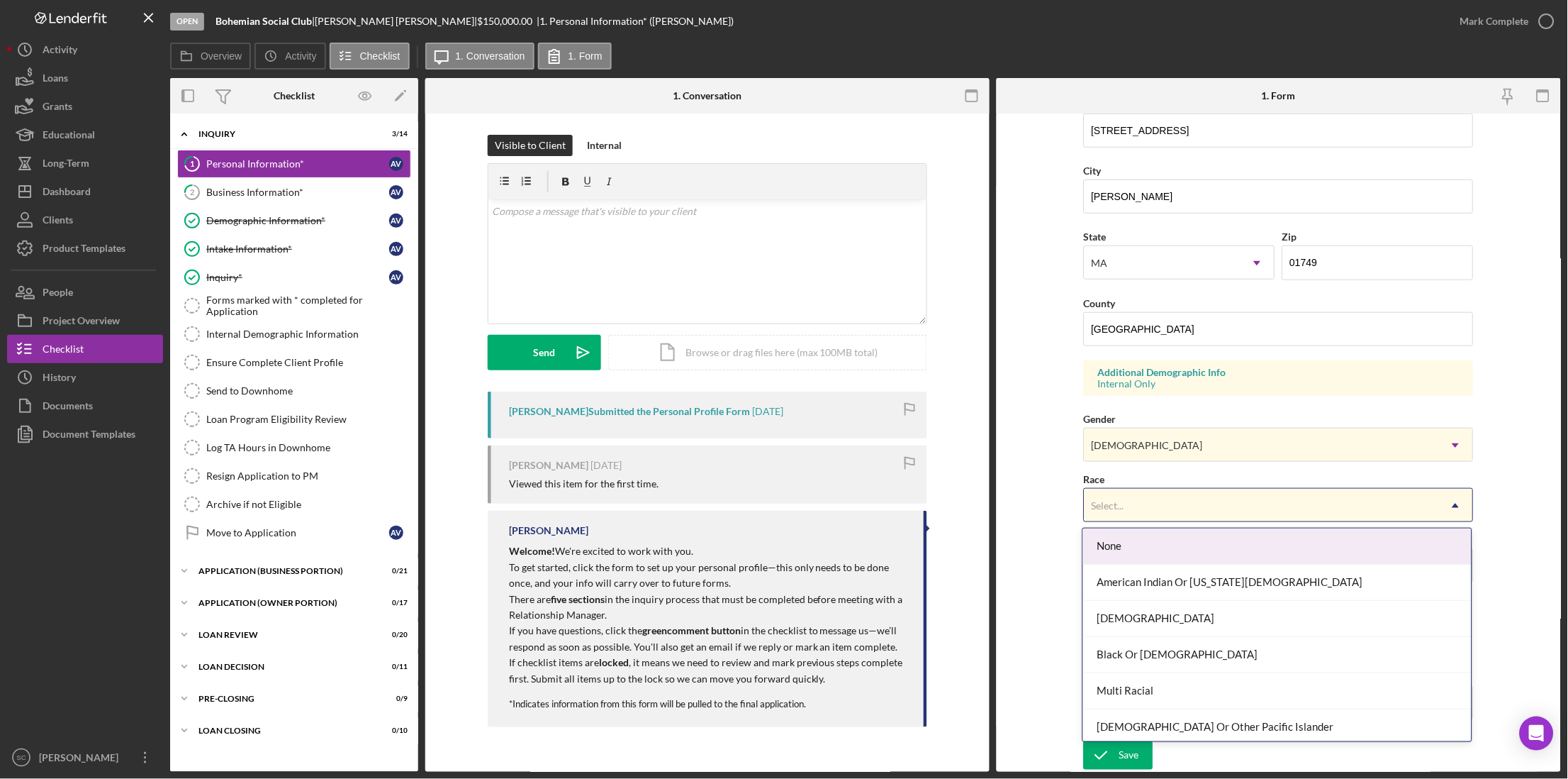
click at [1119, 504] on div "Select..." at bounding box center [1107, 506] width 32 height 12
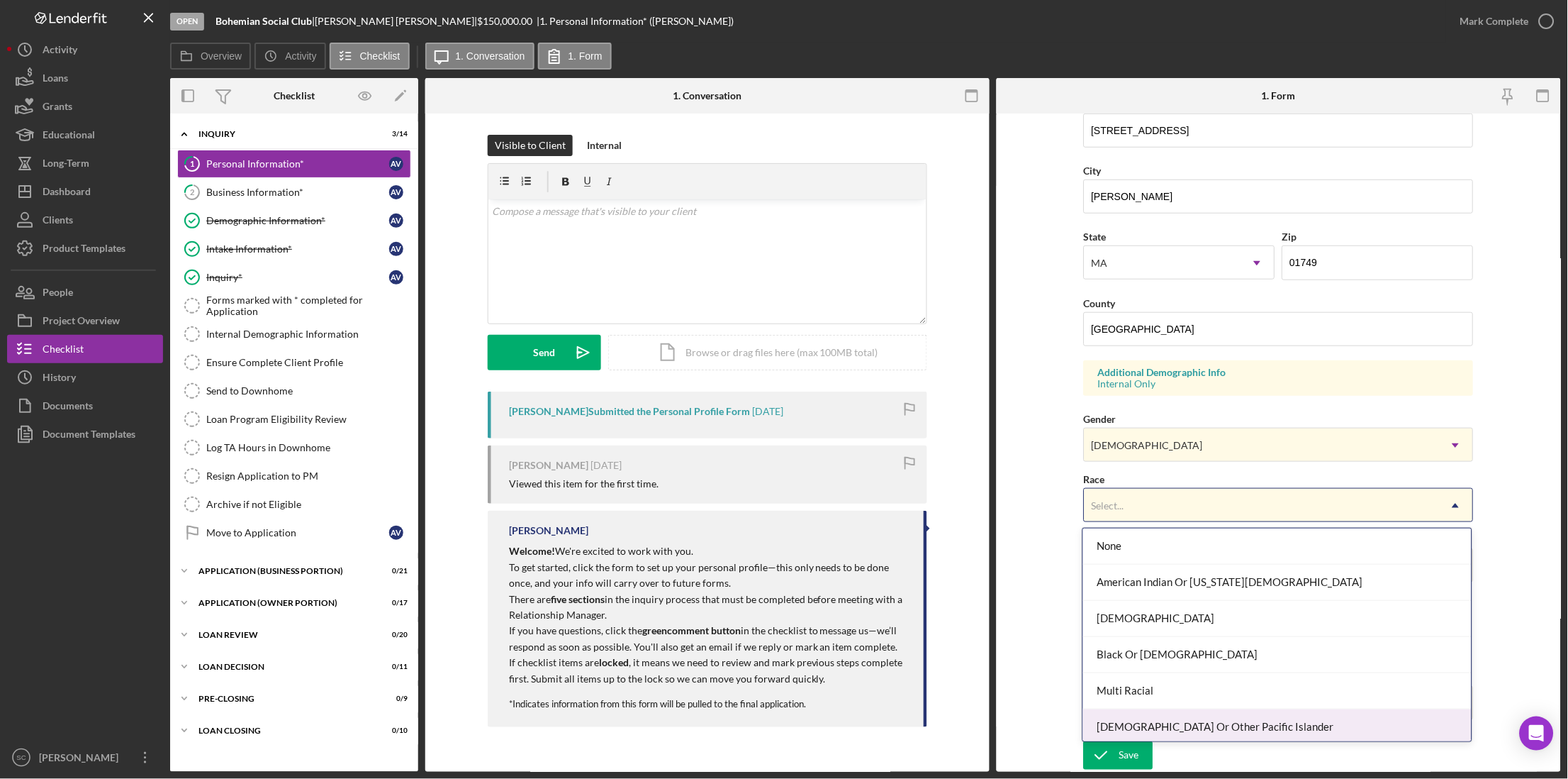
scroll to position [77, 0]
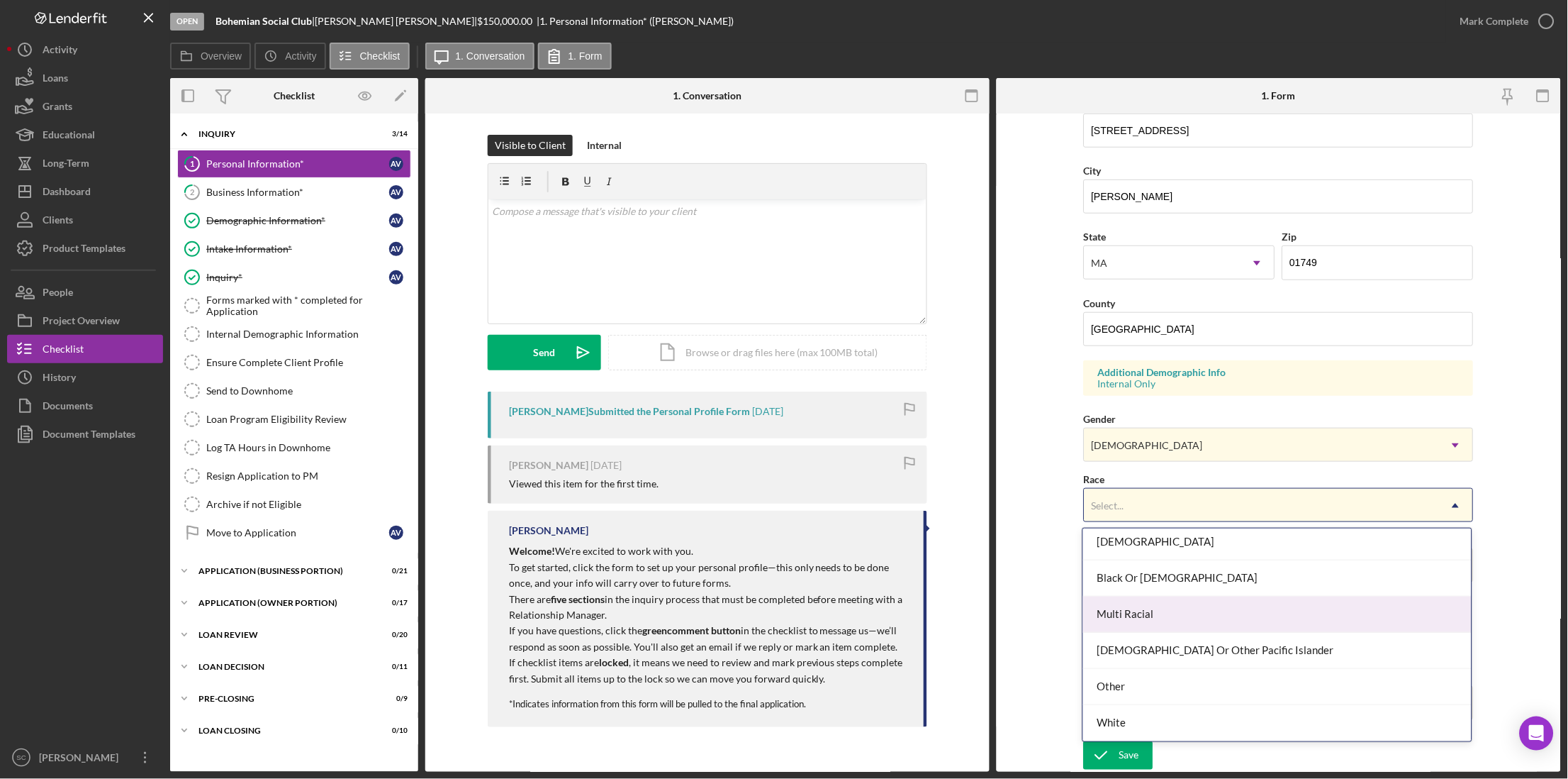
click at [1124, 612] on div "Multi Racial" at bounding box center [1277, 614] width 389 height 36
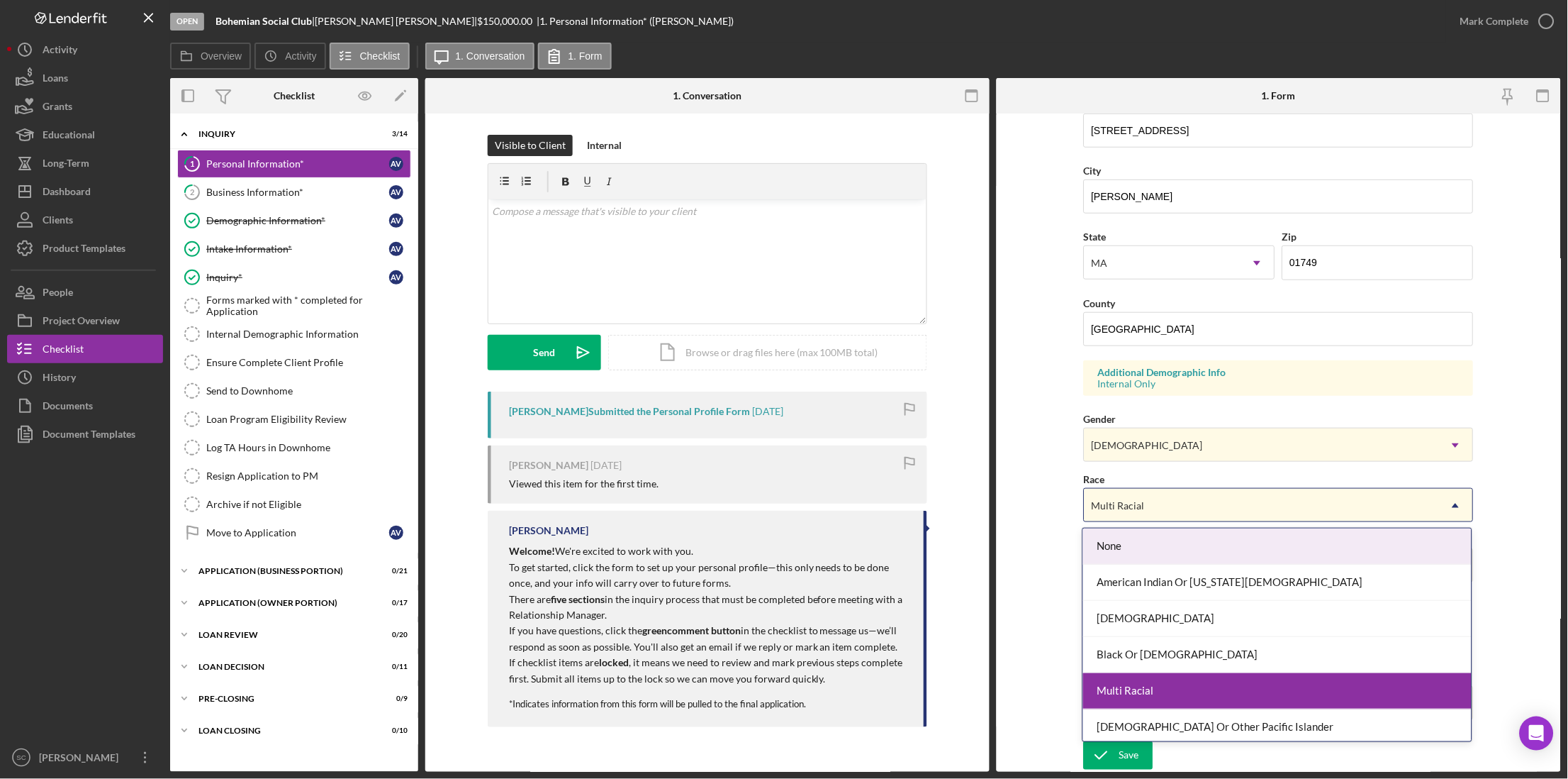
click at [1102, 506] on div "Multi Racial" at bounding box center [1117, 506] width 53 height 12
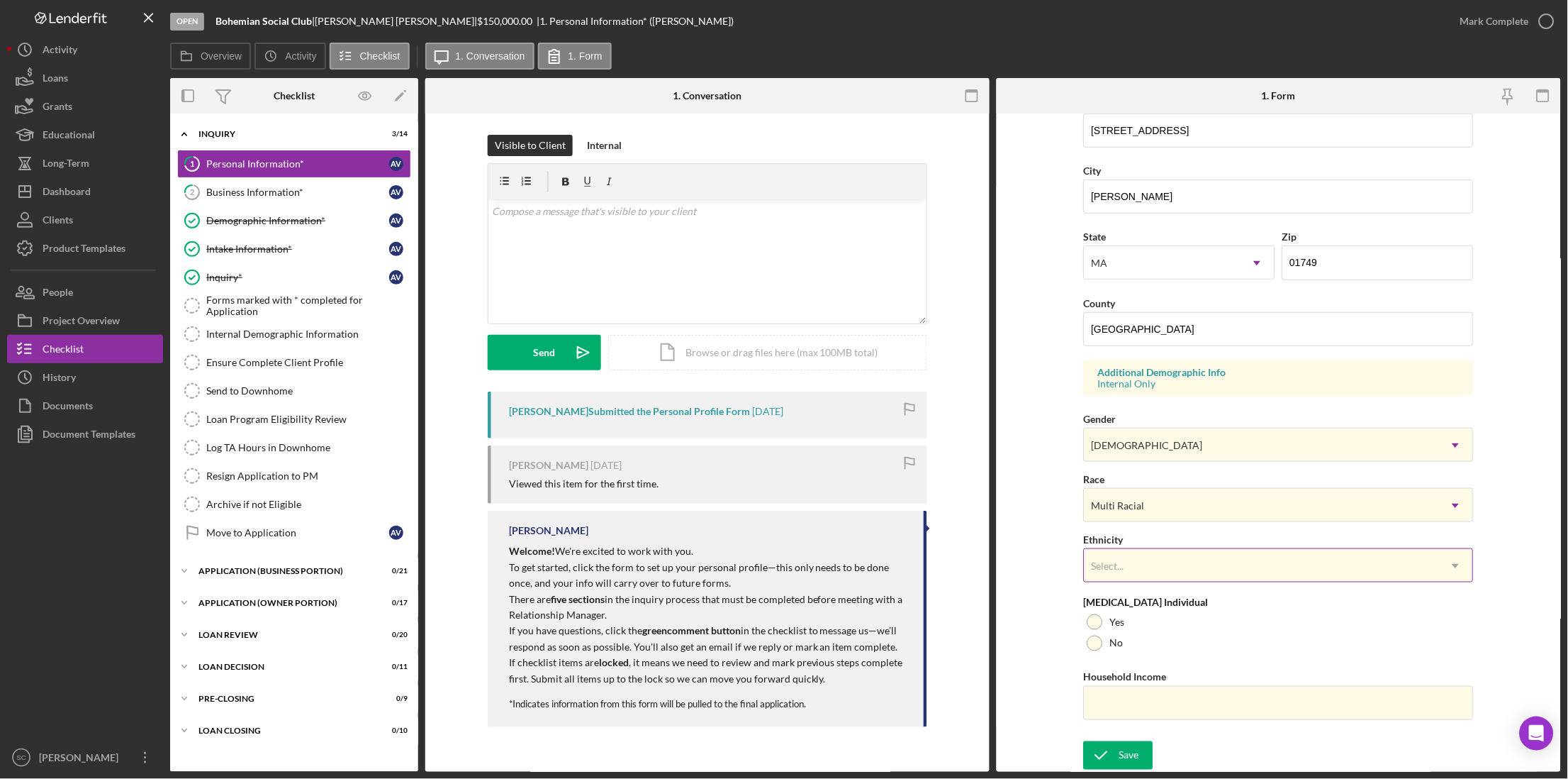
drag, startPoint x: 1053, startPoint y: 546, endPoint x: 1110, endPoint y: 561, distance: 58.9
click at [1055, 548] on form "First Name [PERSON_NAME] Middle Name Last Name [PERSON_NAME] Job Title Owner Da…" at bounding box center [1278, 443] width 564 height 658
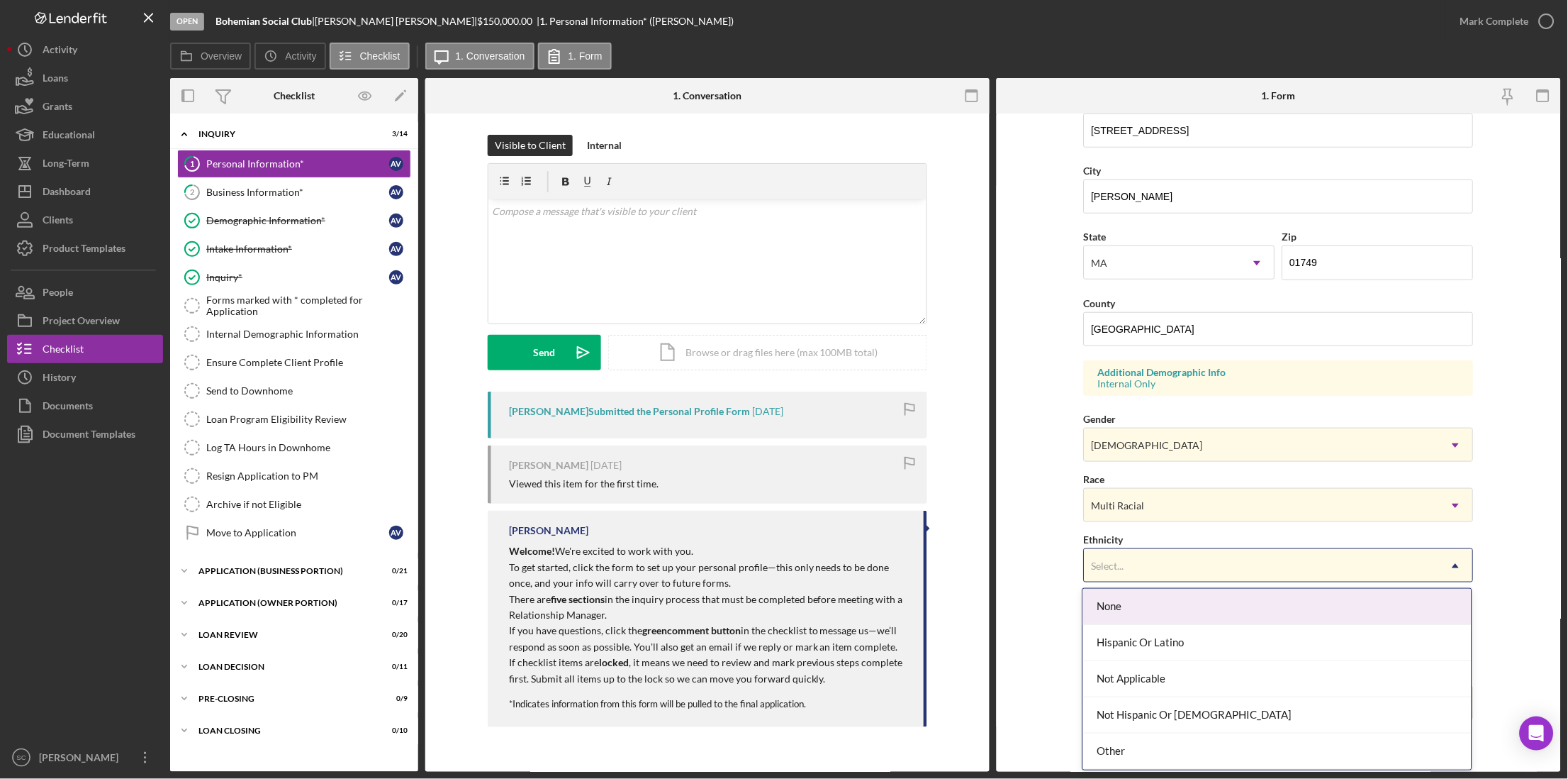
click at [1124, 566] on div "Select..." at bounding box center [1261, 565] width 355 height 32
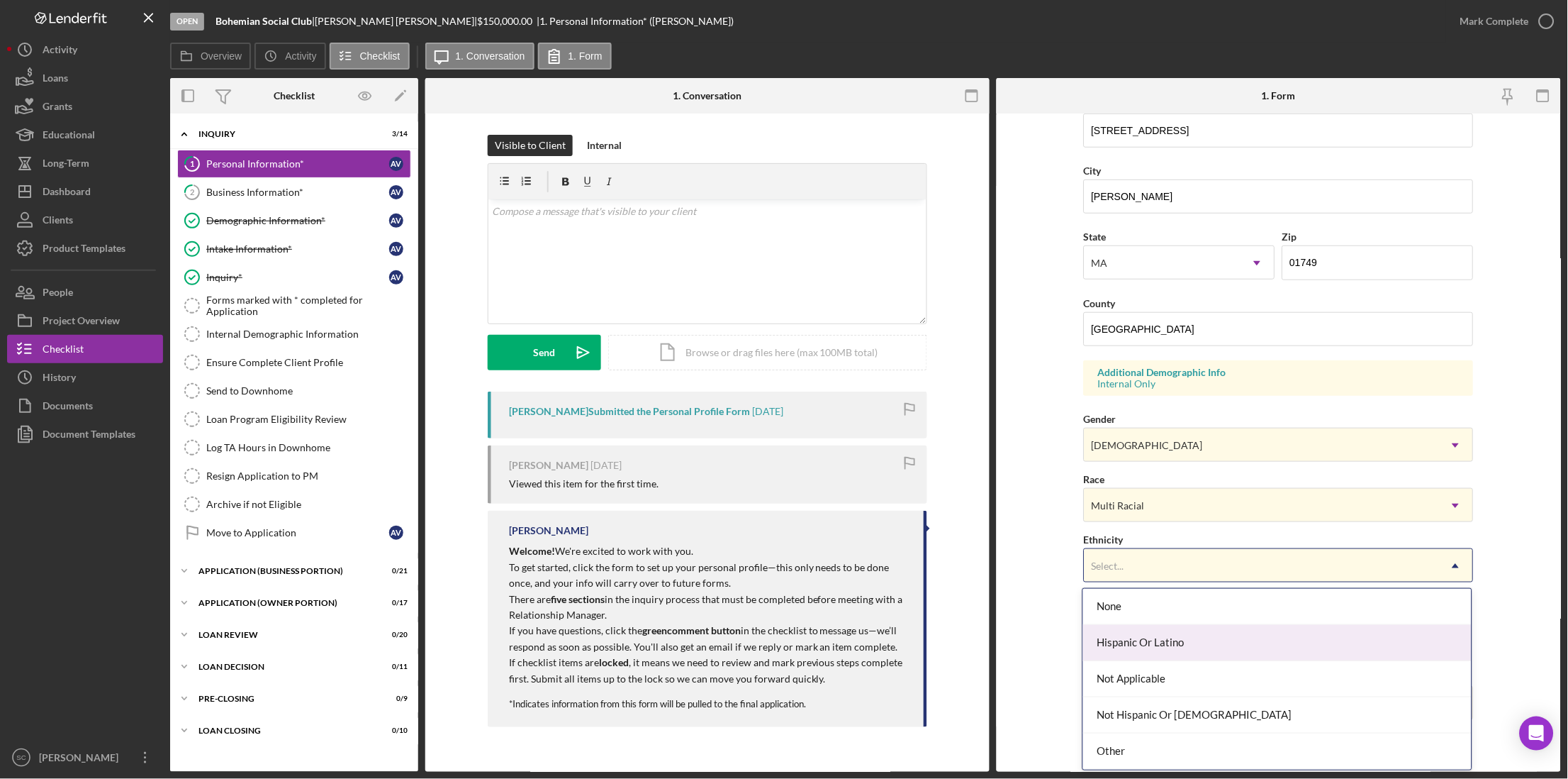
click at [1132, 643] on div "Hispanic Or Latino" at bounding box center [1277, 642] width 389 height 36
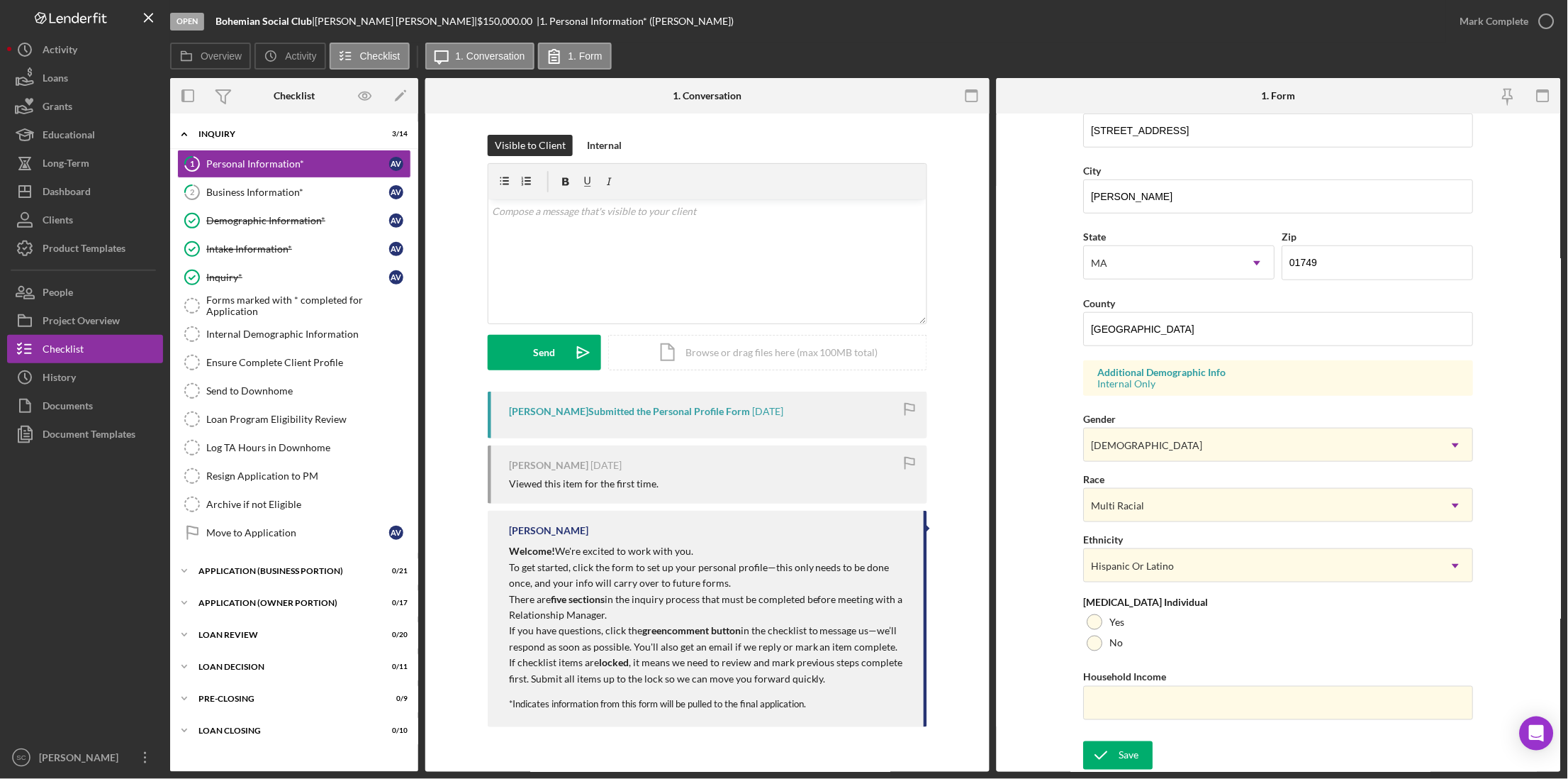
drag, startPoint x: 1039, startPoint y: 652, endPoint x: 1055, endPoint y: 652, distance: 16.0
click at [1040, 652] on form "First Name [PERSON_NAME] Middle Name Last Name [PERSON_NAME] Job Title Owner Da…" at bounding box center [1278, 443] width 564 height 658
click at [245, 211] on link "Demographic Information* Demographic Information* A V" at bounding box center [294, 220] width 234 height 28
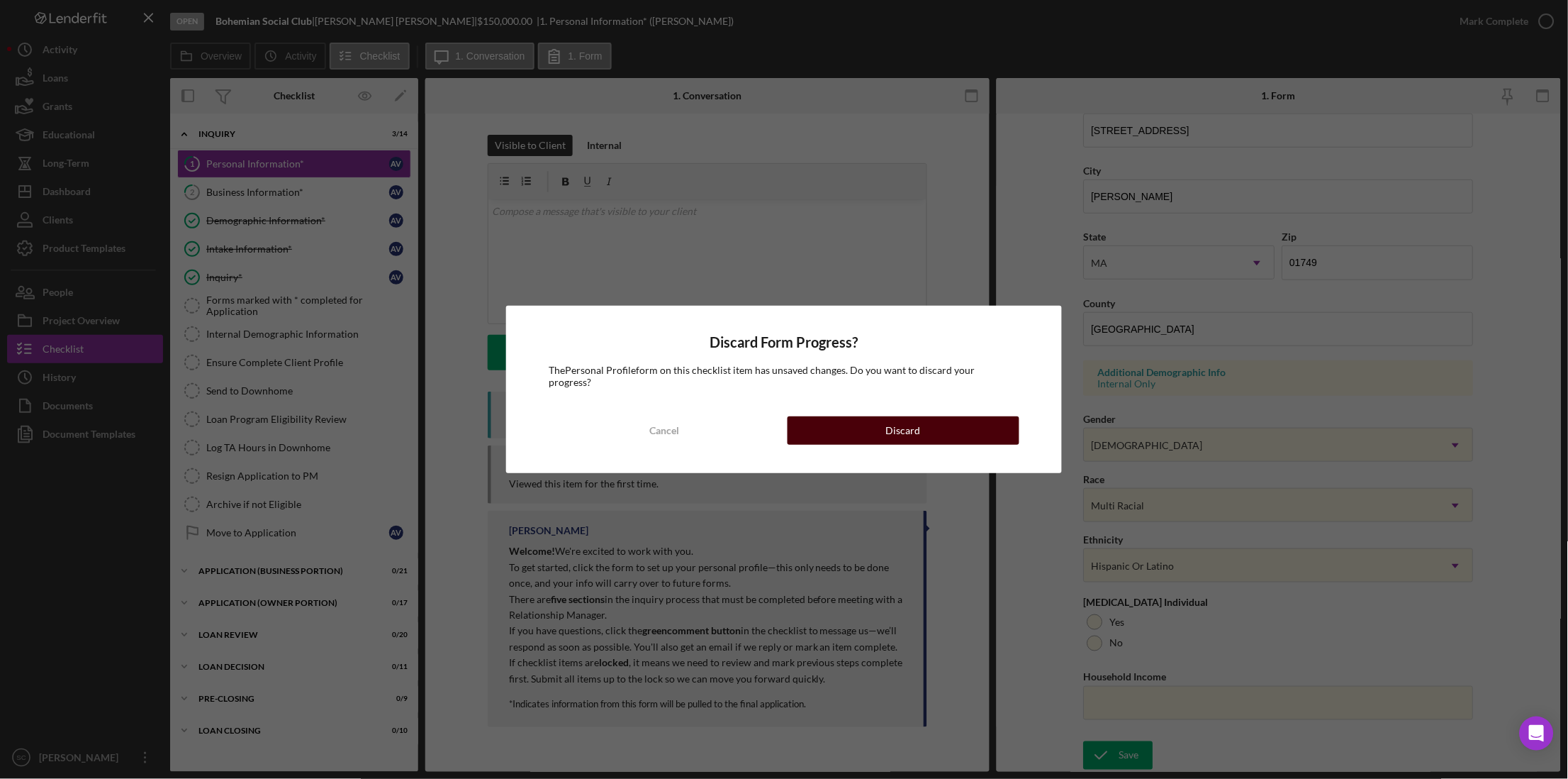
drag, startPoint x: 943, startPoint y: 420, endPoint x: 993, endPoint y: 414, distance: 50.4
click at [955, 418] on button "Discard" at bounding box center [903, 430] width 232 height 28
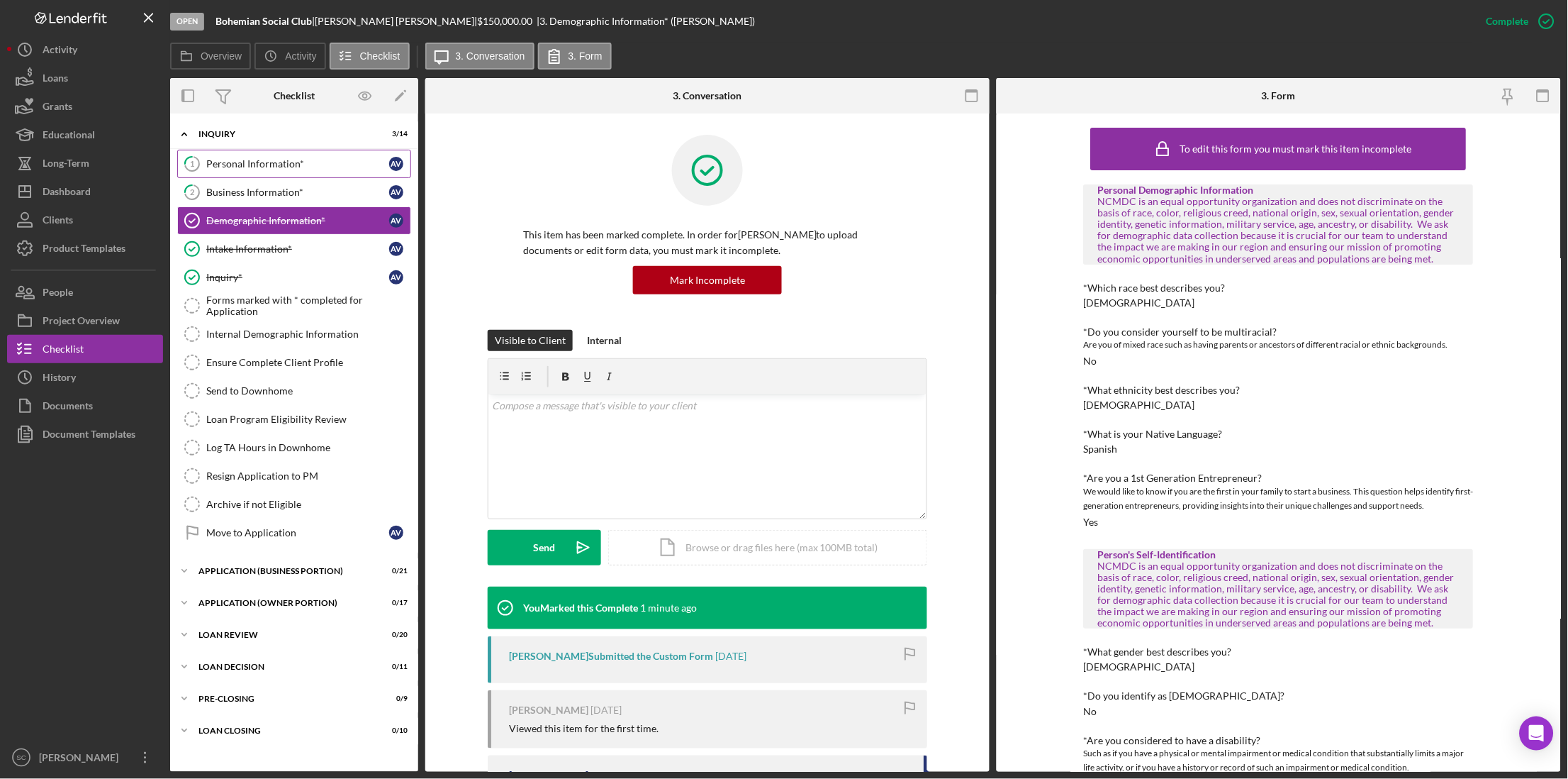
click at [316, 170] on link "1 Personal Information* A V" at bounding box center [294, 164] width 234 height 28
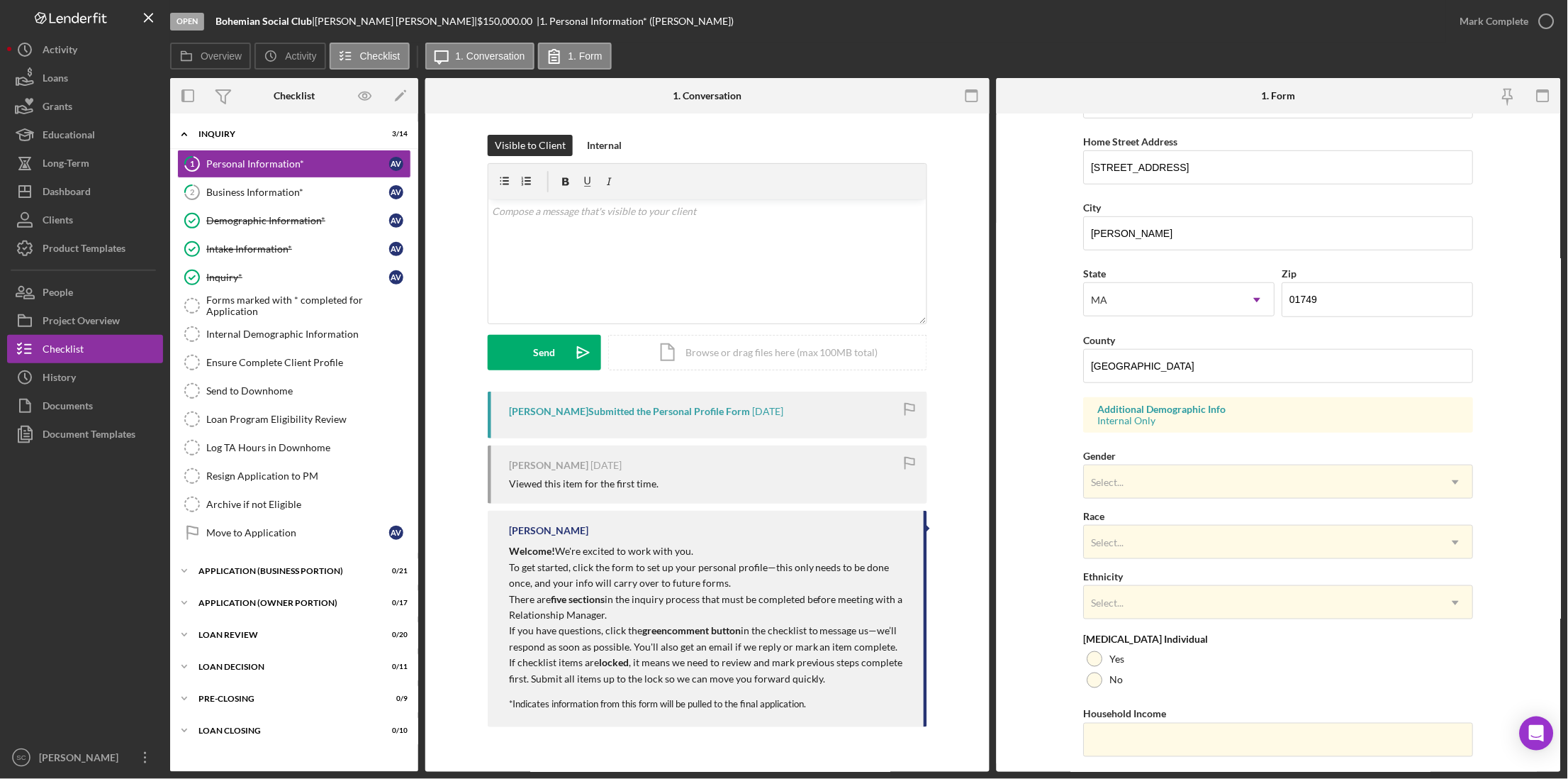
scroll to position [289, 0]
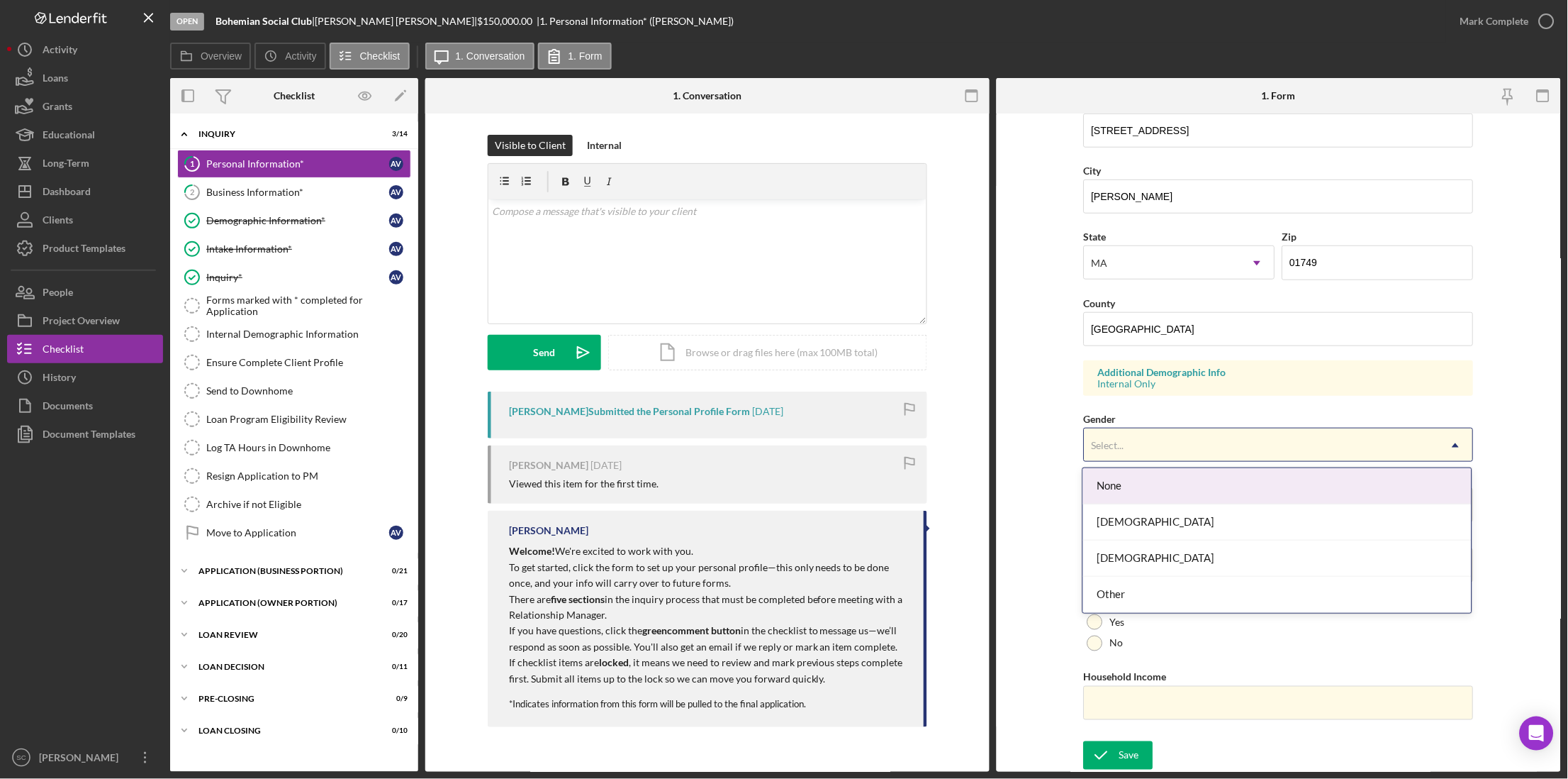
click at [1119, 440] on div "Select..." at bounding box center [1107, 446] width 32 height 12
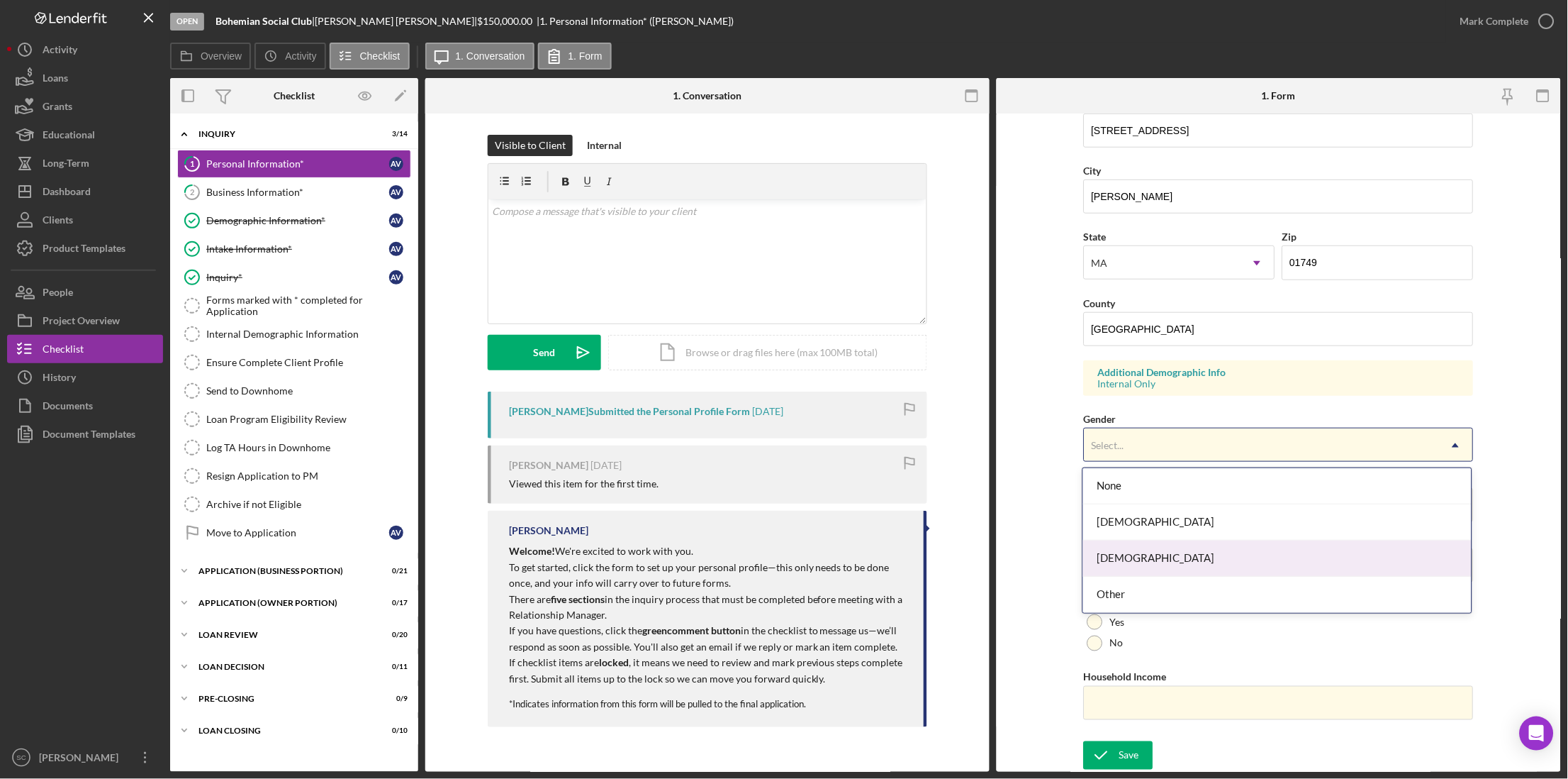
click at [1126, 545] on div "[DEMOGRAPHIC_DATA]" at bounding box center [1277, 558] width 389 height 36
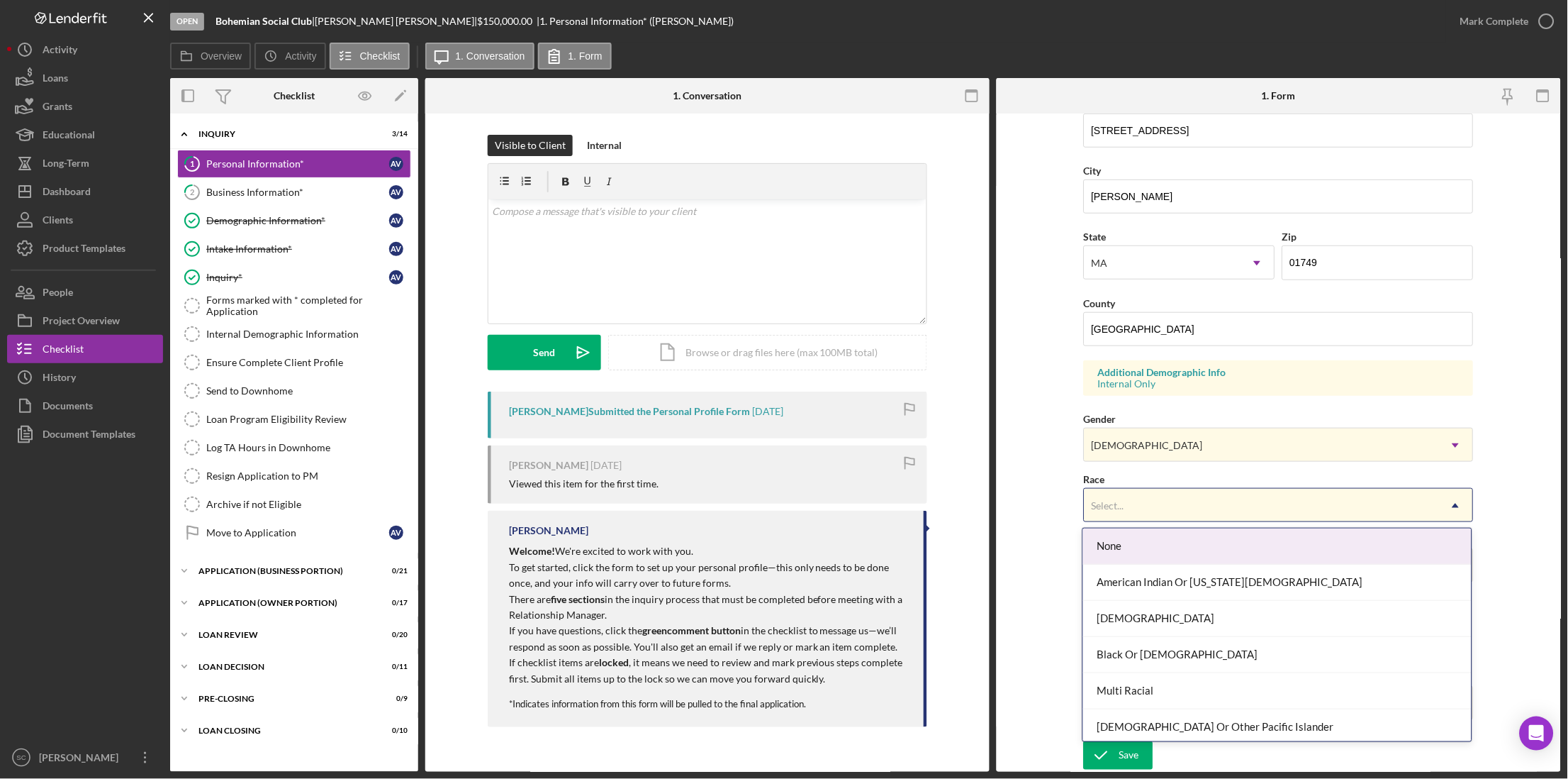
click at [1129, 506] on div "Select..." at bounding box center [1261, 505] width 355 height 32
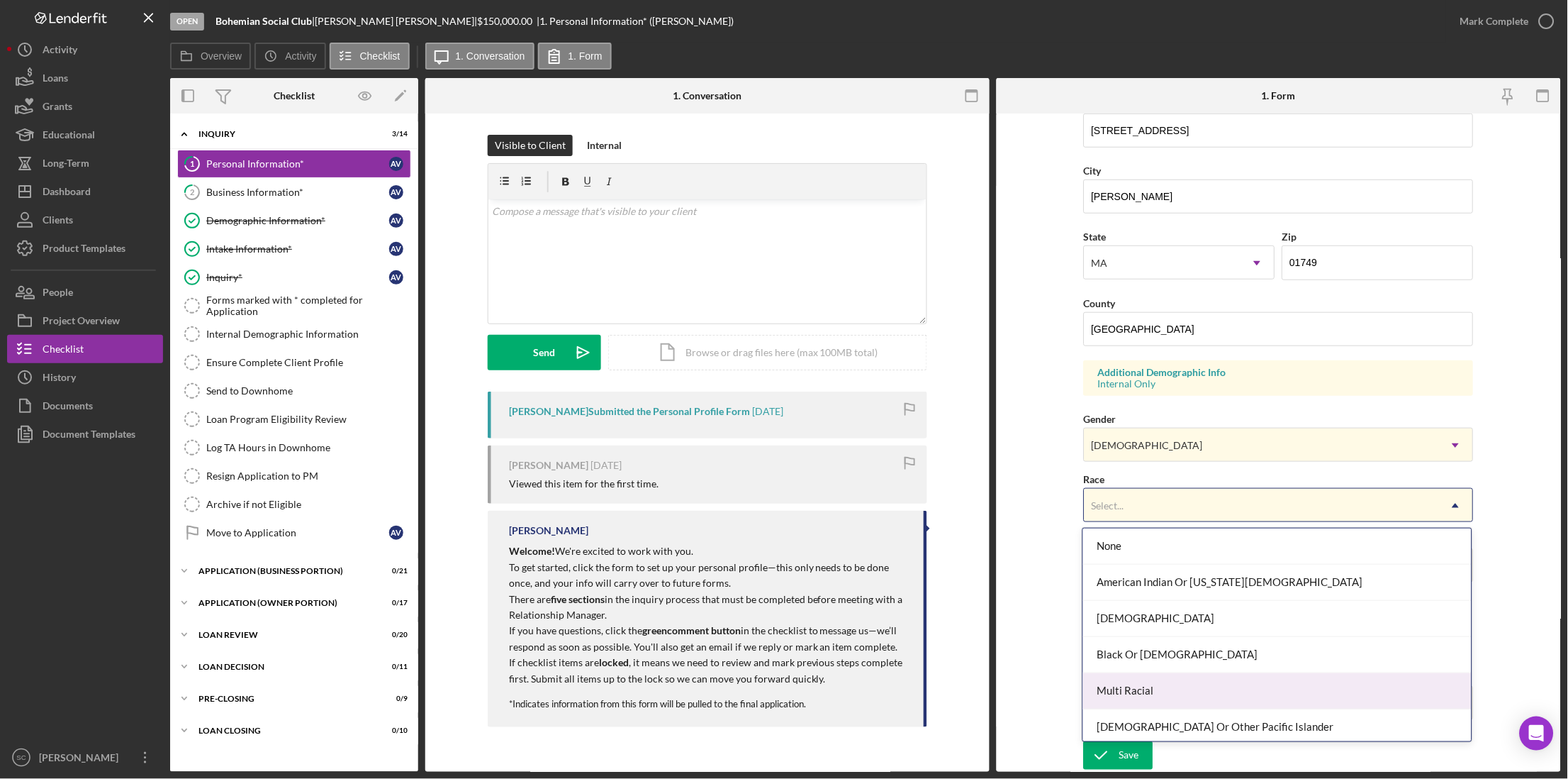
click at [1129, 701] on div "Multi Racial" at bounding box center [1277, 691] width 389 height 36
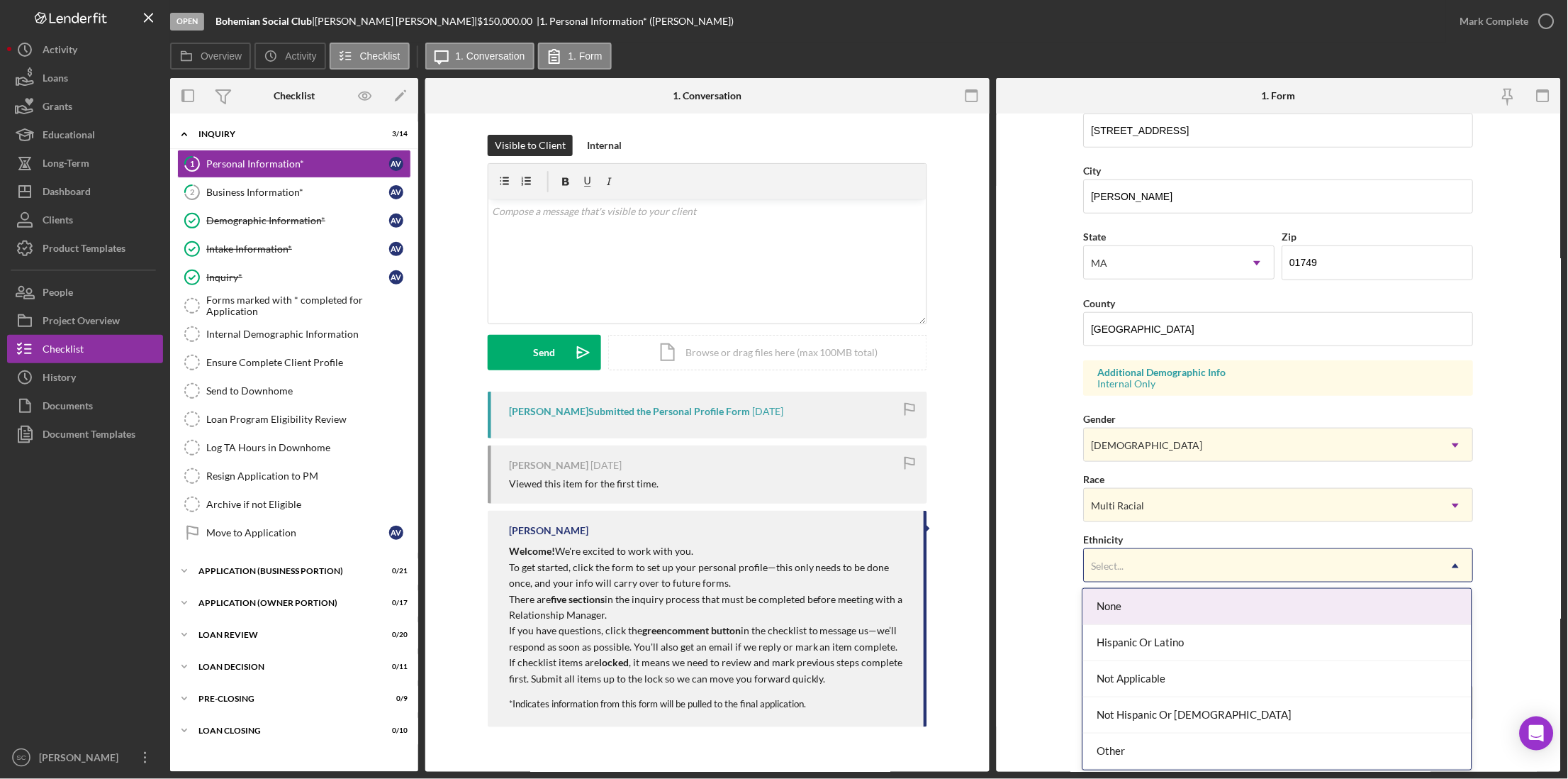
click at [1115, 576] on div "Select..." at bounding box center [1261, 565] width 355 height 32
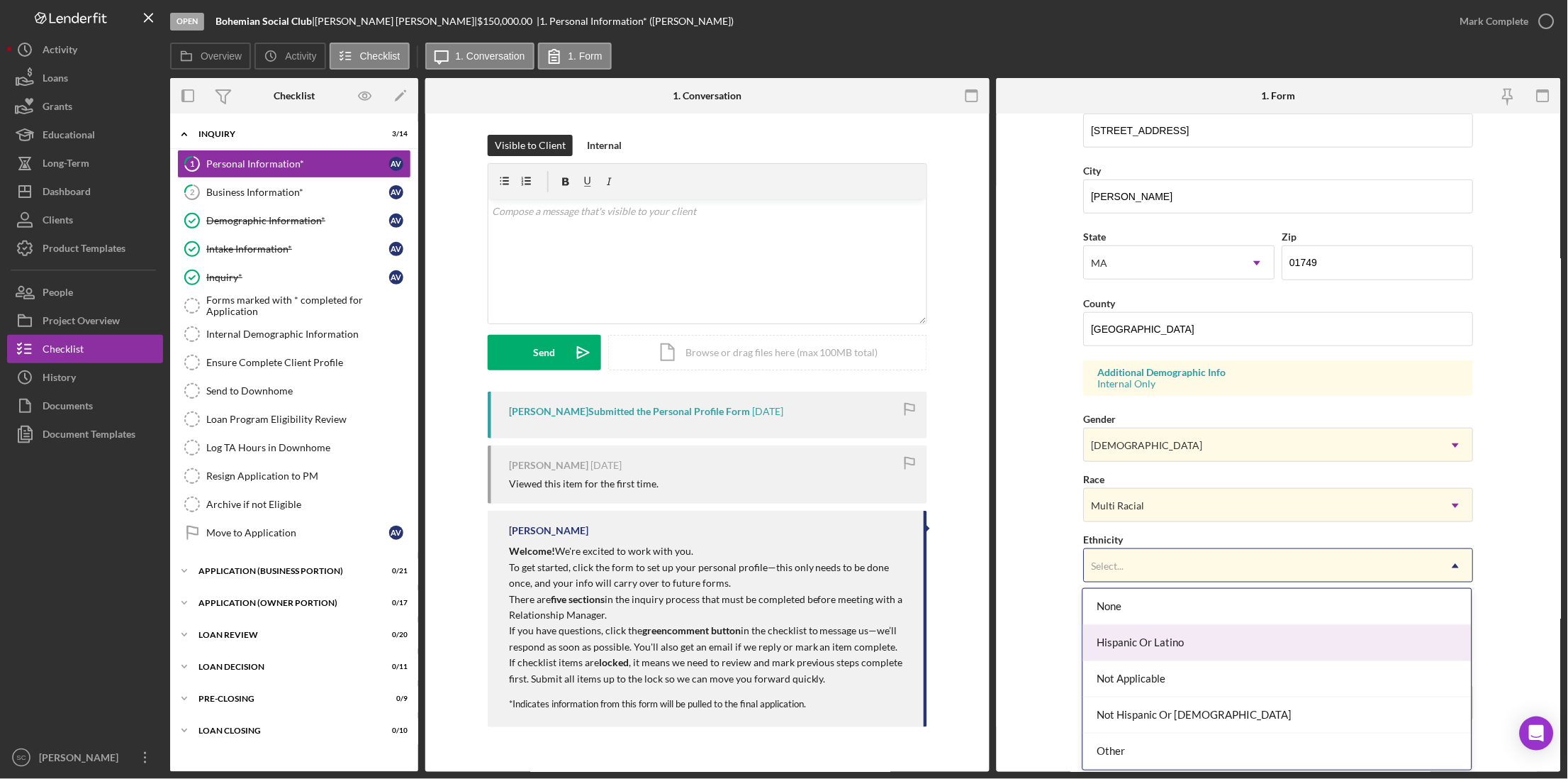
click at [1133, 633] on div "Hispanic Or Latino" at bounding box center [1277, 642] width 389 height 36
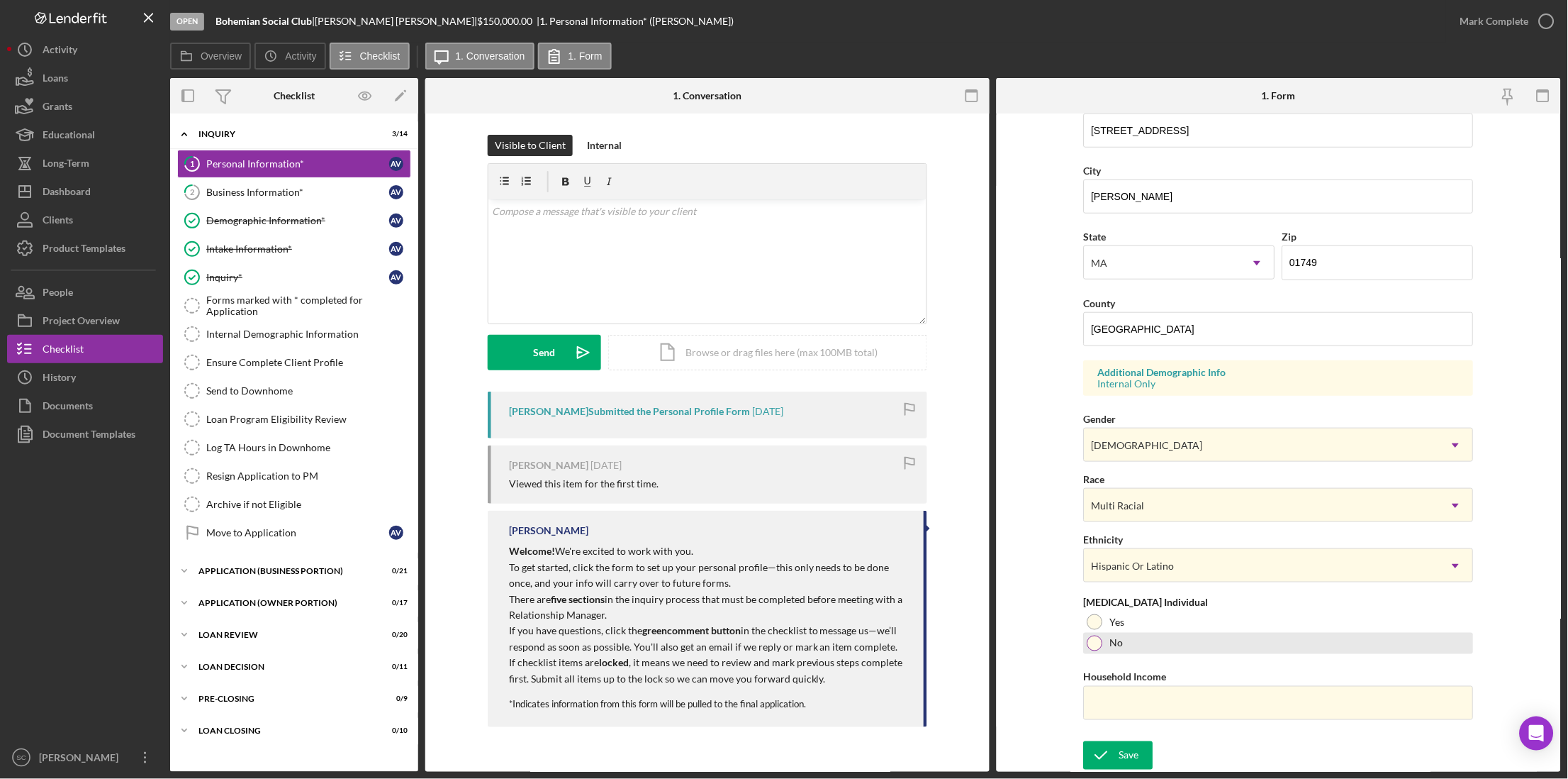
click at [1113, 643] on label "No" at bounding box center [1117, 644] width 14 height 12
click at [1115, 699] on input "Household Income" at bounding box center [1278, 703] width 390 height 34
type input "$175,000"
click at [1119, 751] on div "Save" at bounding box center [1129, 755] width 20 height 28
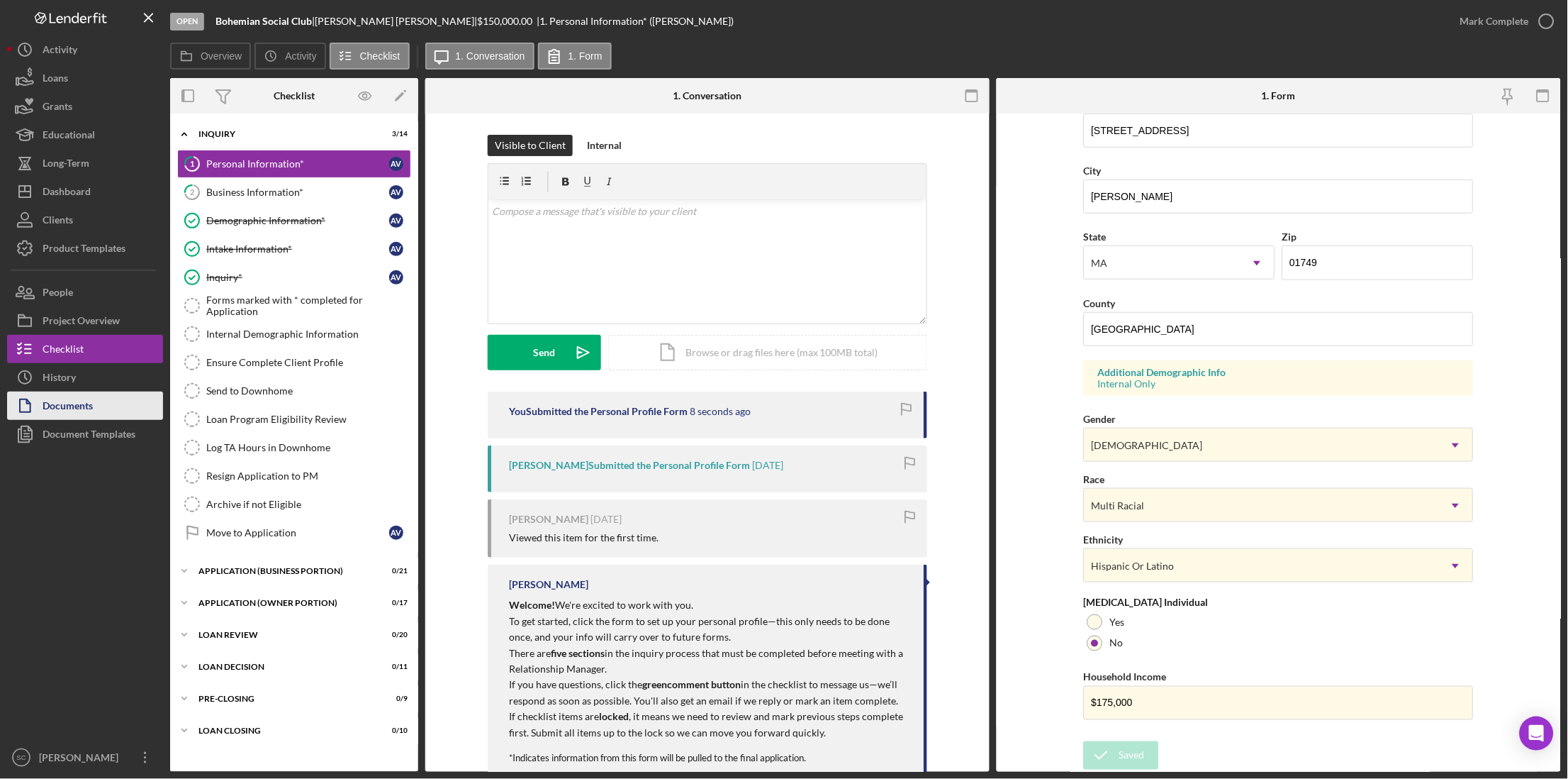
click at [93, 399] on div "Documents" at bounding box center [67, 407] width 50 height 32
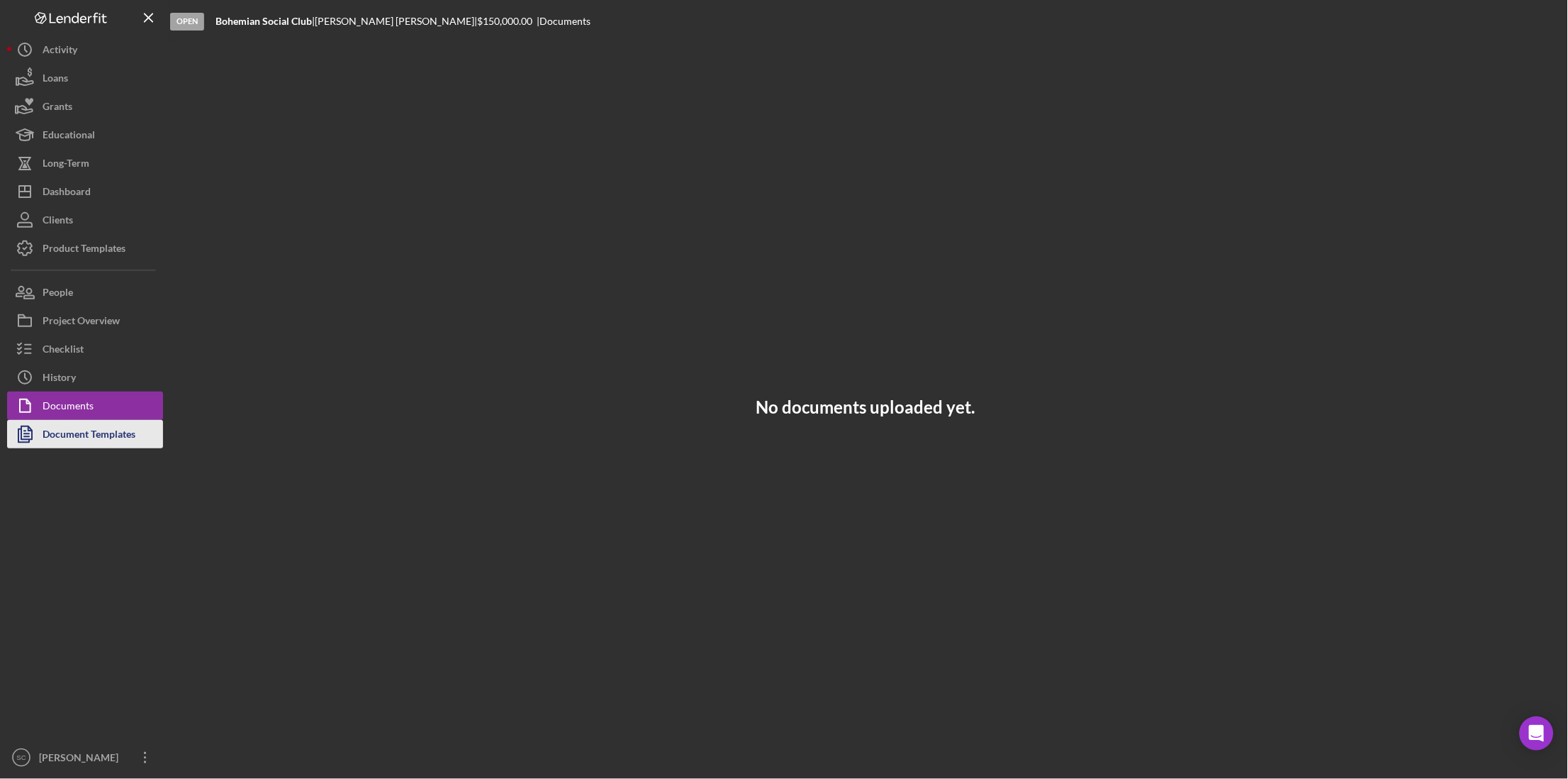
click at [86, 430] on div "Document Templates" at bounding box center [88, 435] width 93 height 32
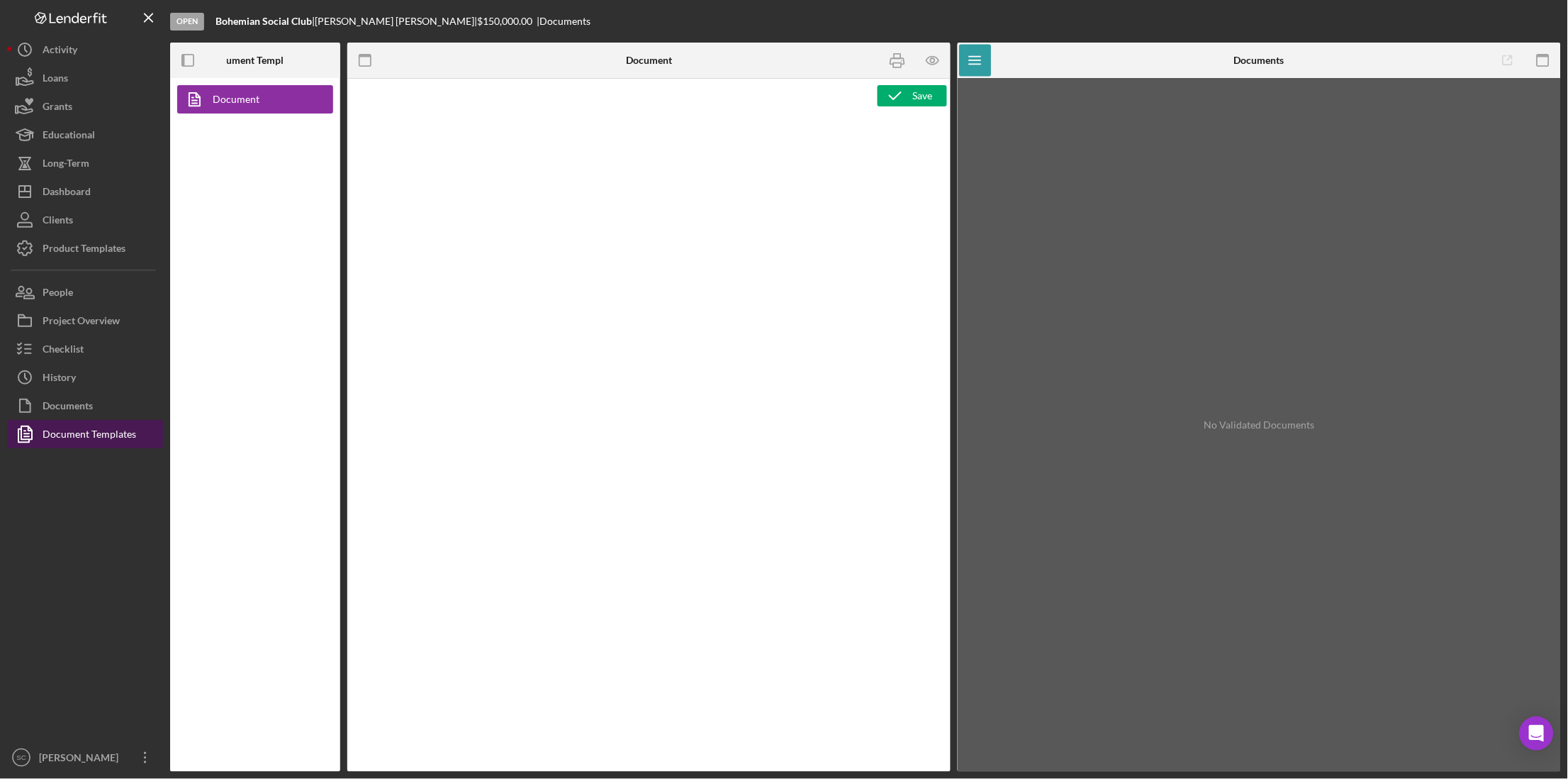
type textarea "<p style="text-align: center; line-height: normal; margin: 0 0 8pt; font-size: …"
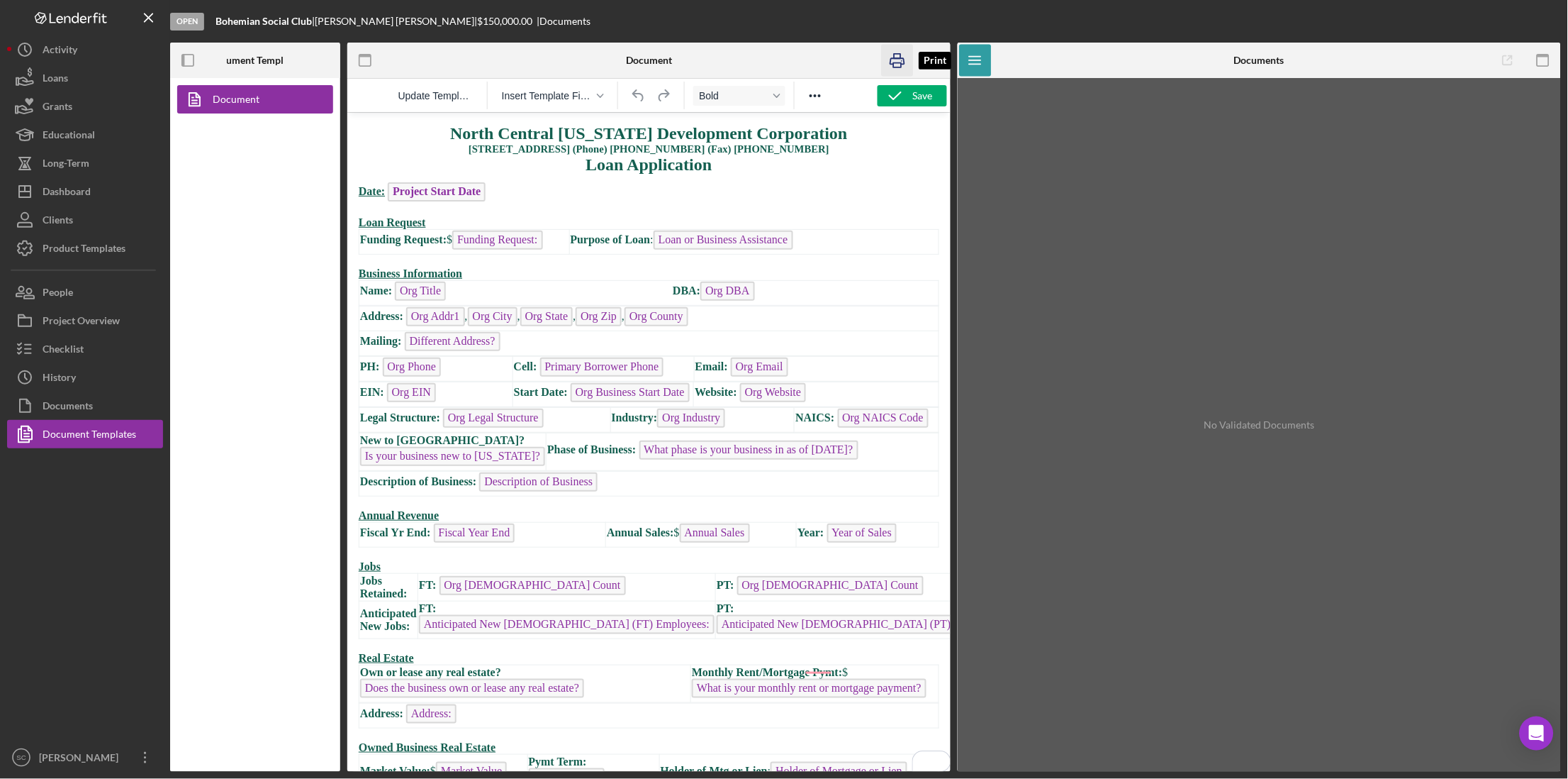
click at [894, 68] on icon "button" at bounding box center [897, 61] width 32 height 32
click at [897, 63] on rect "button" at bounding box center [897, 65] width 8 height 4
